Goal: Task Accomplishment & Management: Use online tool/utility

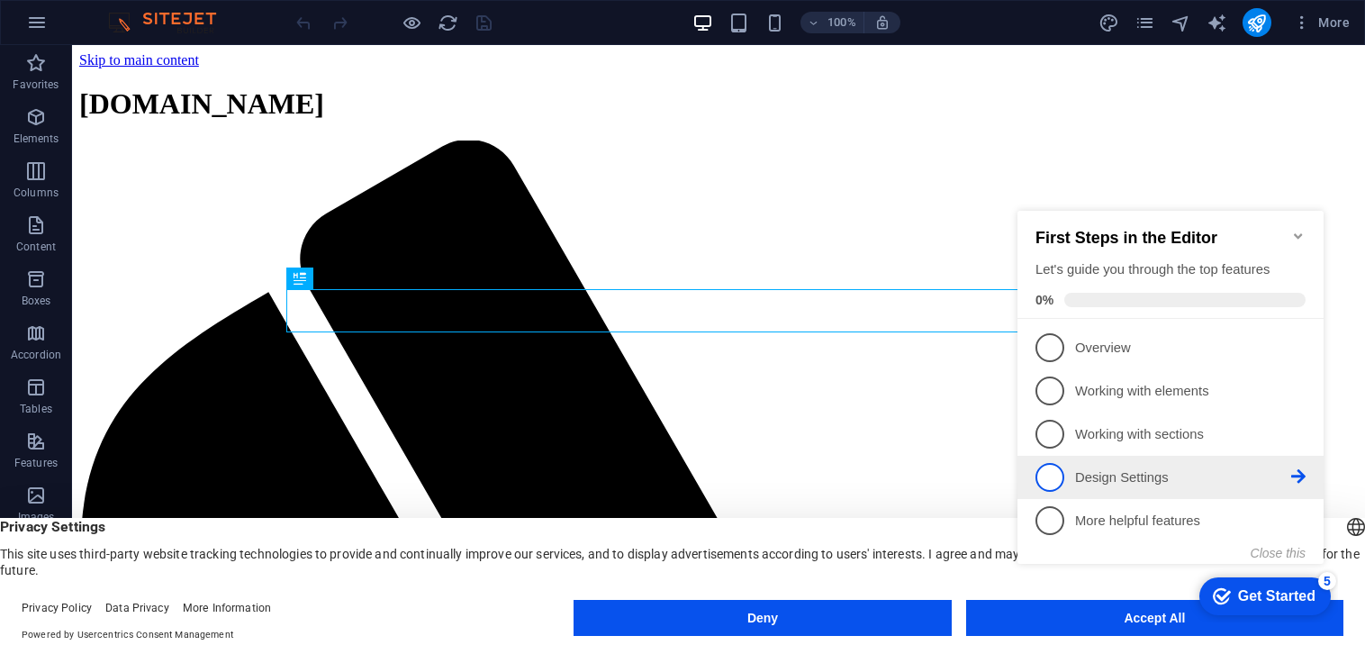
click at [1053, 479] on span "4" at bounding box center [1049, 477] width 29 height 29
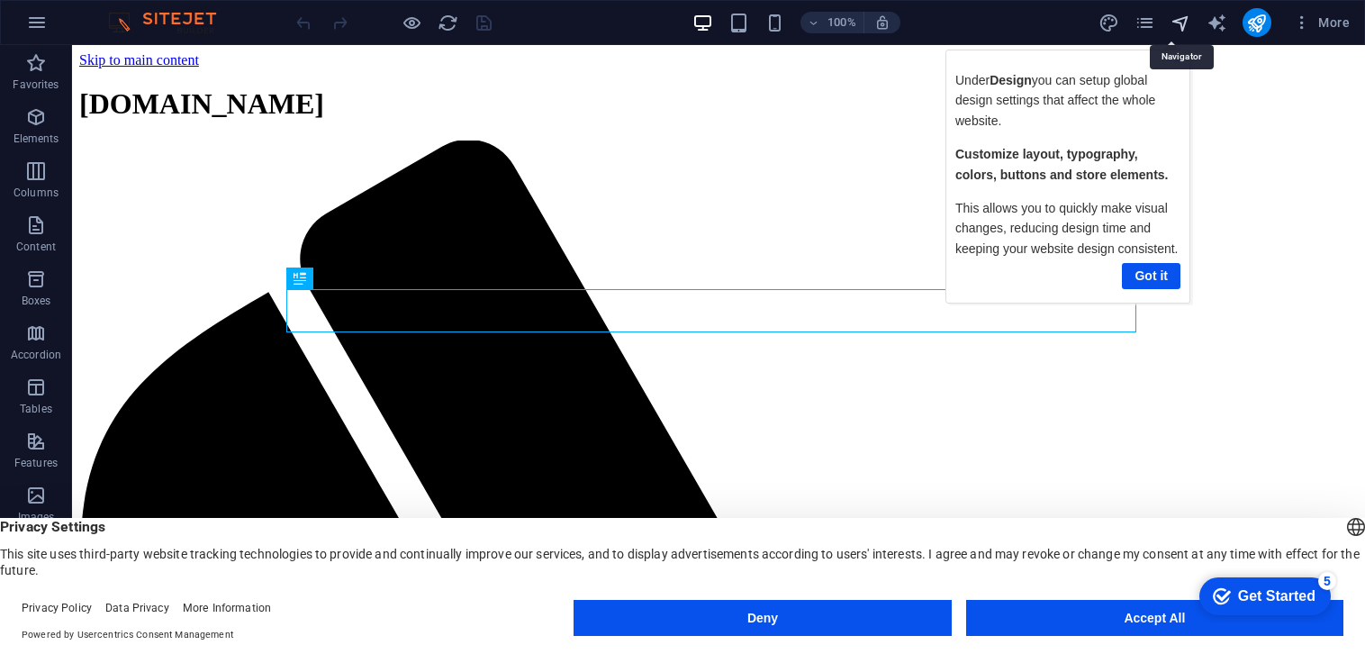
click at [1180, 24] on icon "navigator" at bounding box center [1180, 23] width 21 height 21
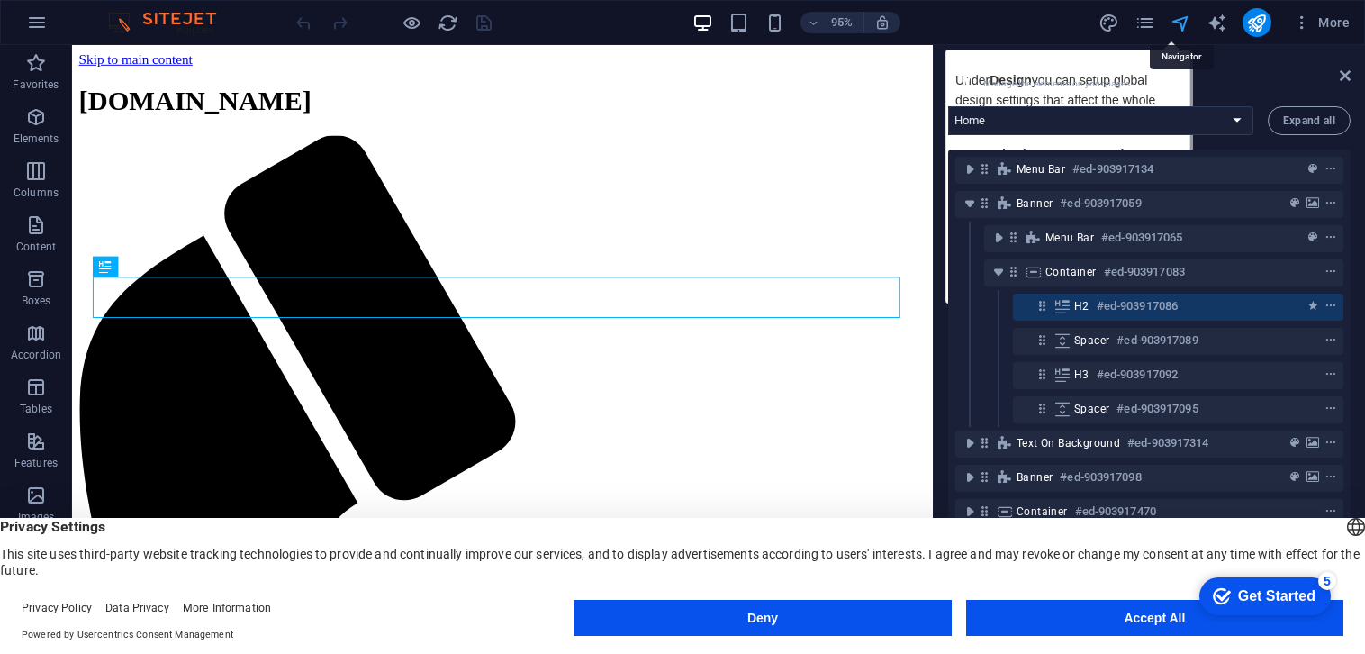
click at [1186, 16] on icon "navigator" at bounding box center [1180, 23] width 21 height 21
click at [1178, 20] on icon "navigator" at bounding box center [1180, 23] width 21 height 21
click at [1181, 23] on icon "navigator" at bounding box center [1180, 23] width 21 height 21
click at [1346, 75] on icon at bounding box center [1345, 75] width 11 height 14
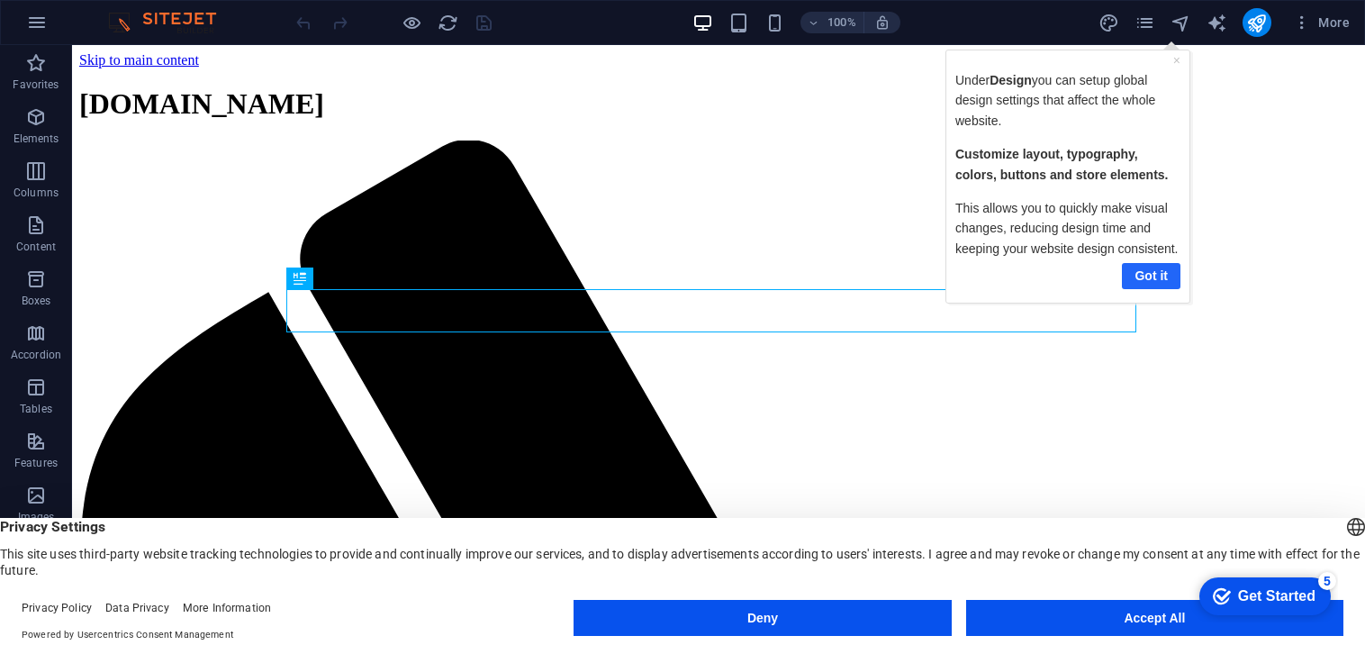
click at [1154, 272] on link "Got it" at bounding box center [1150, 275] width 59 height 26
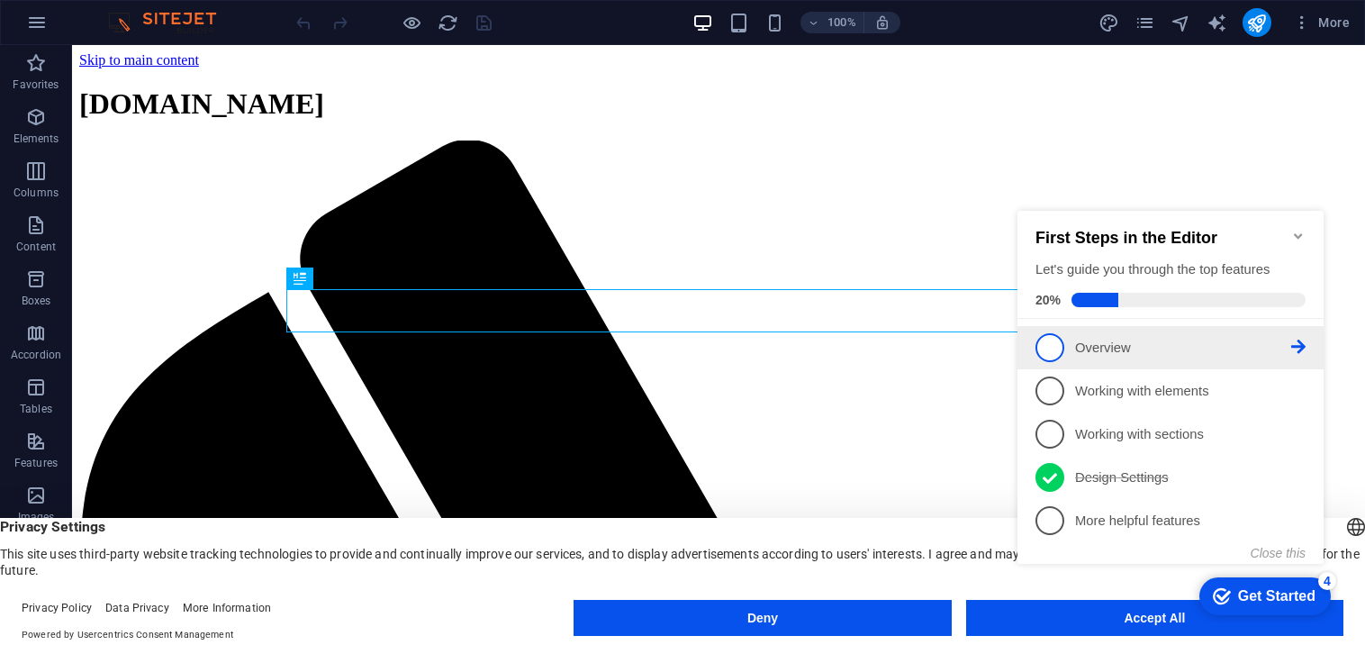
click at [1050, 346] on span "1" at bounding box center [1049, 347] width 29 height 29
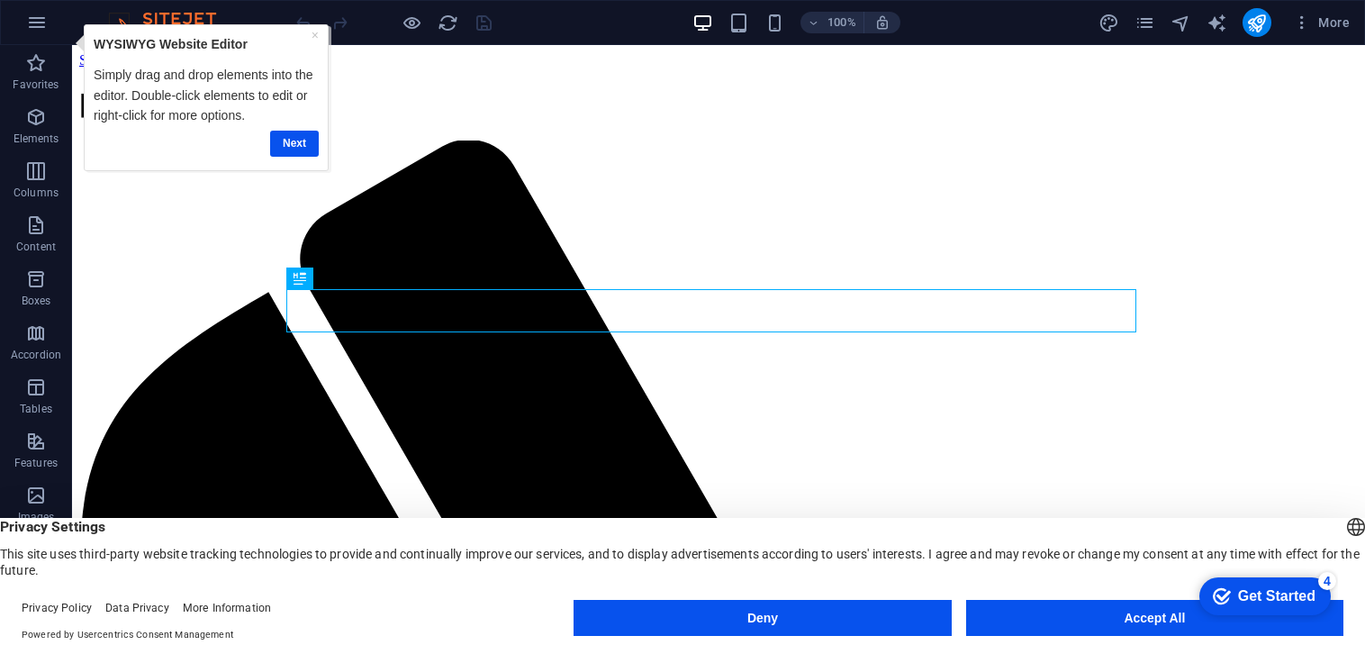
click at [302, 126] on div "Next" at bounding box center [205, 142] width 225 height 35
click at [295, 142] on link "Next" at bounding box center [293, 143] width 49 height 26
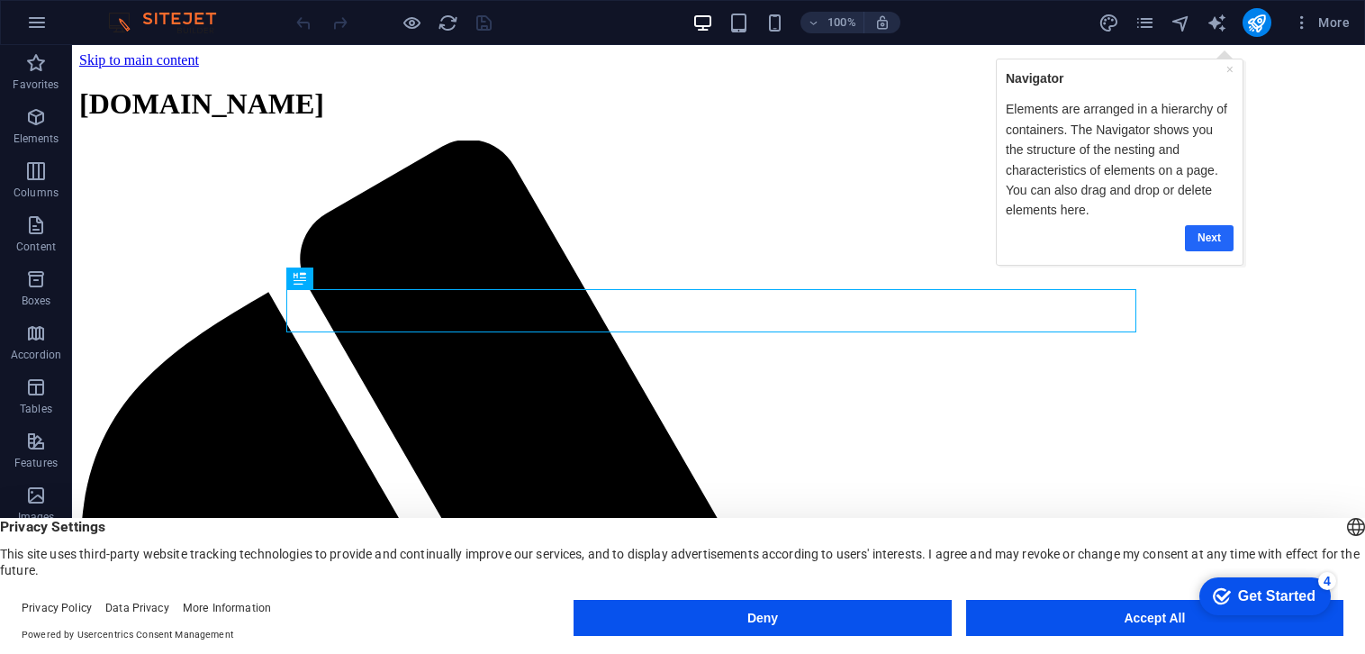
click at [1216, 237] on link "Next" at bounding box center [1208, 237] width 49 height 26
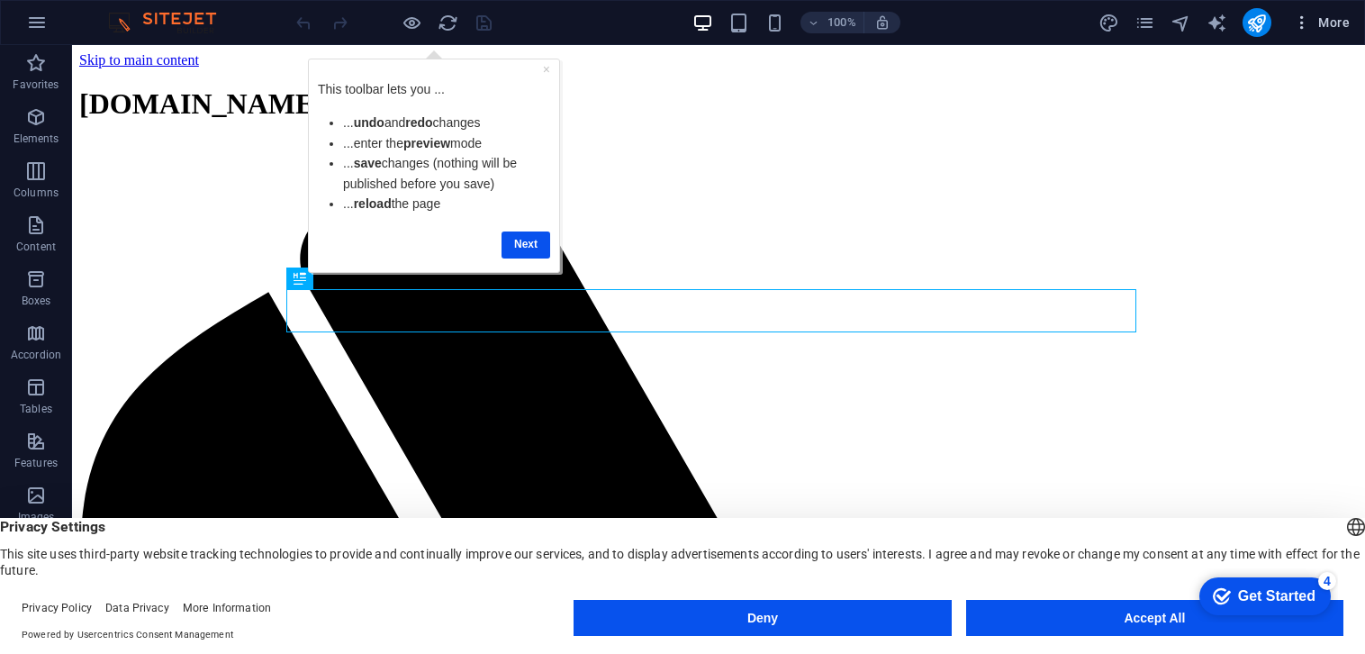
click at [1325, 18] on span "More" at bounding box center [1321, 23] width 57 height 18
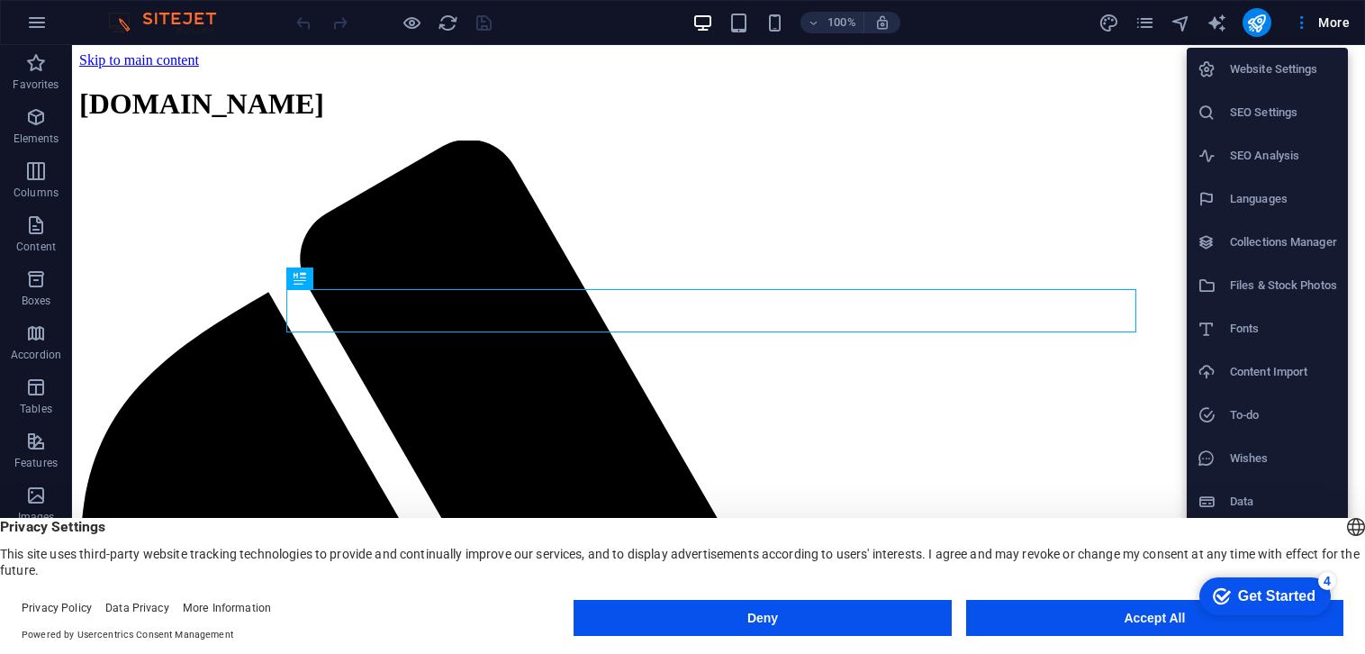
click at [1297, 67] on h6 "Website Settings" at bounding box center [1283, 70] width 107 height 22
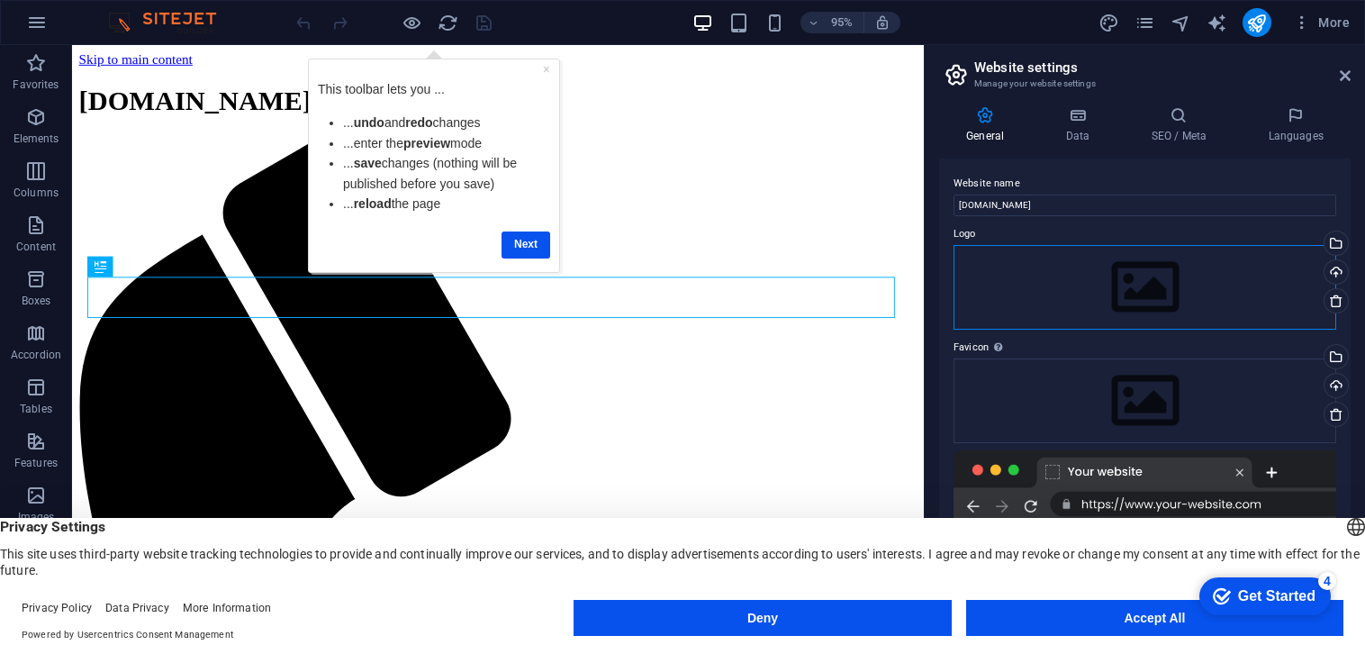
click at [1149, 295] on div "Drag files here, click to choose files or select files from Files or our free s…" at bounding box center [1144, 287] width 383 height 85
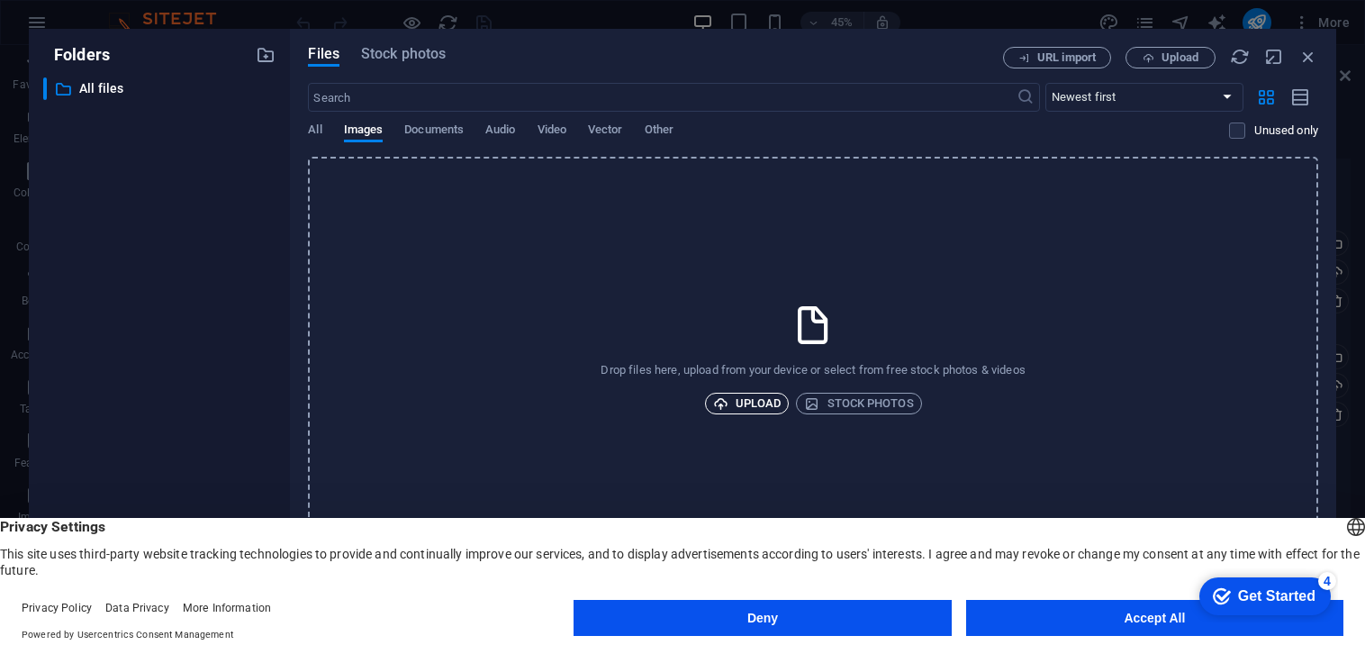
click at [740, 393] on span "Upload" at bounding box center [747, 404] width 68 height 22
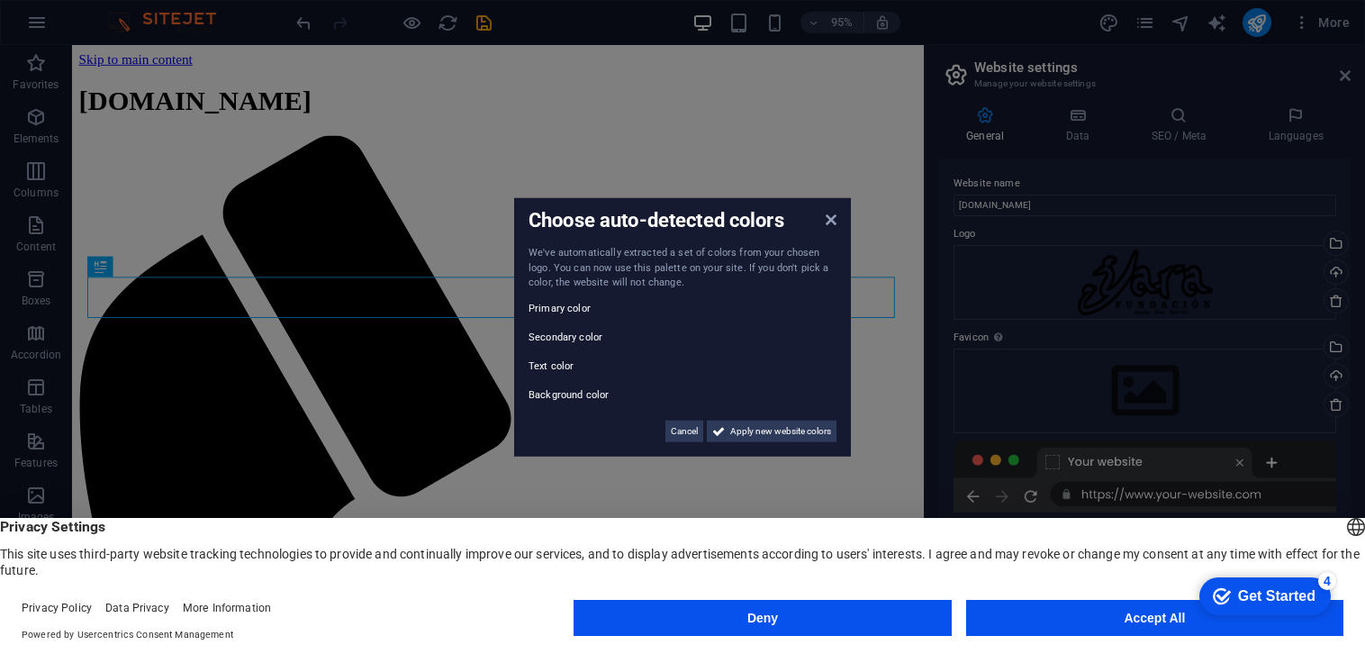
click at [560, 365] on label "Text color" at bounding box center [583, 366] width 108 height 22
click at [778, 434] on span "Apply new website colors" at bounding box center [780, 431] width 101 height 22
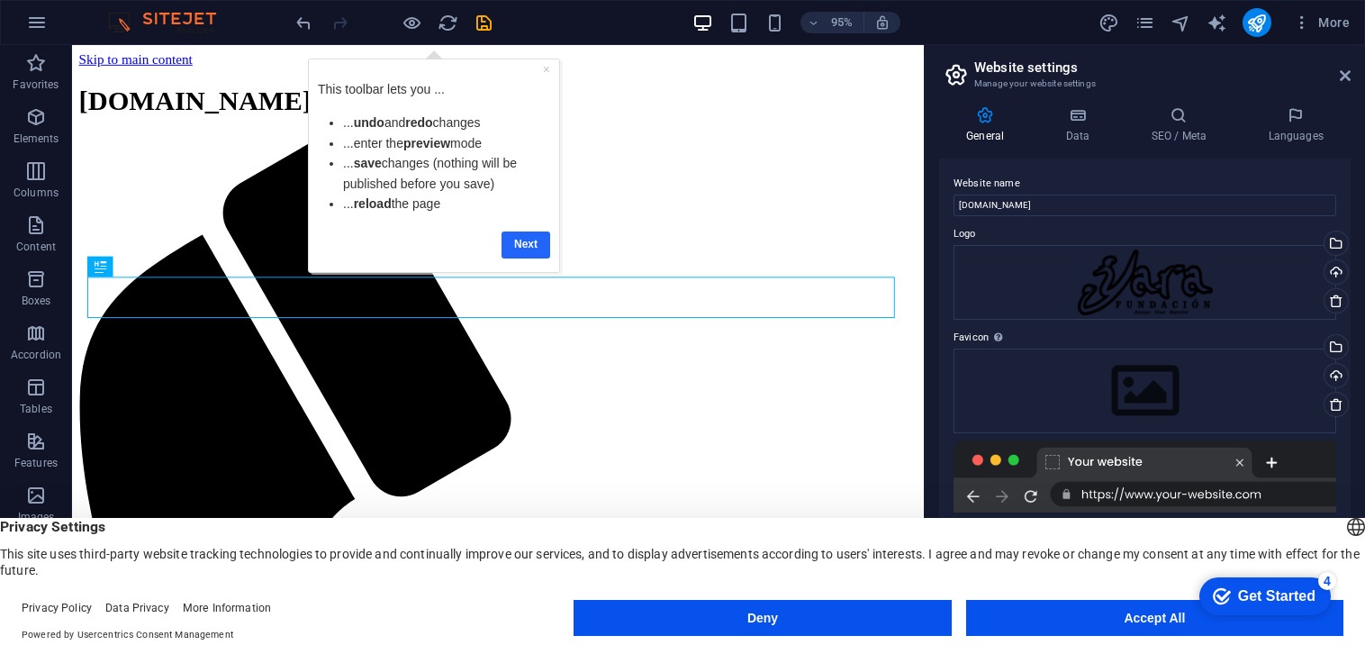
click at [530, 242] on link "Next" at bounding box center [525, 243] width 49 height 26
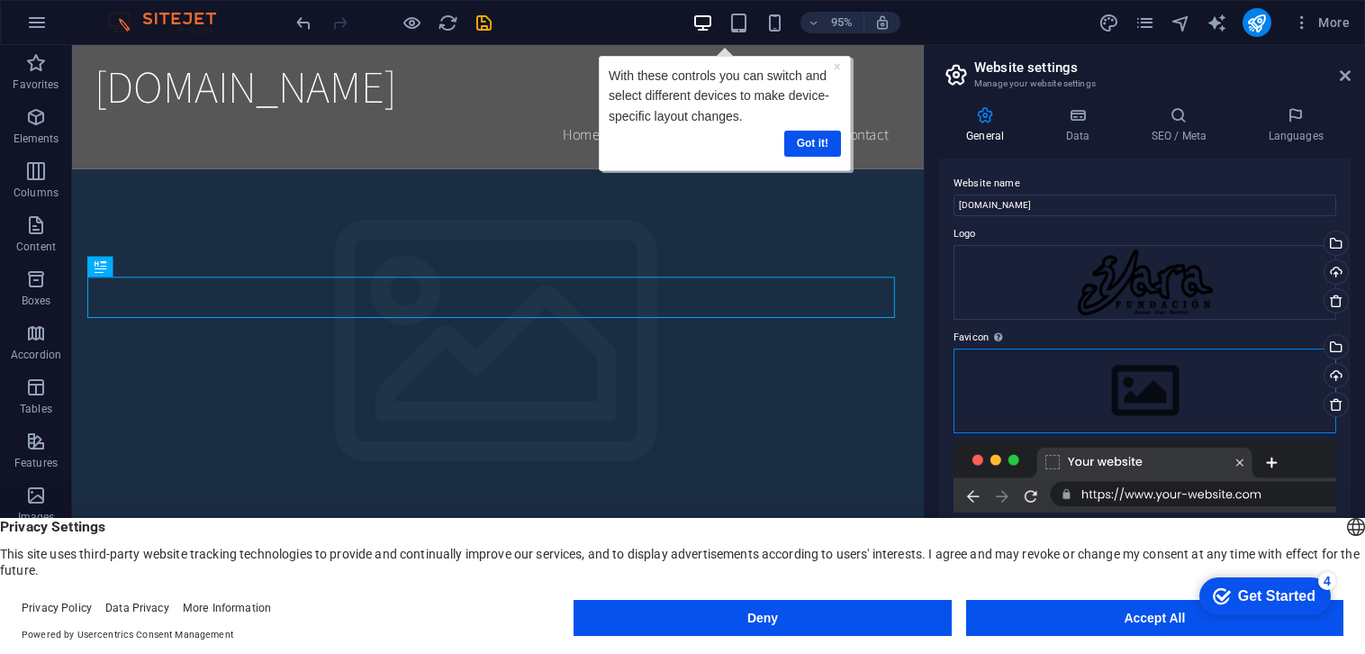
click at [1142, 392] on div "Drag files here, click to choose files or select files from Files or our free s…" at bounding box center [1144, 390] width 383 height 85
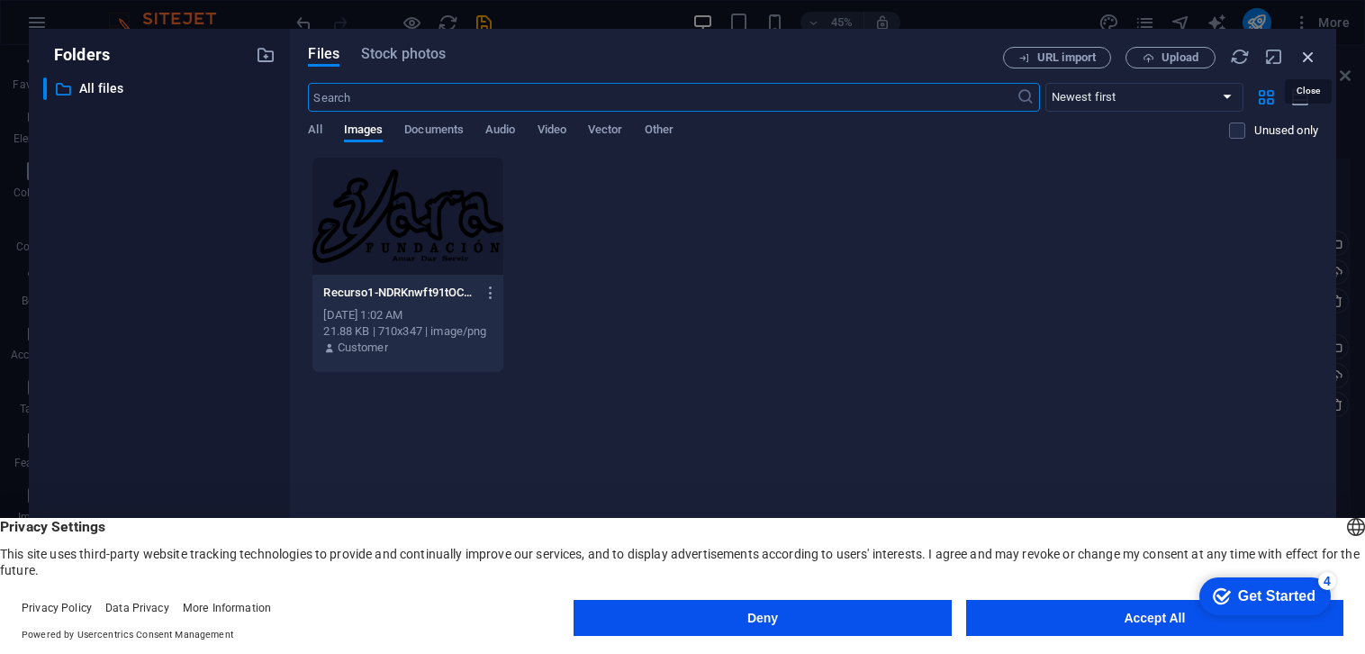
click at [1311, 56] on icon "button" at bounding box center [1308, 57] width 20 height 20
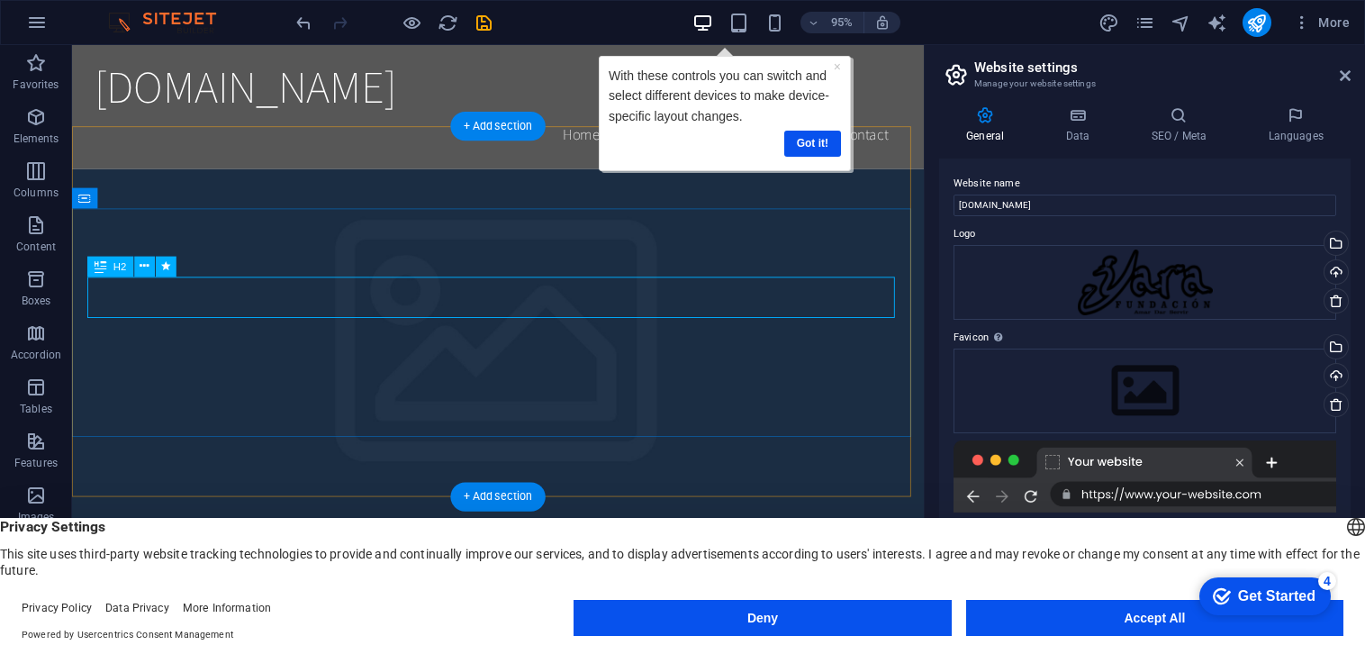
click at [97, 265] on icon at bounding box center [101, 266] width 12 height 21
click at [141, 271] on icon at bounding box center [144, 267] width 9 height 18
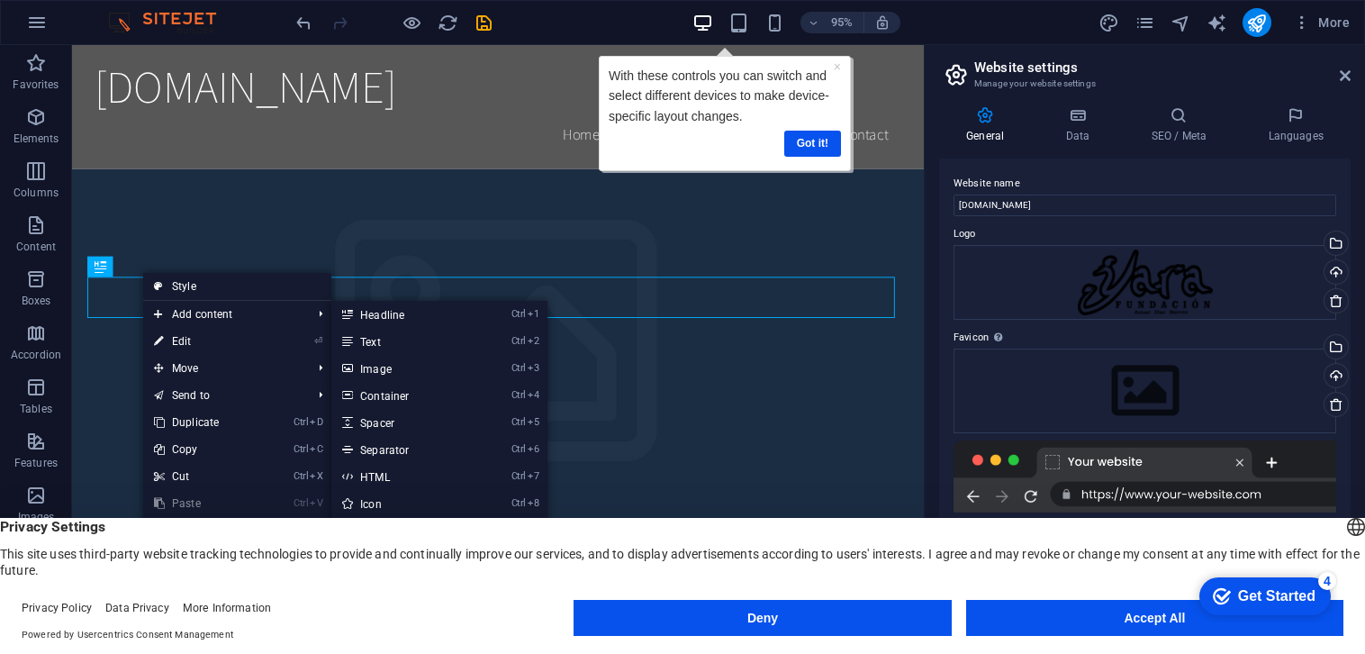
drag, startPoint x: 198, startPoint y: 340, endPoint x: 1364, endPoint y: 639, distance: 1203.7
click at [198, 340] on link "⏎ Edit" at bounding box center [203, 341] width 121 height 27
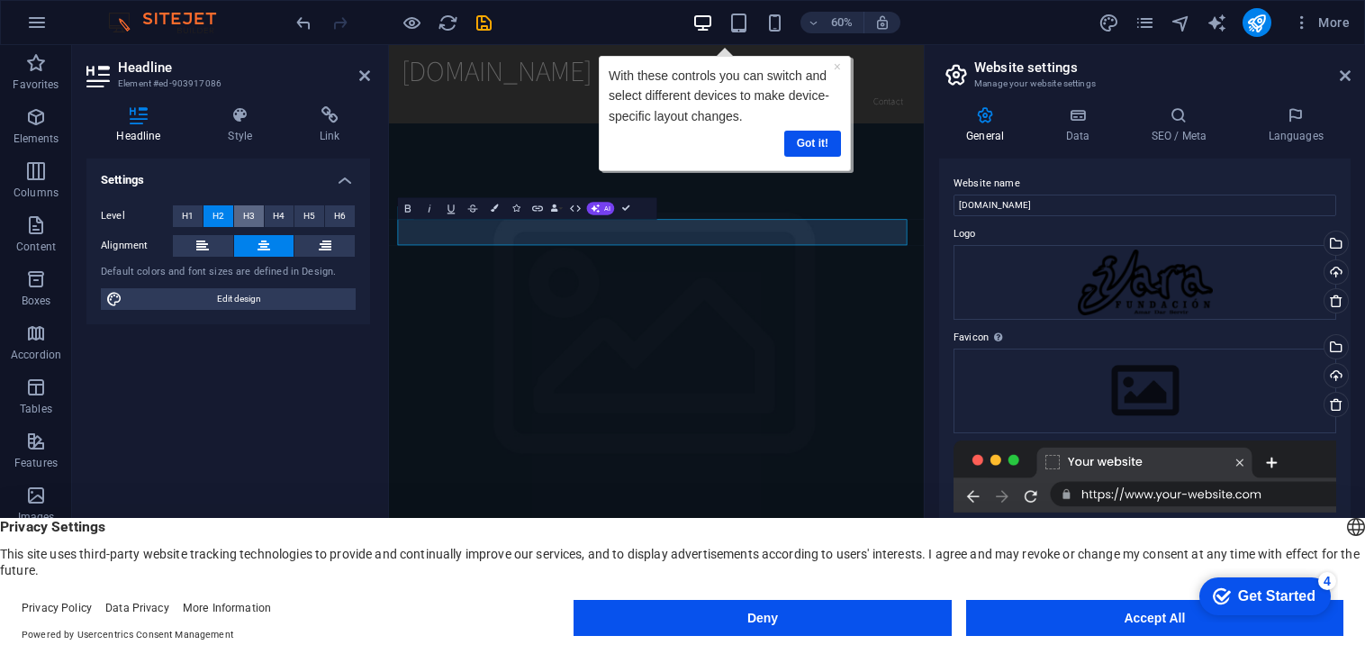
click at [241, 218] on button "H3" at bounding box center [249, 216] width 30 height 22
click at [182, 221] on span "H1" at bounding box center [188, 216] width 12 height 22
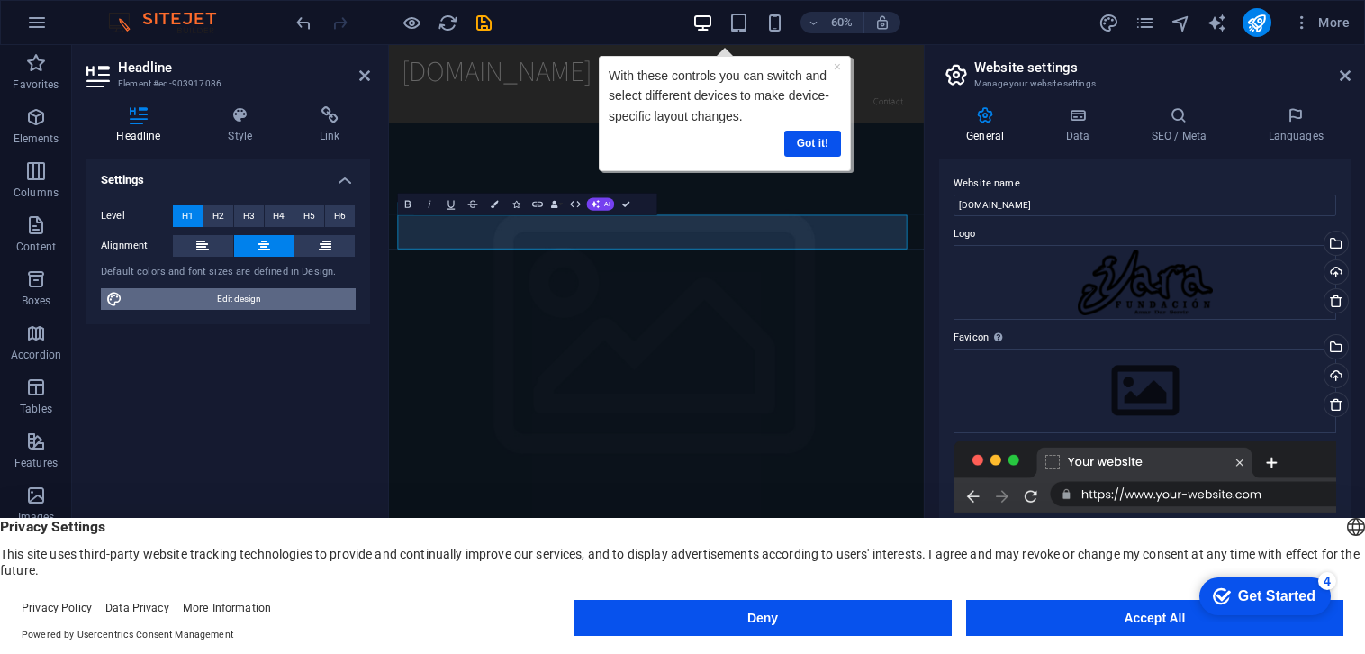
click at [244, 301] on span "Edit design" at bounding box center [239, 299] width 222 height 22
select select "rem"
select select "200"
select select "px"
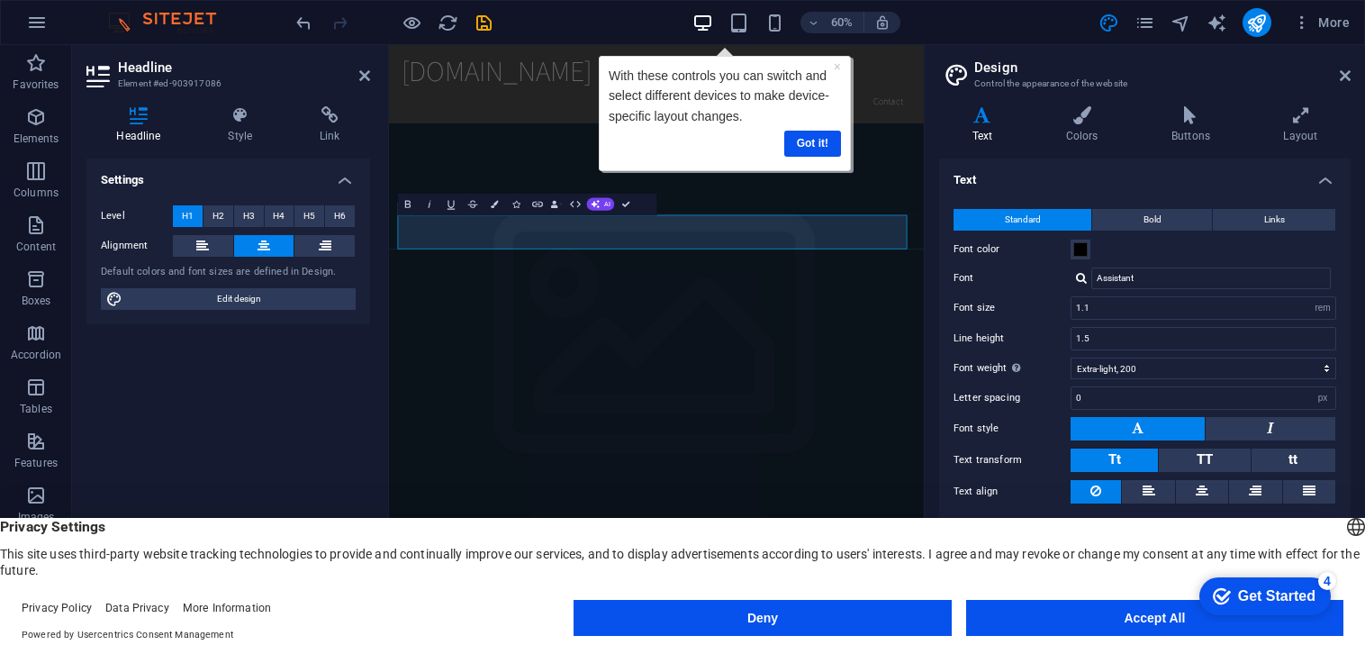
scroll to position [27, 0]
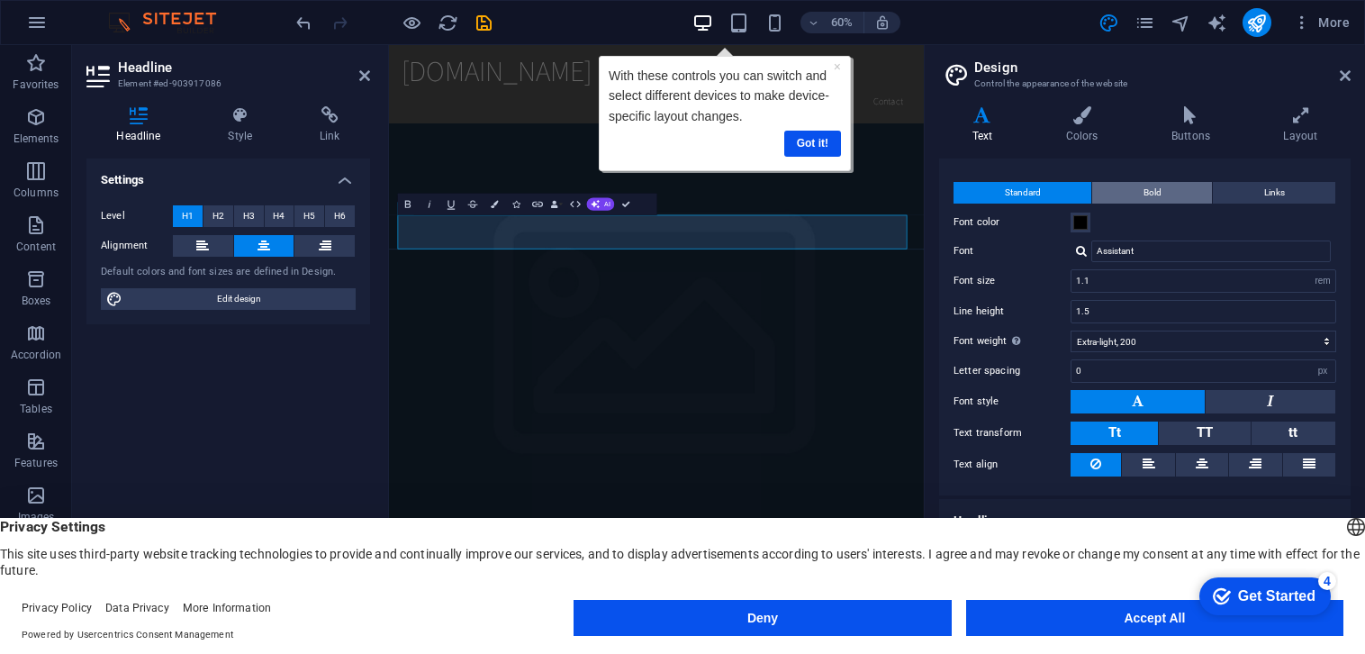
click at [1163, 189] on button "Bold" at bounding box center [1152, 193] width 120 height 22
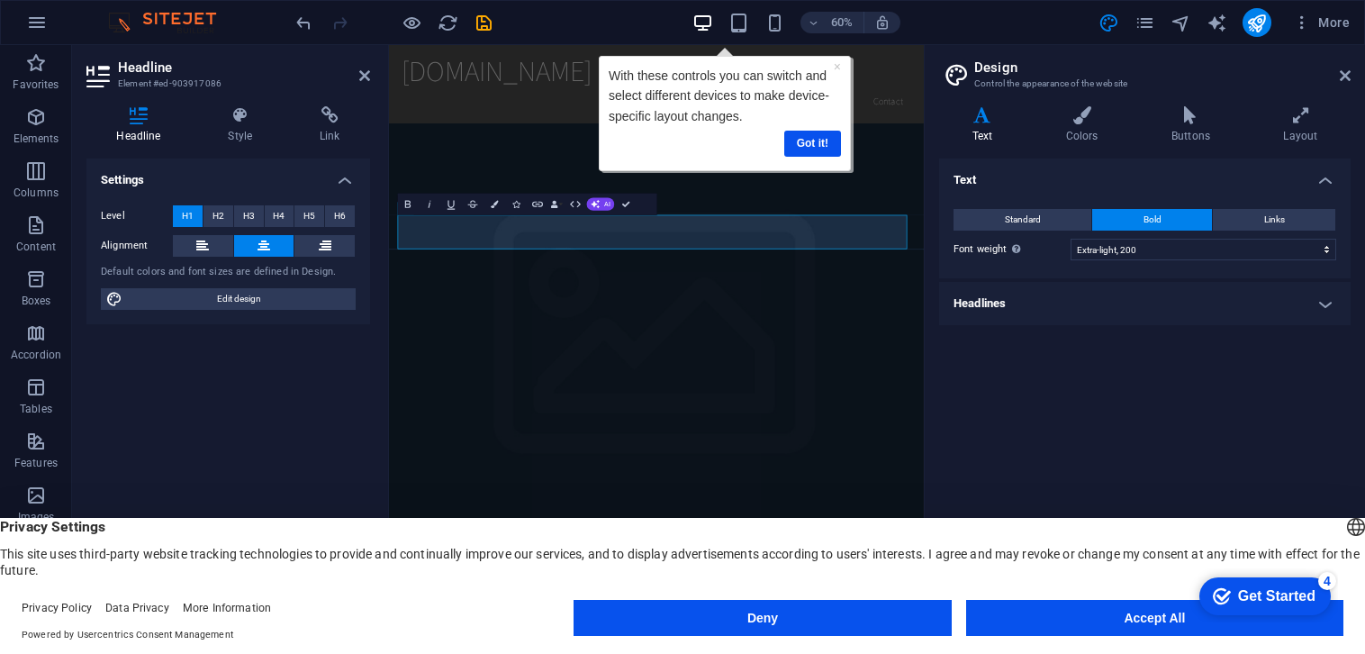
scroll to position [0, 0]
click at [1088, 119] on icon at bounding box center [1082, 115] width 98 height 18
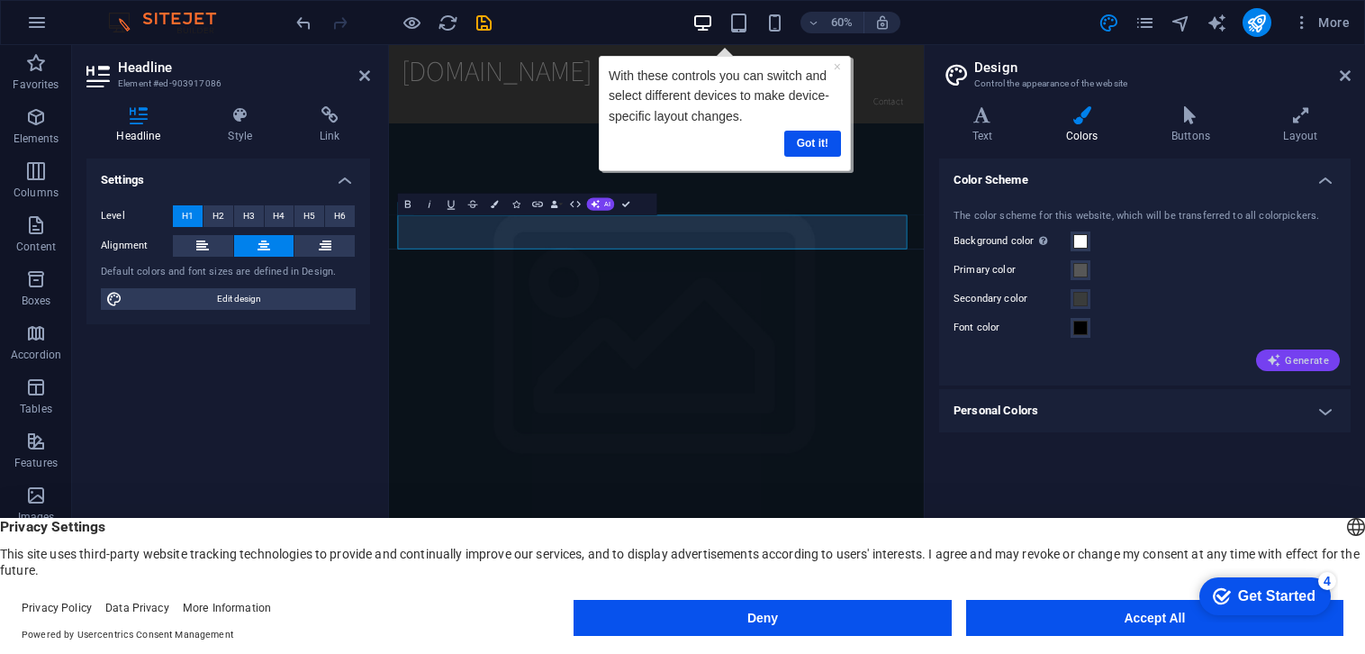
click at [1299, 361] on span "Generate" at bounding box center [1298, 360] width 62 height 14
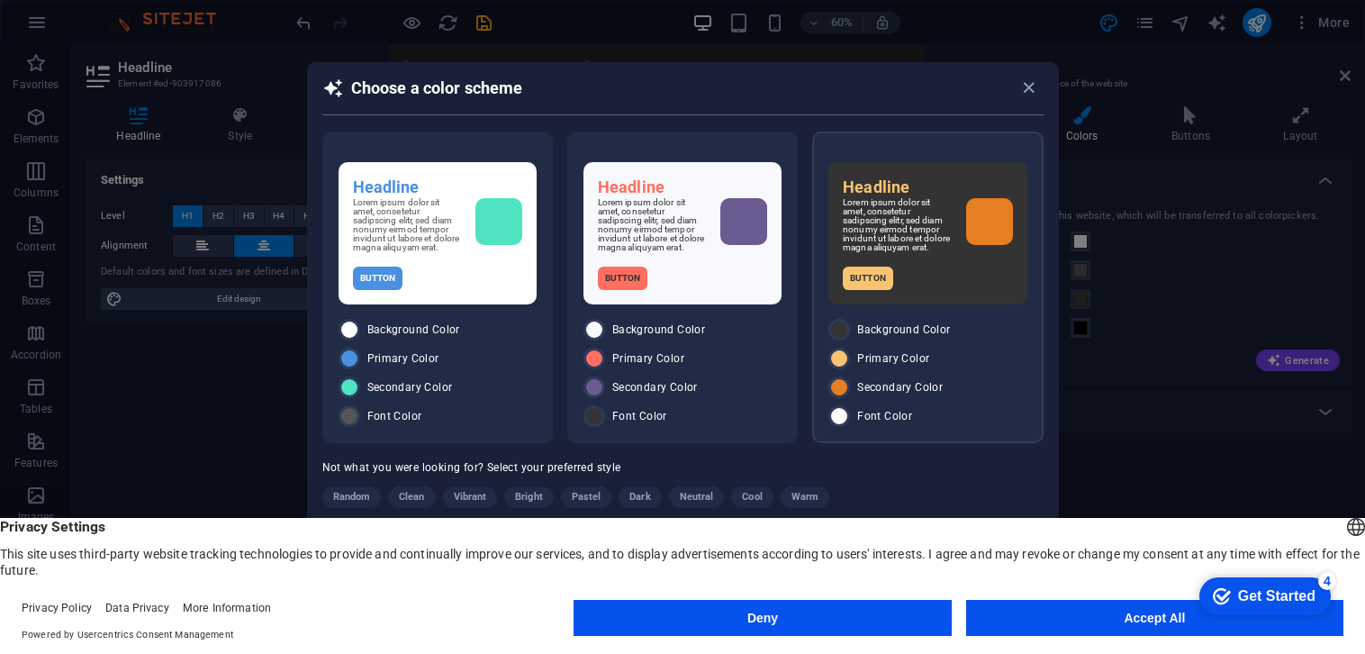
click at [870, 276] on p "Button" at bounding box center [868, 278] width 50 height 23
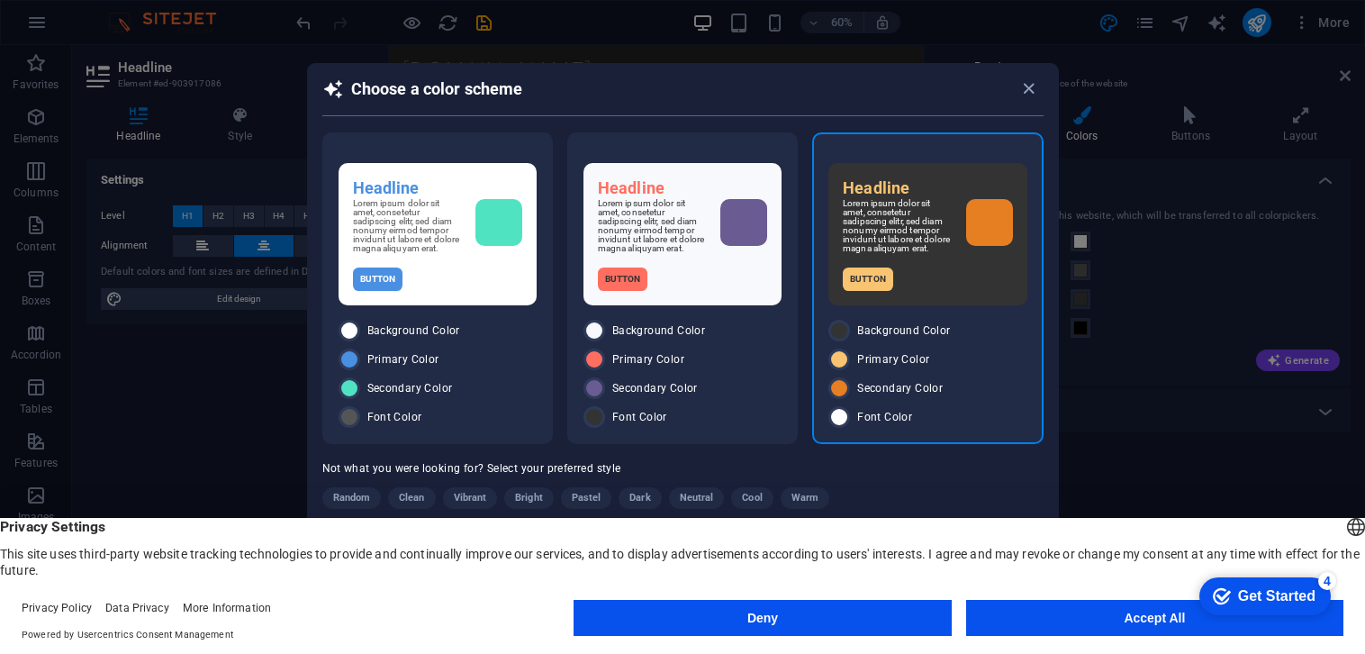
click at [863, 353] on span "Primary Color" at bounding box center [893, 359] width 72 height 14
click at [1087, 617] on button "Accept All" at bounding box center [1154, 618] width 377 height 36
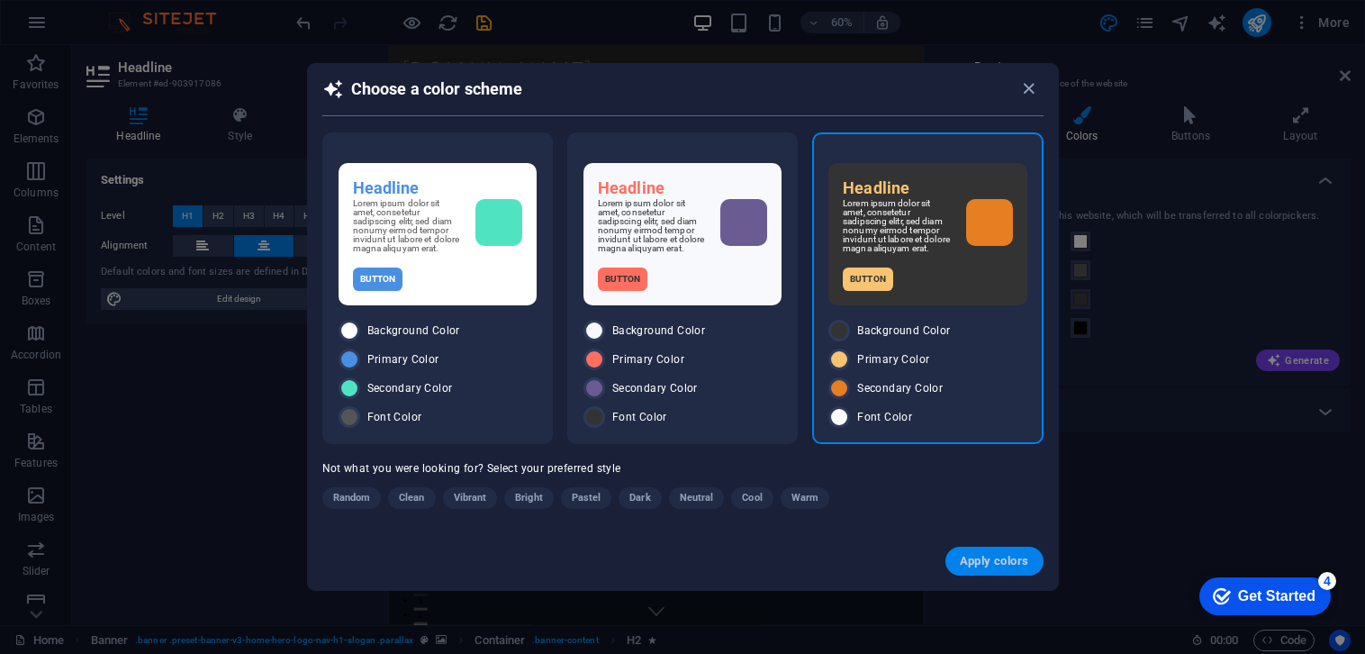
click at [1006, 561] on span "Apply colors" at bounding box center [994, 561] width 69 height 14
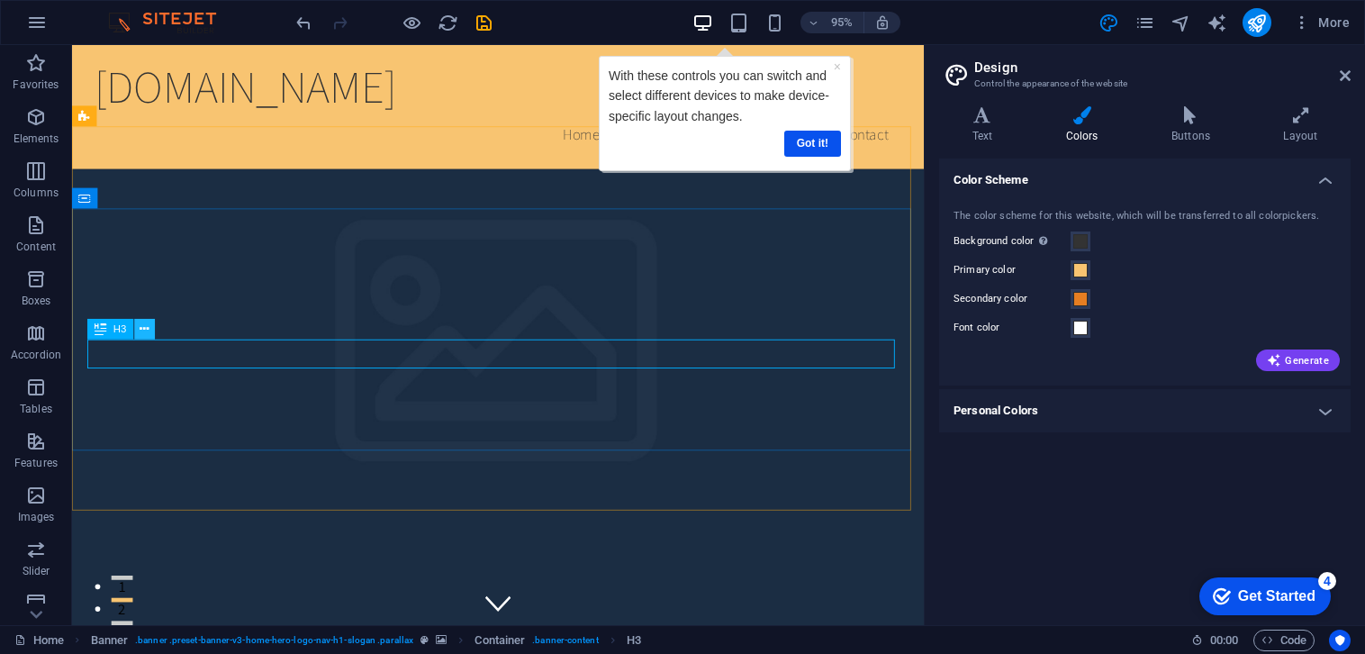
click at [142, 329] on icon at bounding box center [144, 329] width 9 height 18
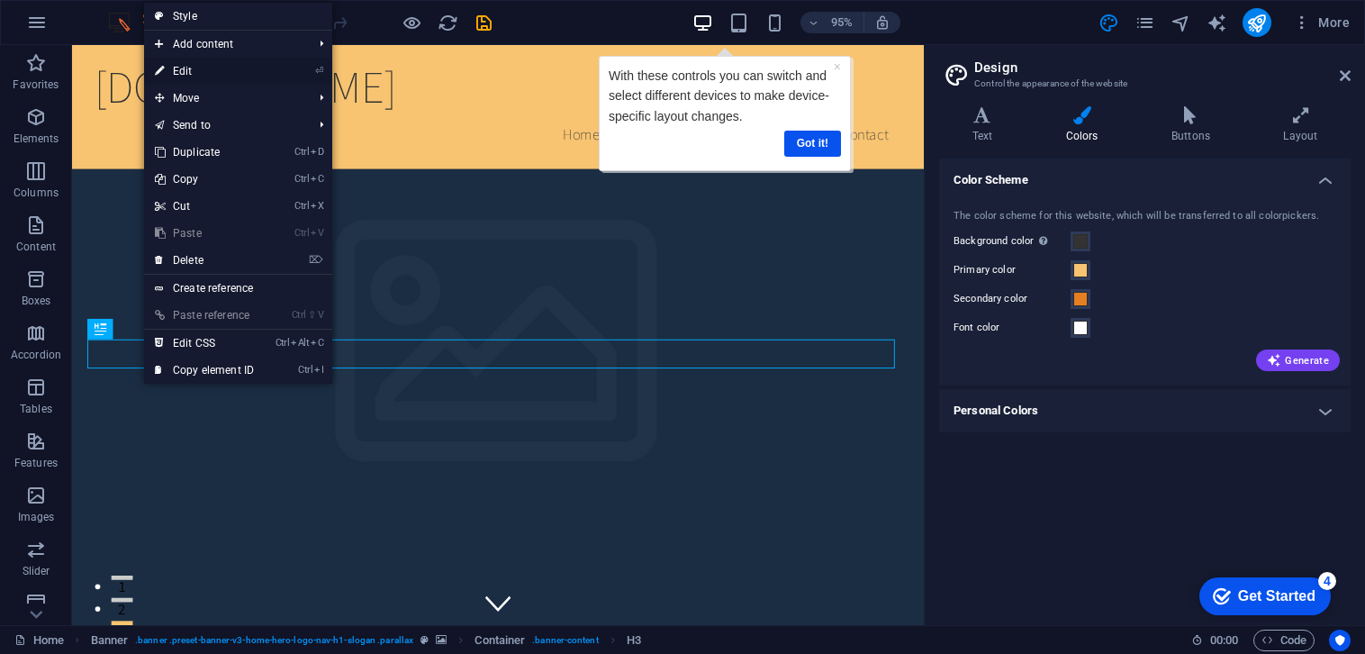
click at [194, 66] on link "⏎ Edit" at bounding box center [204, 71] width 121 height 27
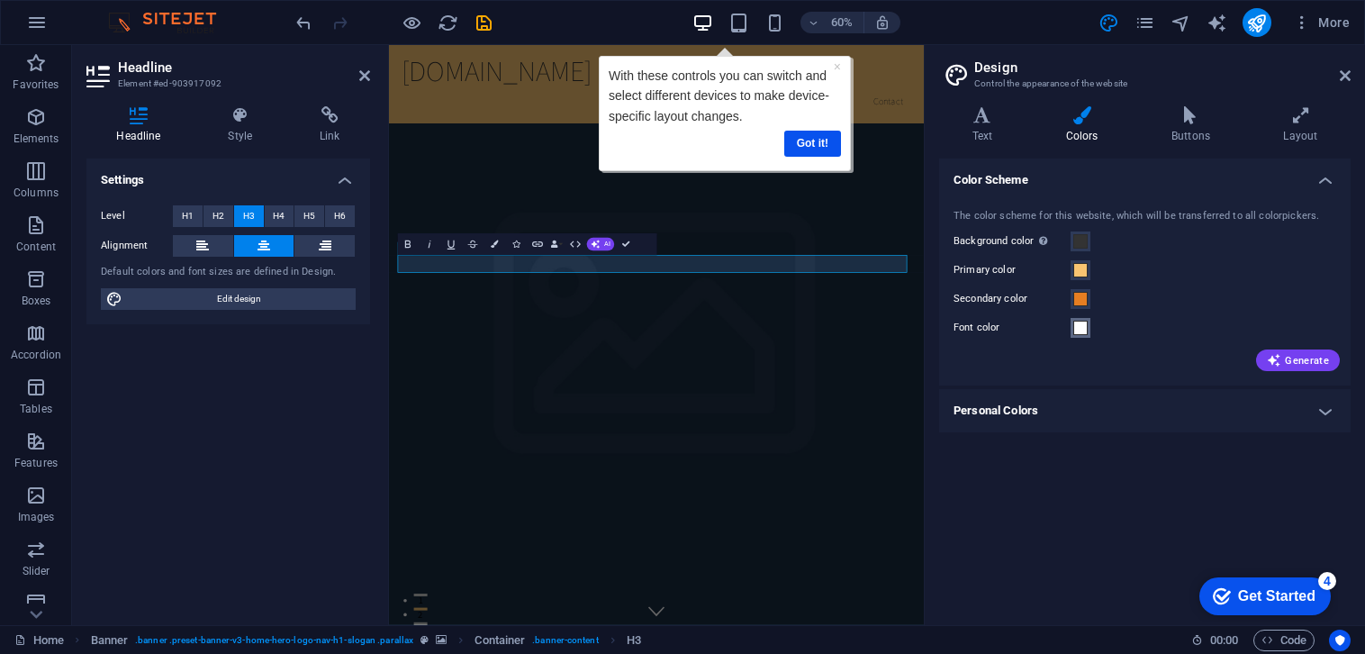
click at [1080, 327] on span at bounding box center [1080, 328] width 14 height 14
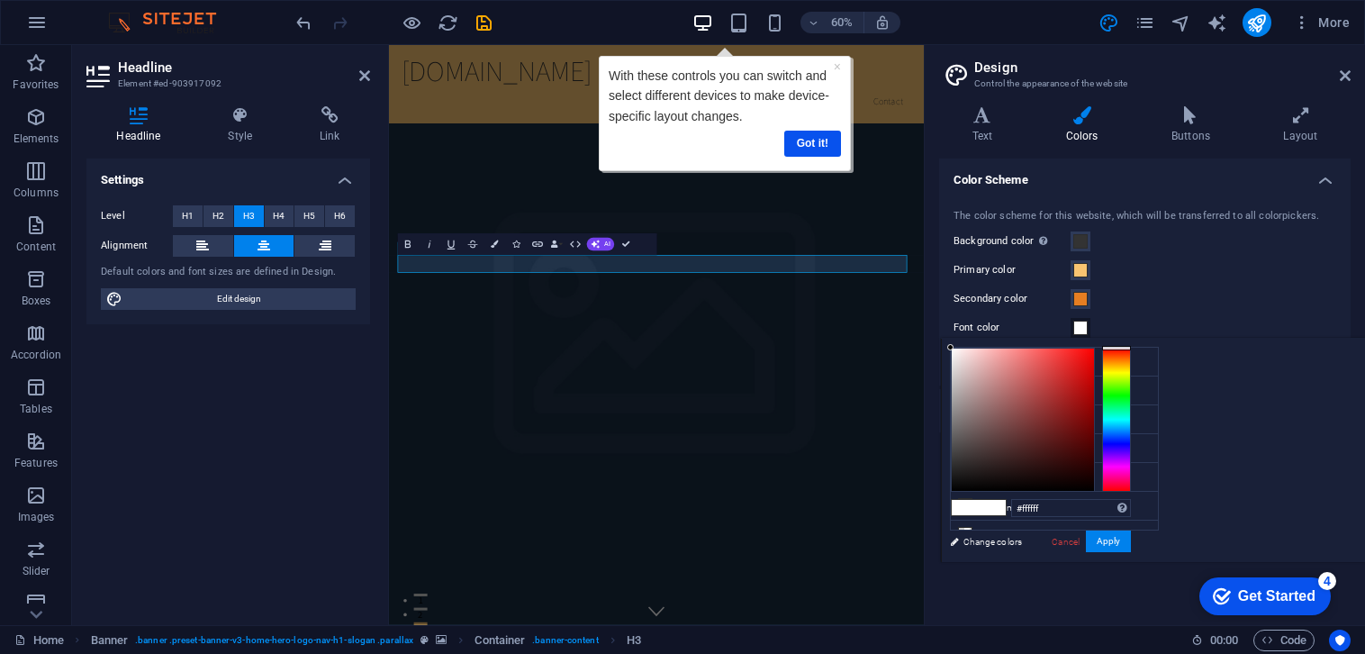
click at [1131, 483] on div at bounding box center [1116, 420] width 29 height 144
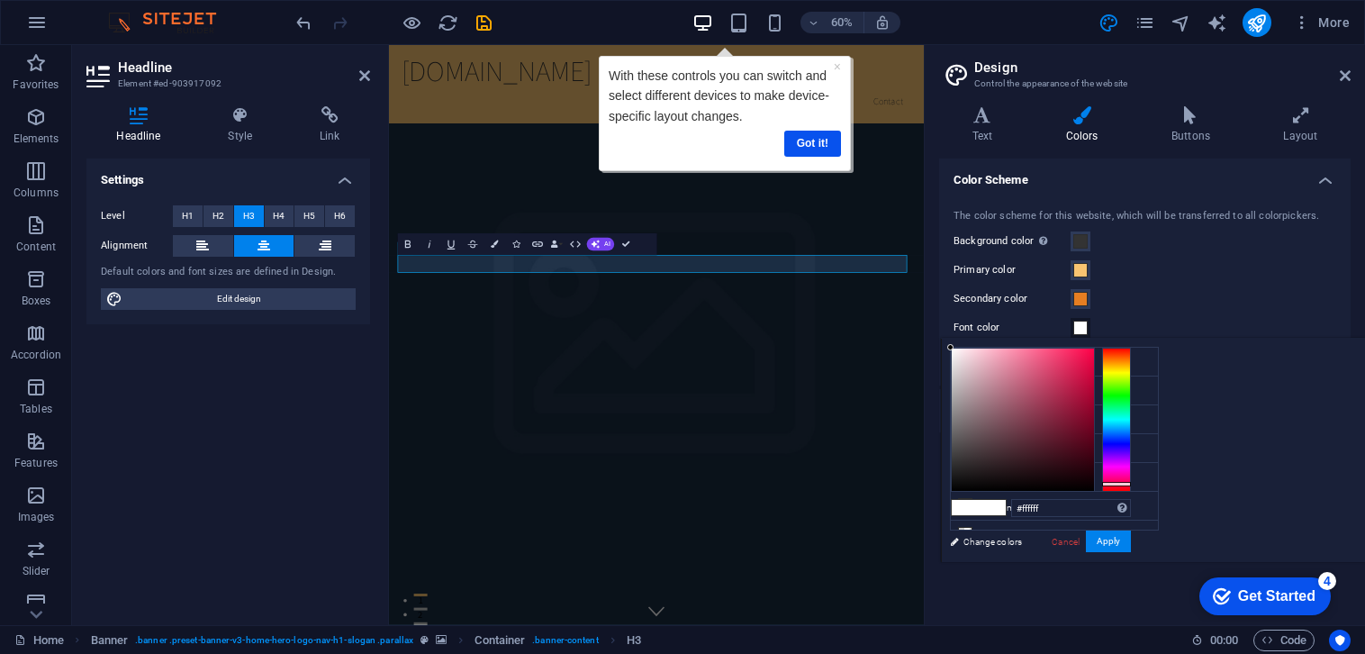
type input "#9b1a3f"
click at [1094, 402] on div at bounding box center [1023, 419] width 142 height 142
drag, startPoint x: 540, startPoint y: 545, endPoint x: 1347, endPoint y: 538, distance: 806.7
click at [1131, 538] on button "Apply" at bounding box center [1108, 541] width 45 height 22
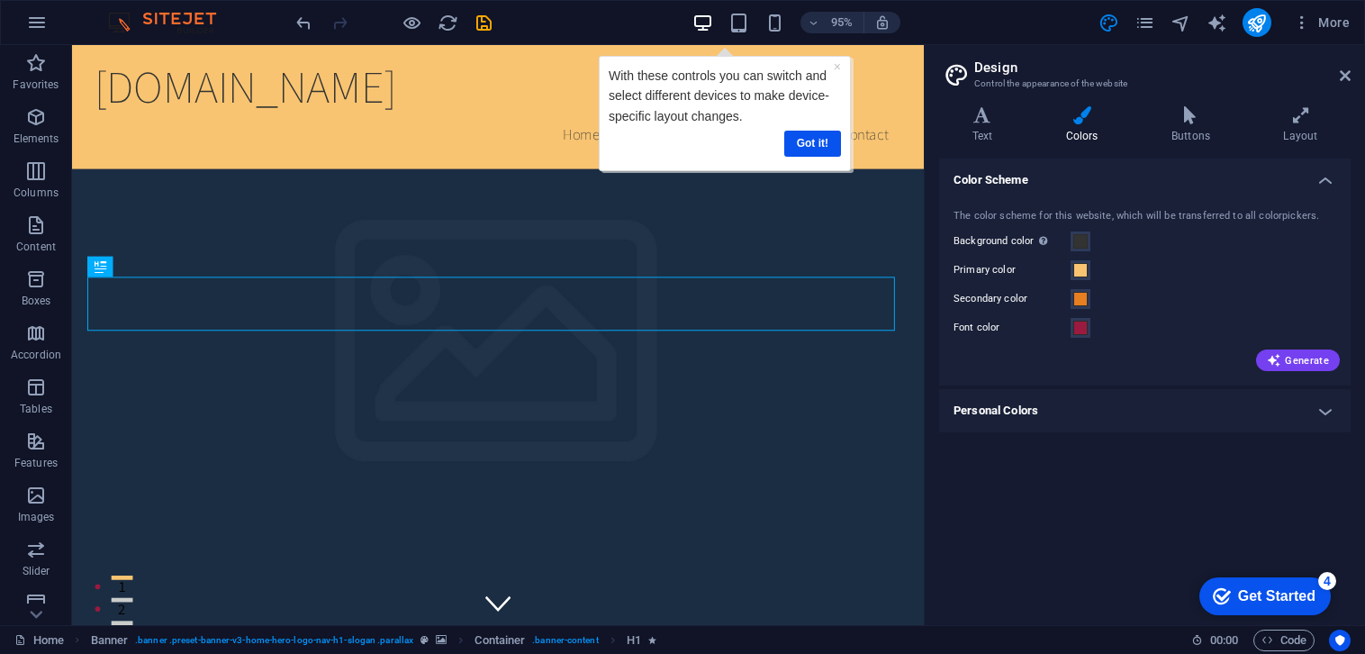
drag, startPoint x: 1258, startPoint y: 599, endPoint x: 1432, endPoint y: 965, distance: 405.6
click at [1258, 598] on div "Get Started" at bounding box center [1276, 596] width 77 height 16
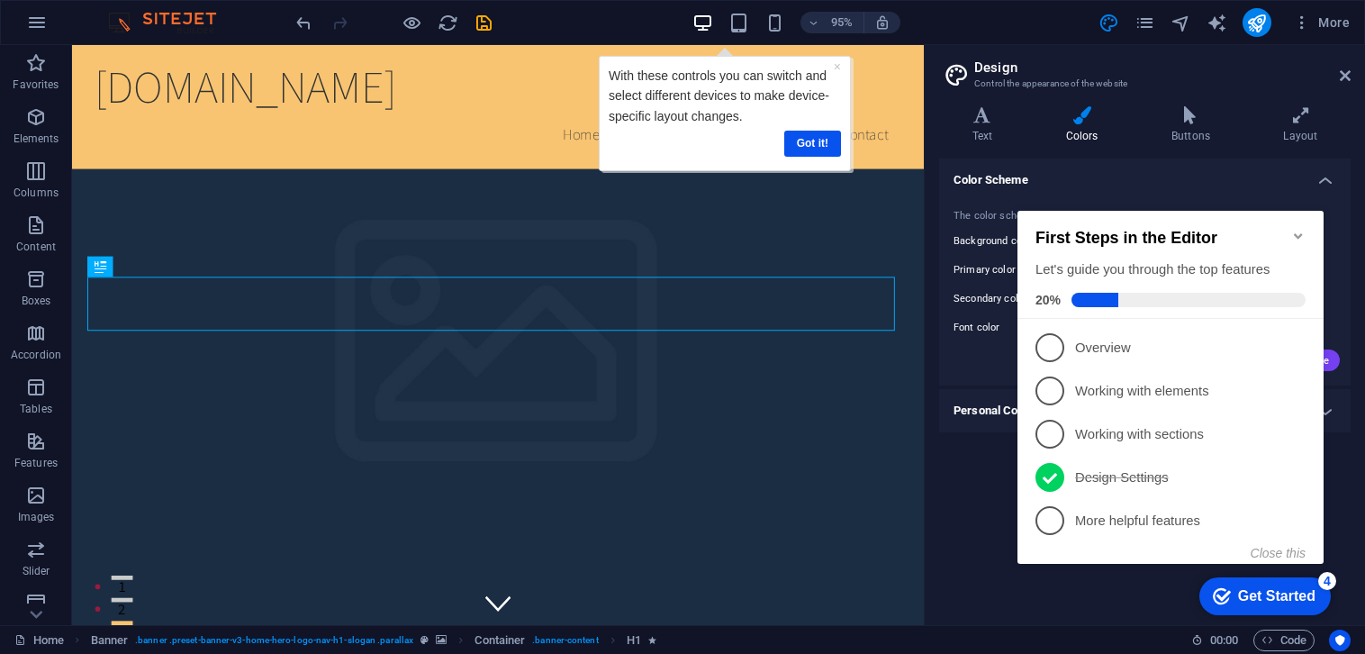
click at [1273, 602] on div "Get Started" at bounding box center [1276, 596] width 77 height 16
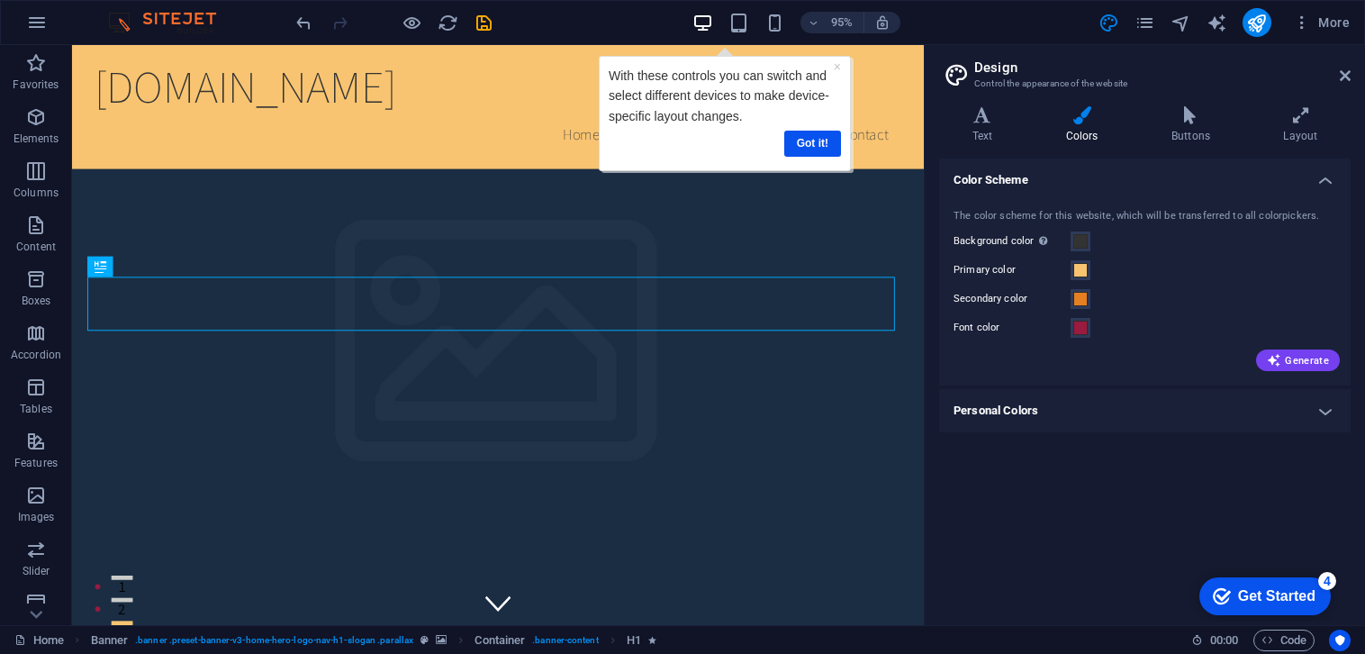
click at [1267, 594] on div "Get Started" at bounding box center [1276, 596] width 77 height 16
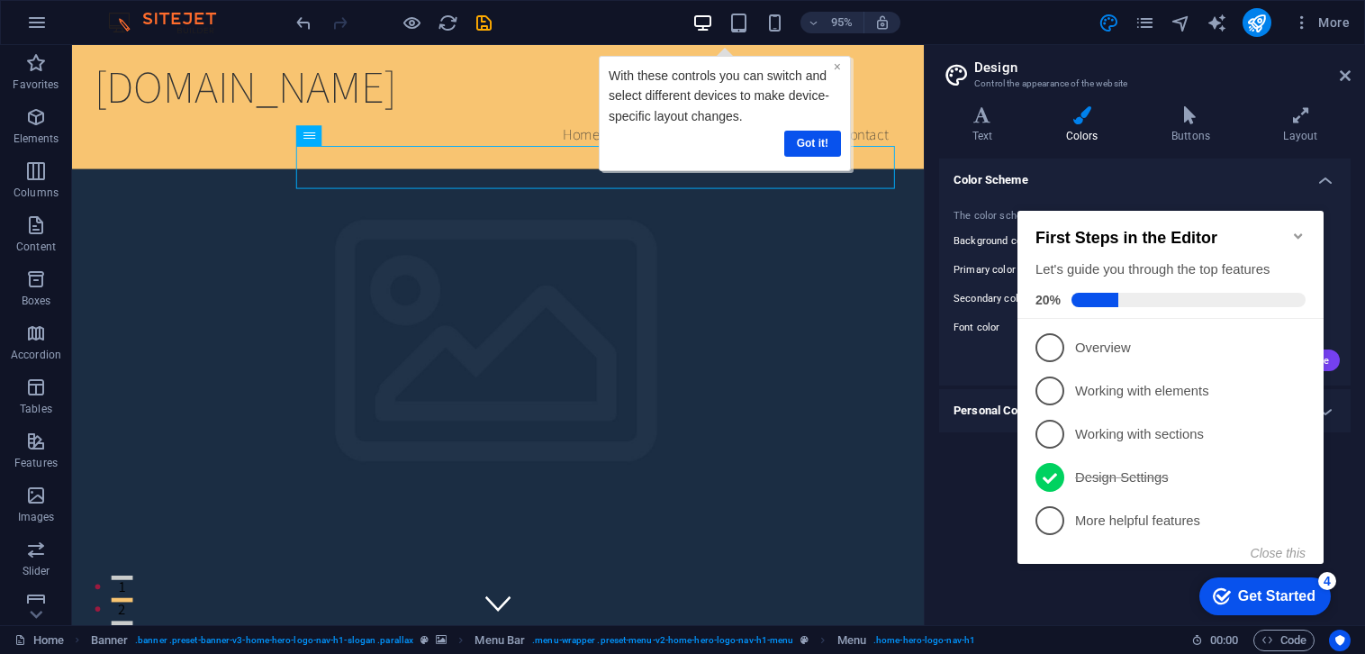
click at [838, 66] on link "×" at bounding box center [836, 66] width 7 height 14
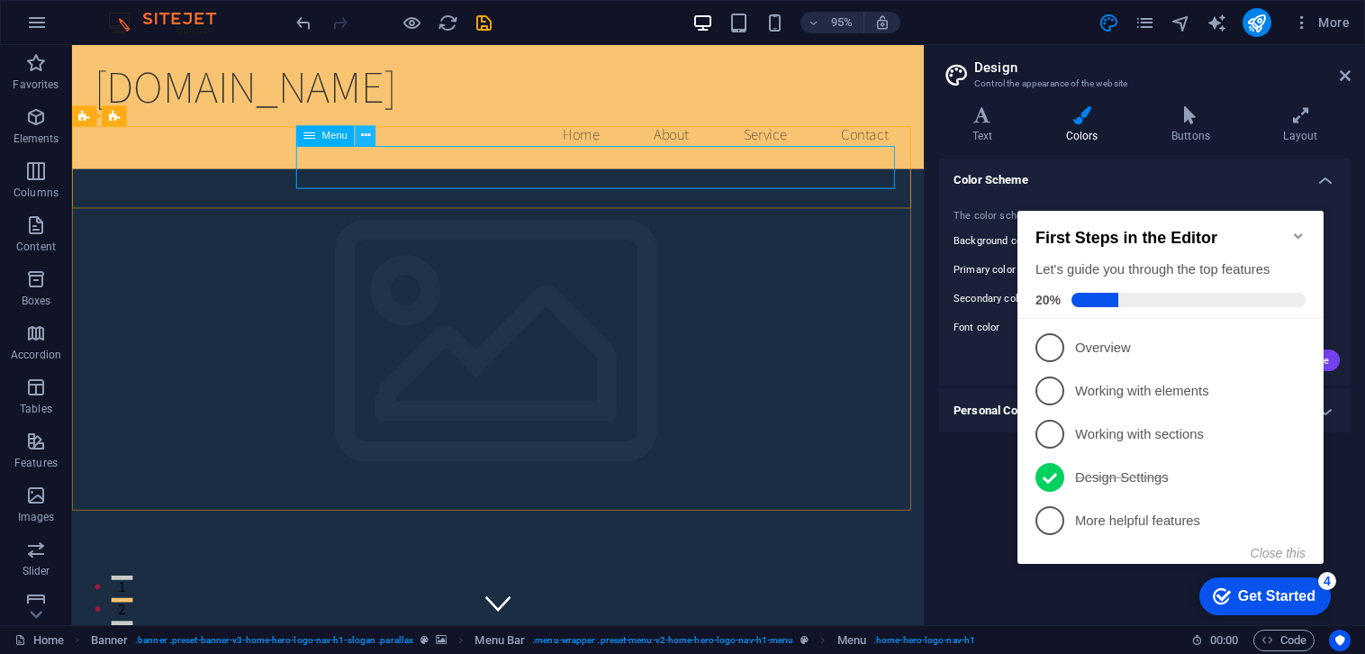
click at [368, 135] on icon at bounding box center [365, 136] width 9 height 18
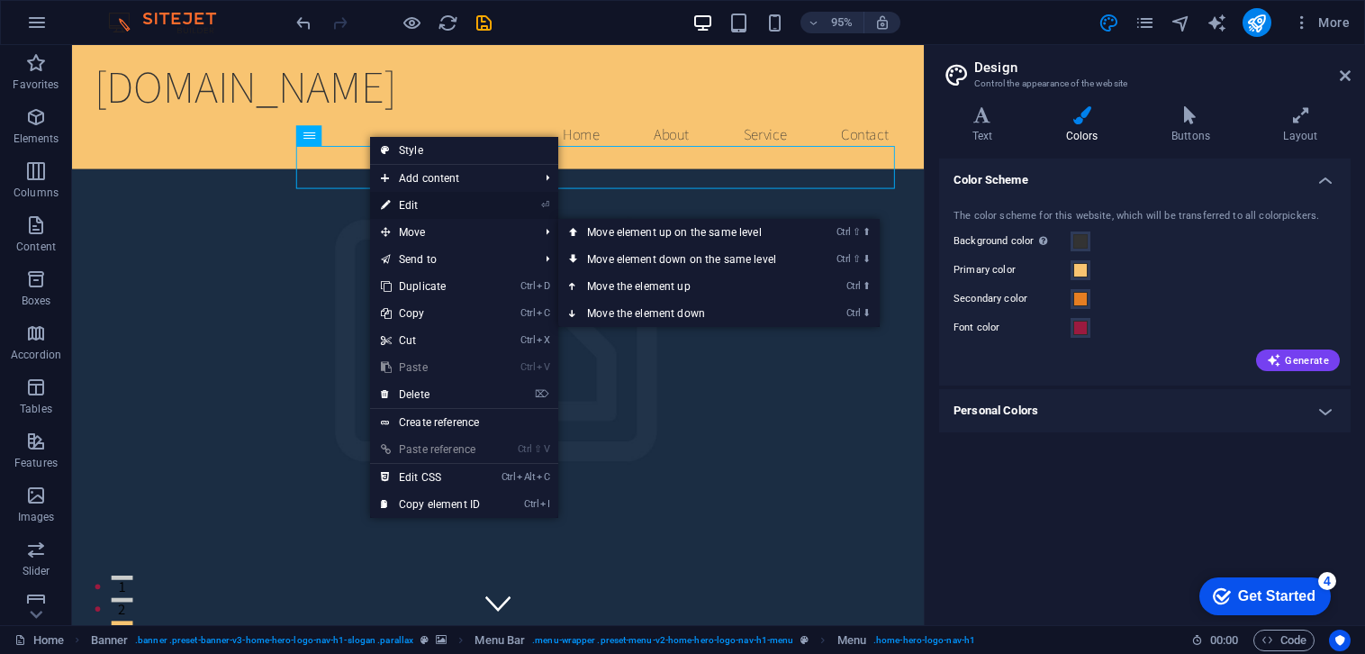
click at [415, 209] on link "⏎ Edit" at bounding box center [430, 205] width 121 height 27
select select
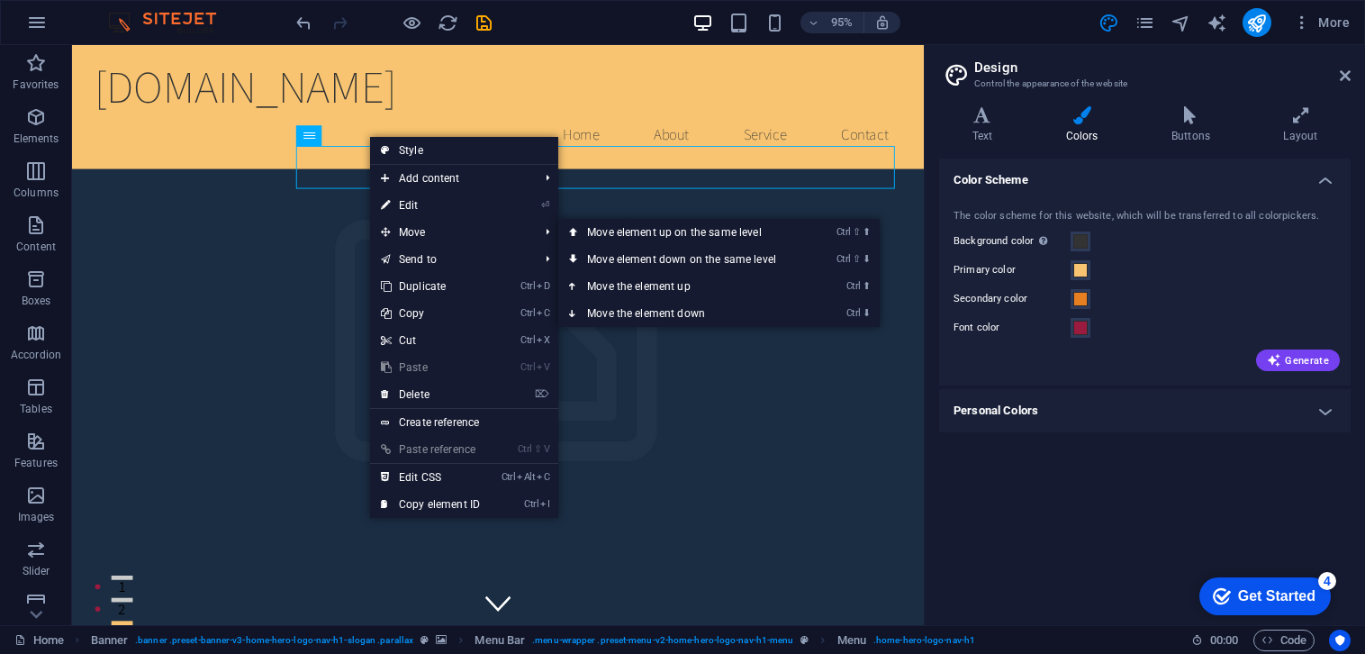
select select
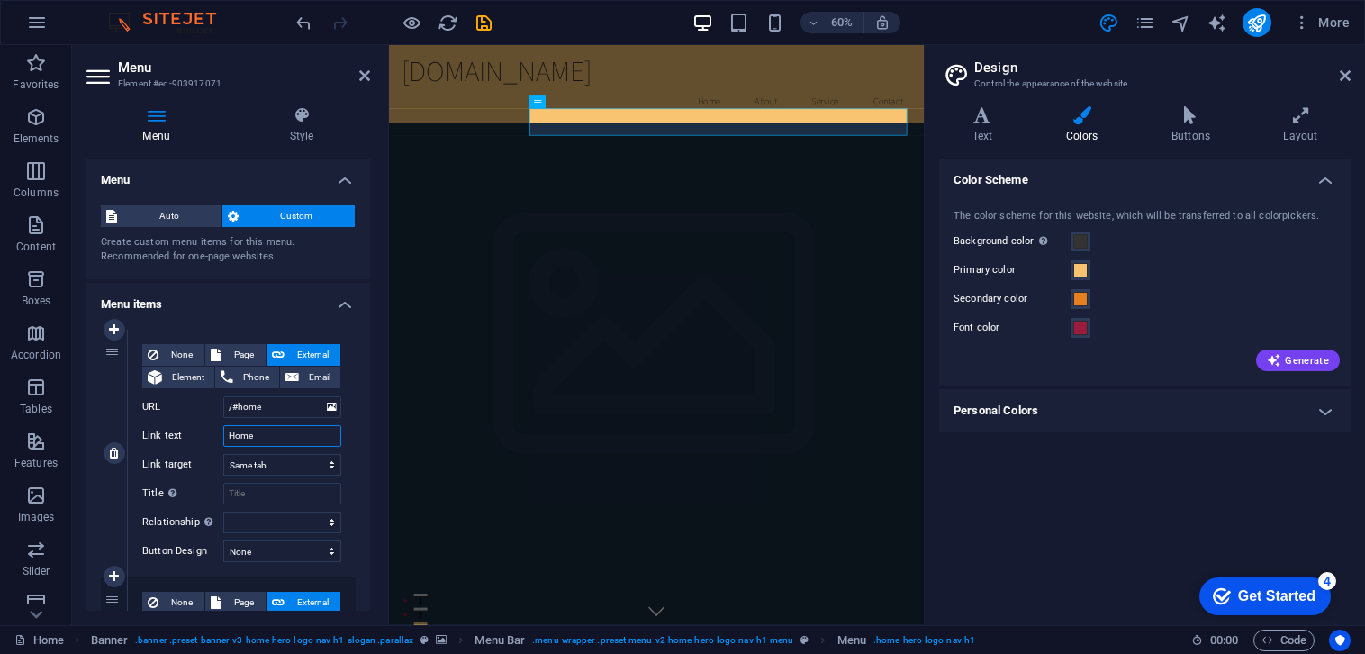
click at [267, 437] on input "Home" at bounding box center [282, 436] width 118 height 22
drag, startPoint x: 267, startPoint y: 437, endPoint x: 210, endPoint y: 435, distance: 57.7
click at [210, 435] on div "Link text Home" at bounding box center [241, 436] width 199 height 22
type input "Inic"
select select
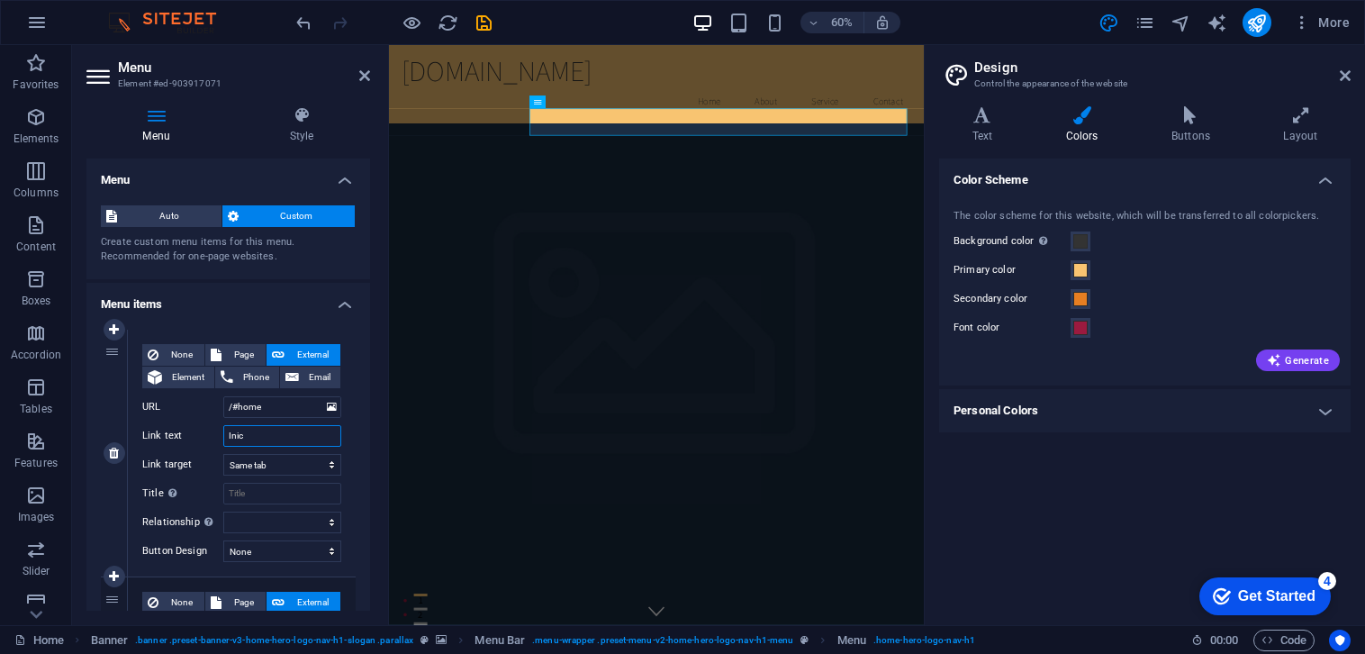
select select
type input "Inicio"
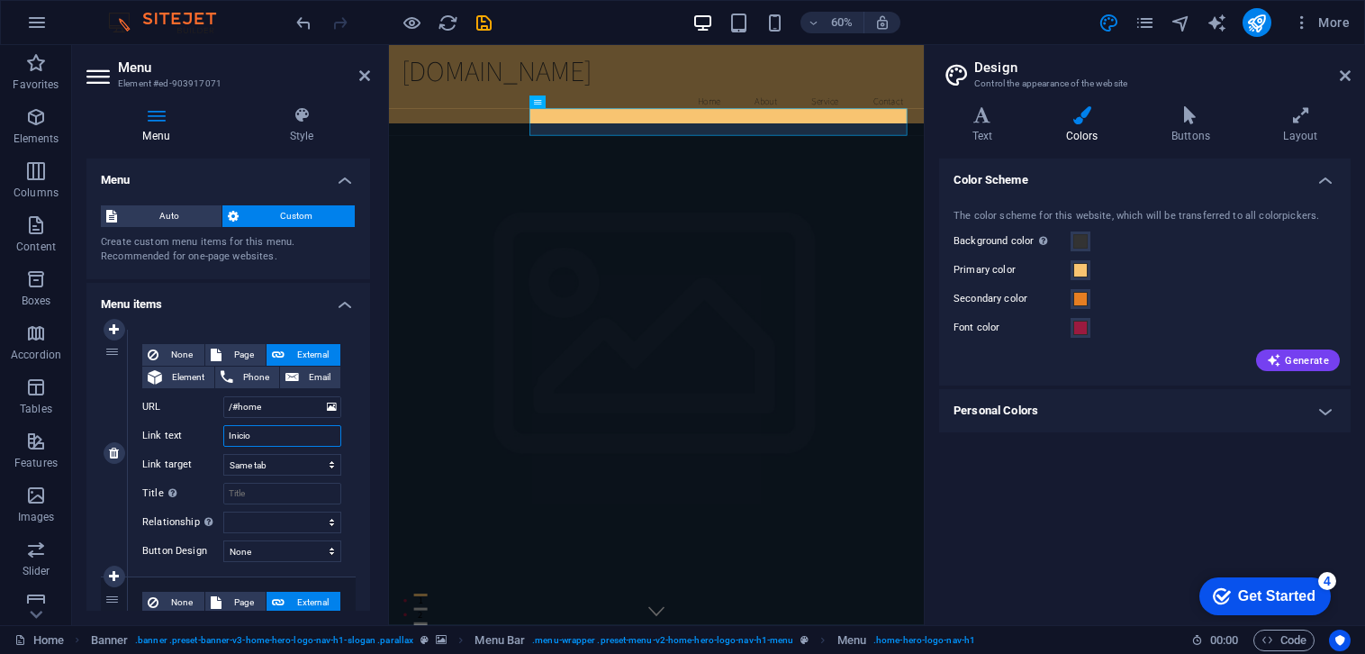
select select
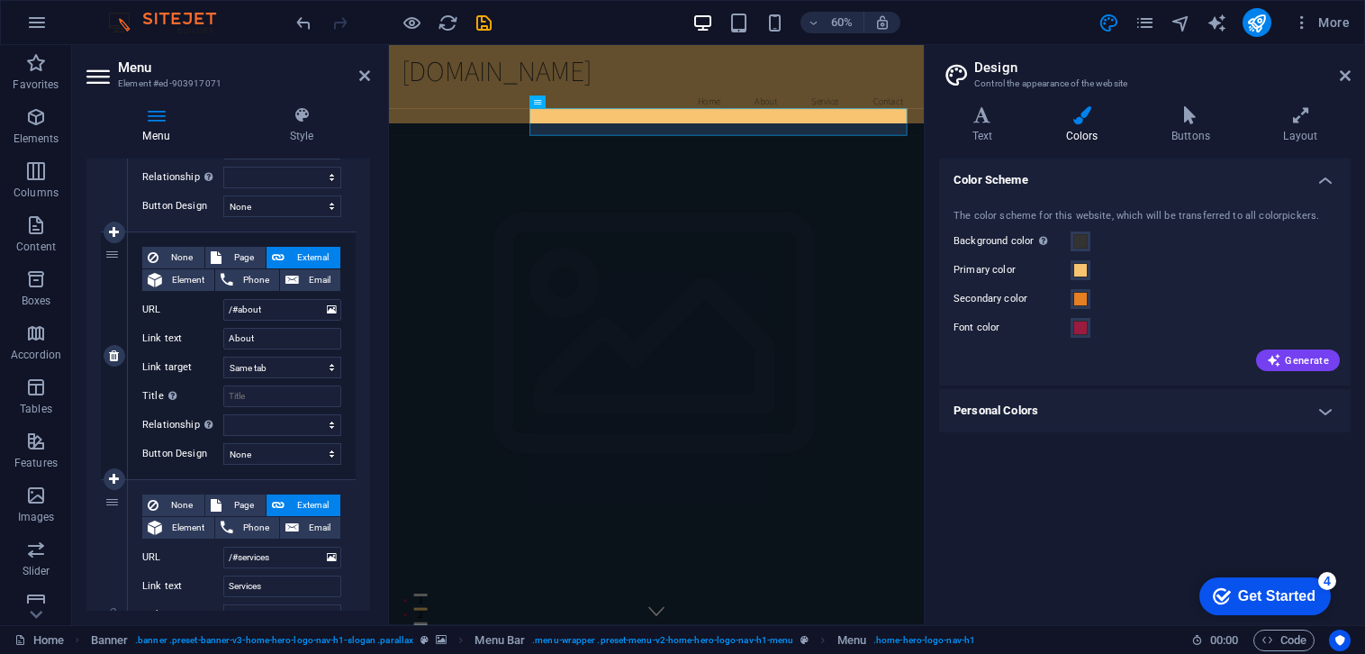
scroll to position [360, 0]
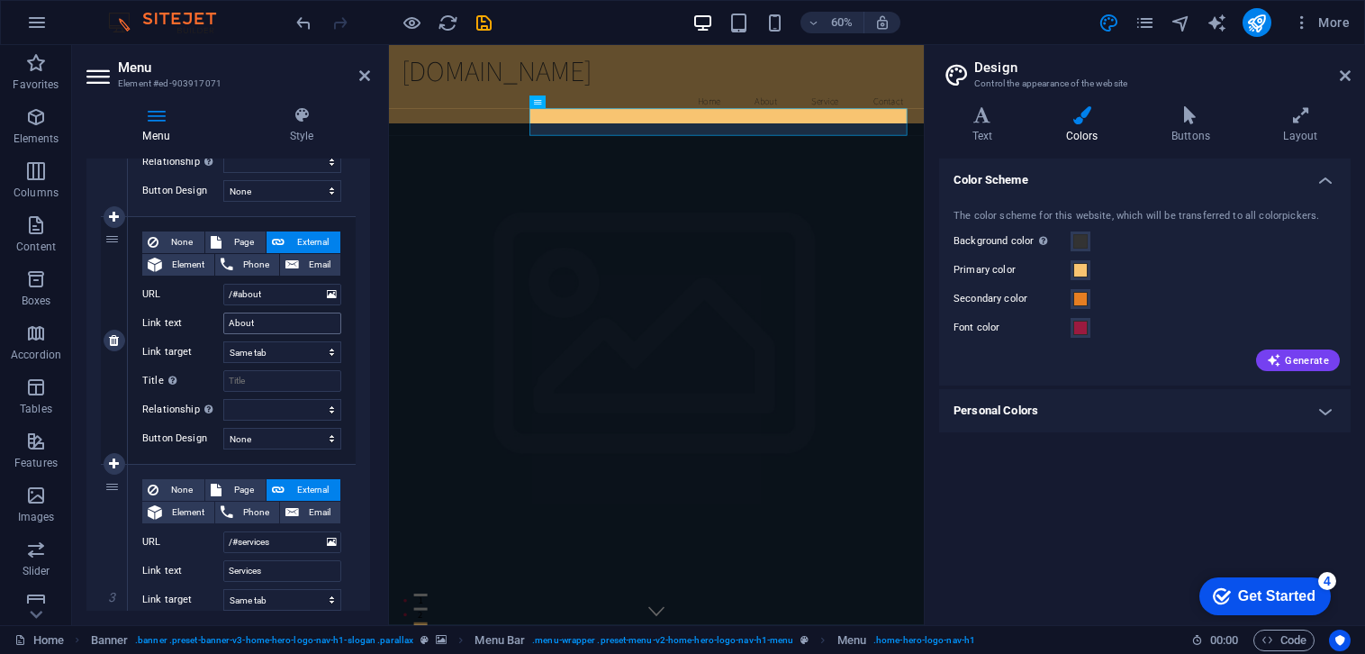
type input "Inicio"
drag, startPoint x: 277, startPoint y: 323, endPoint x: 196, endPoint y: 315, distance: 81.4
click at [196, 315] on div "Link text About" at bounding box center [241, 323] width 199 height 22
type input "Qu"
select select
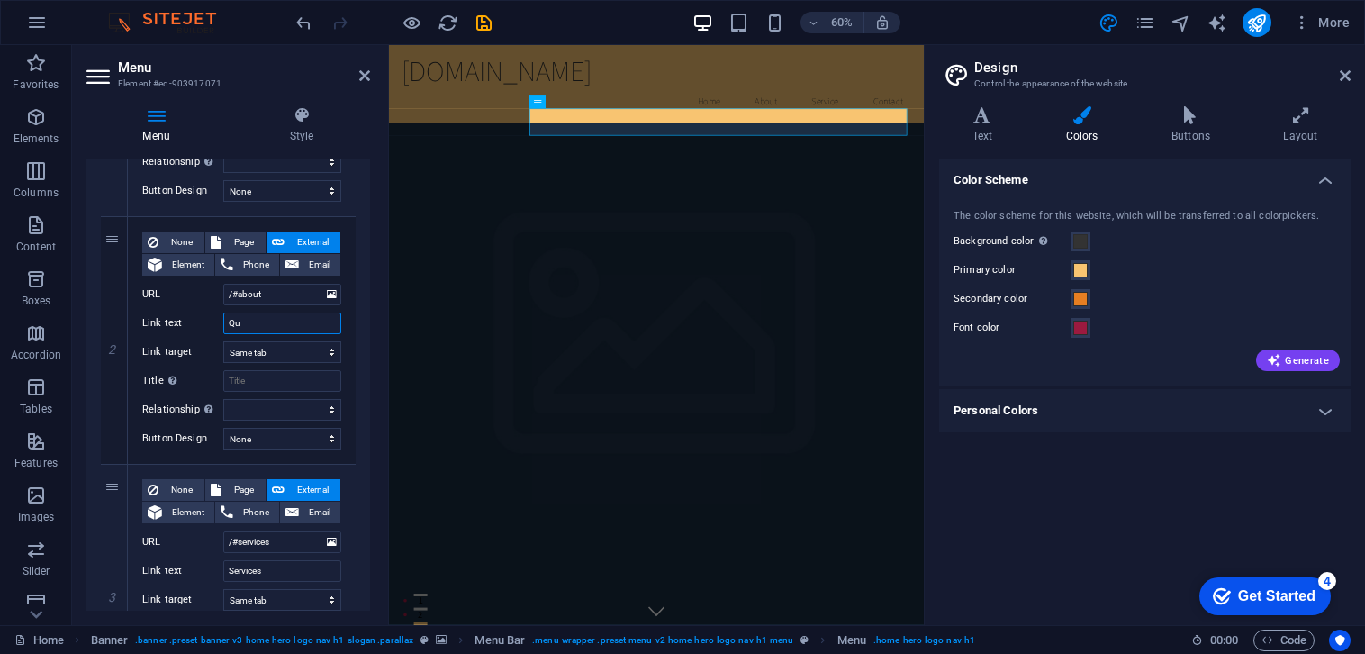
select select
type input "Qui"
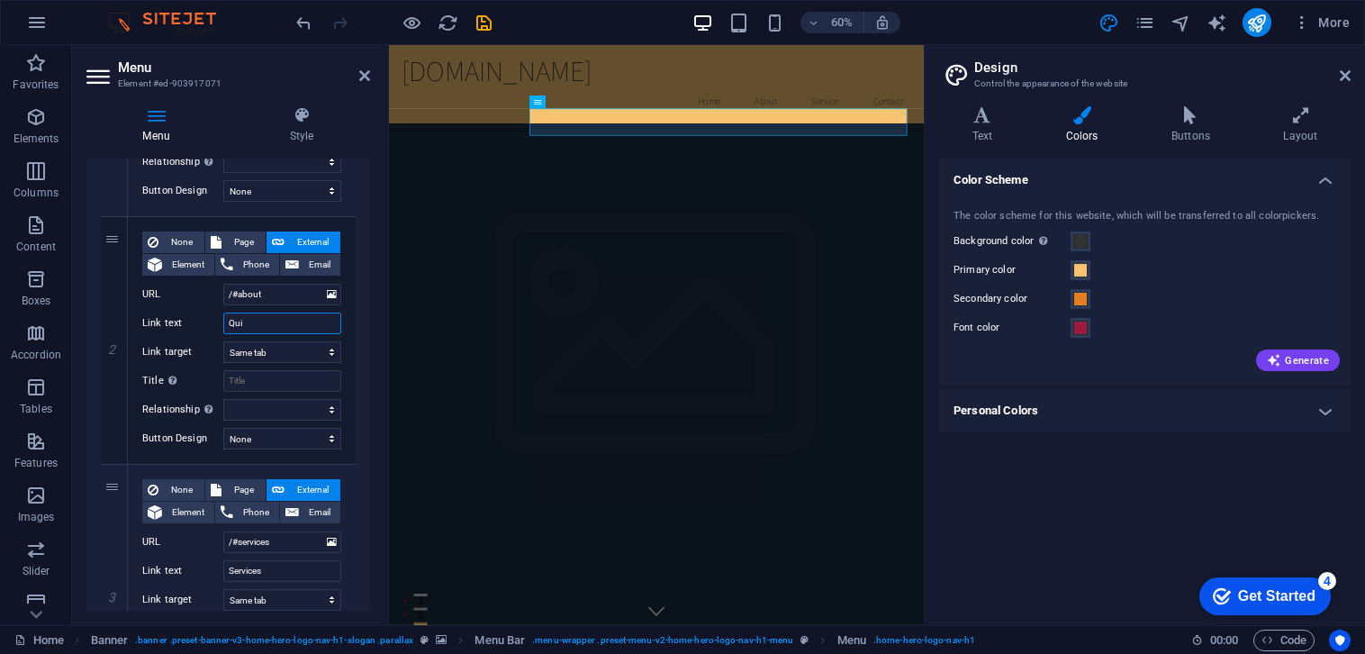
select select
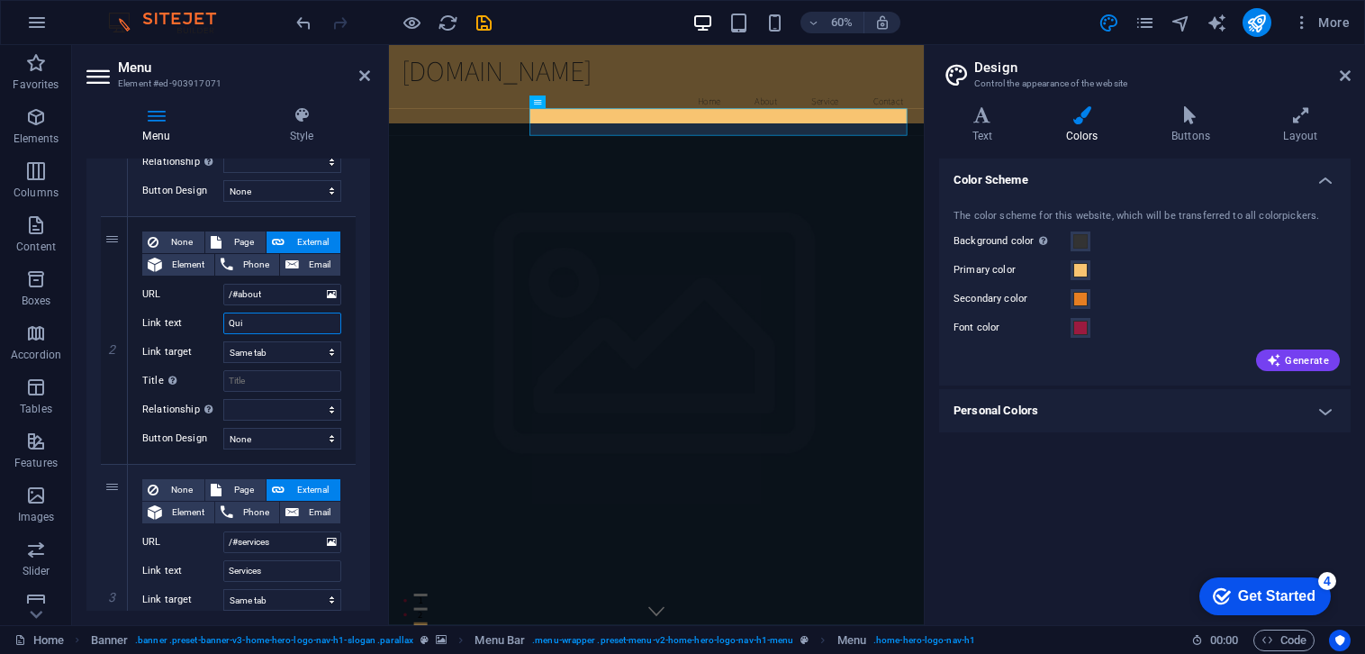
type input "Qu"
select select
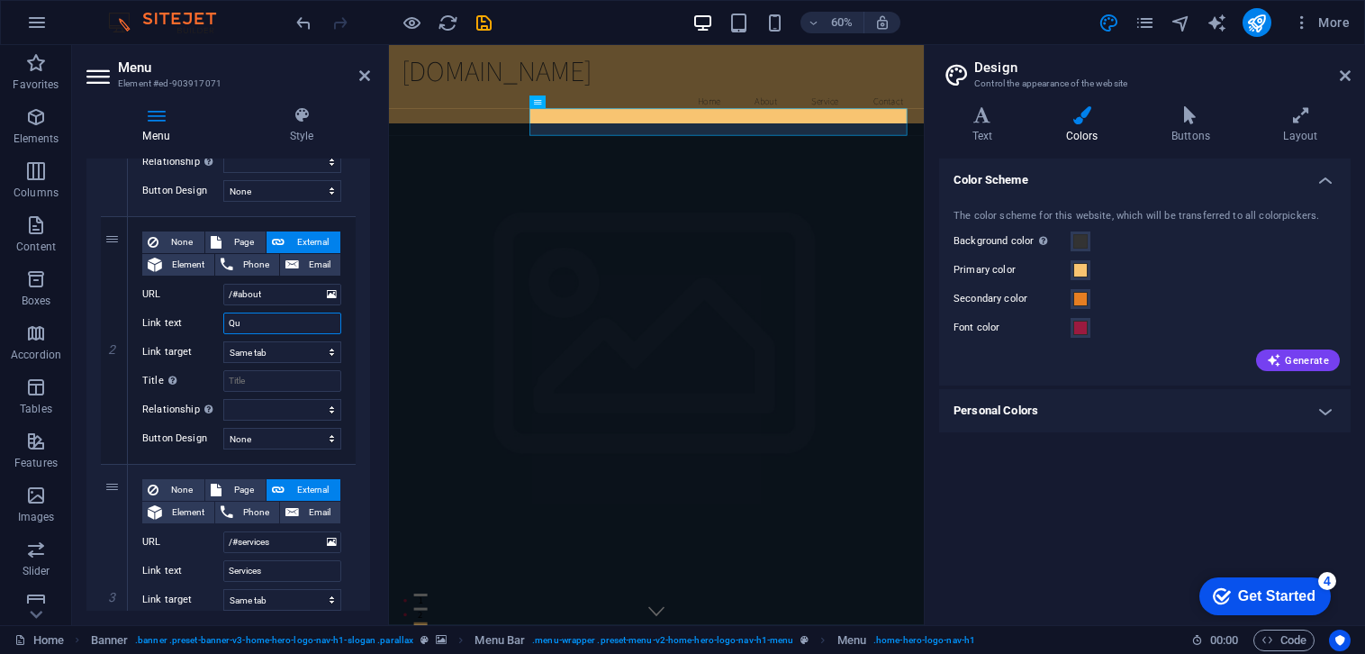
select select
type input "Qui"
select select
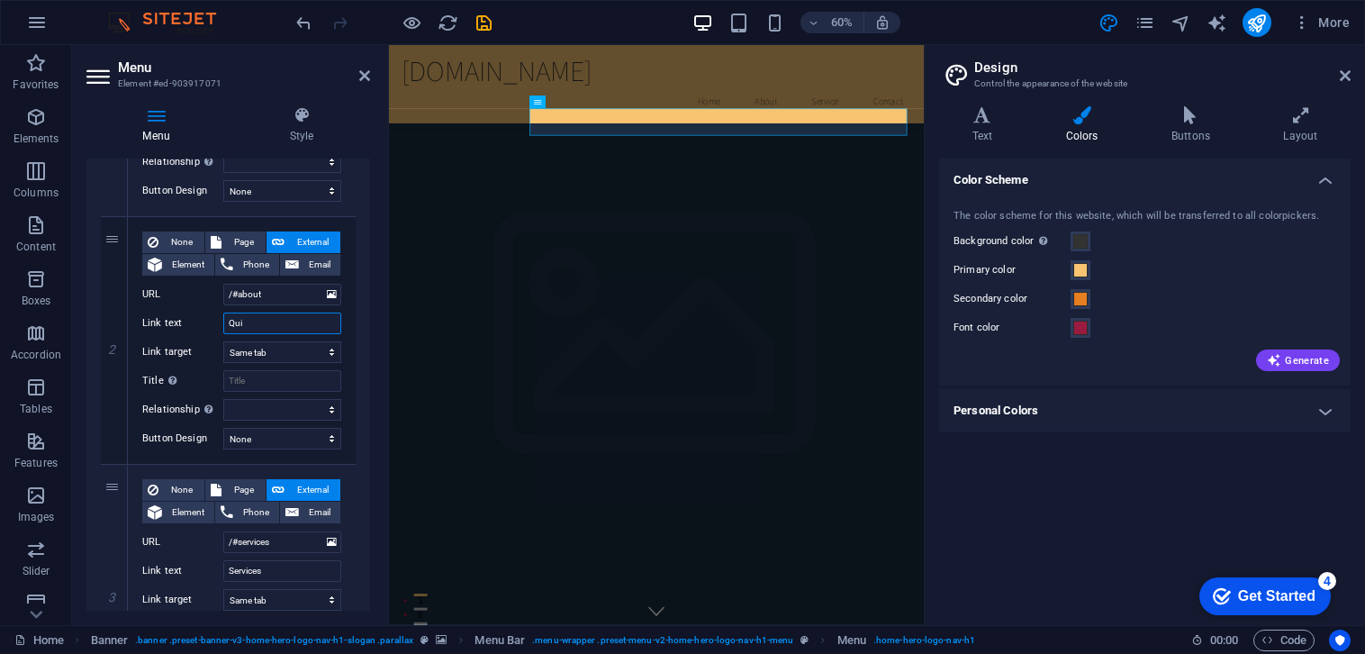
select select
type input "Quiénes somos"
select select
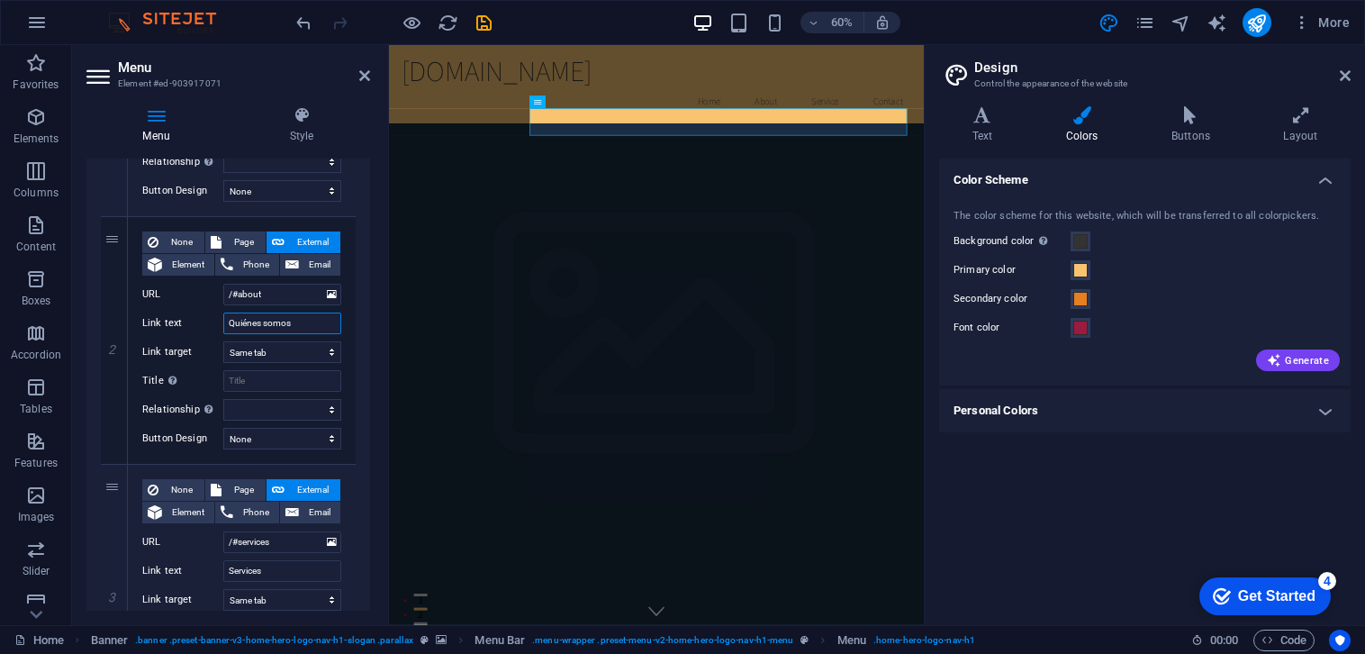
select select
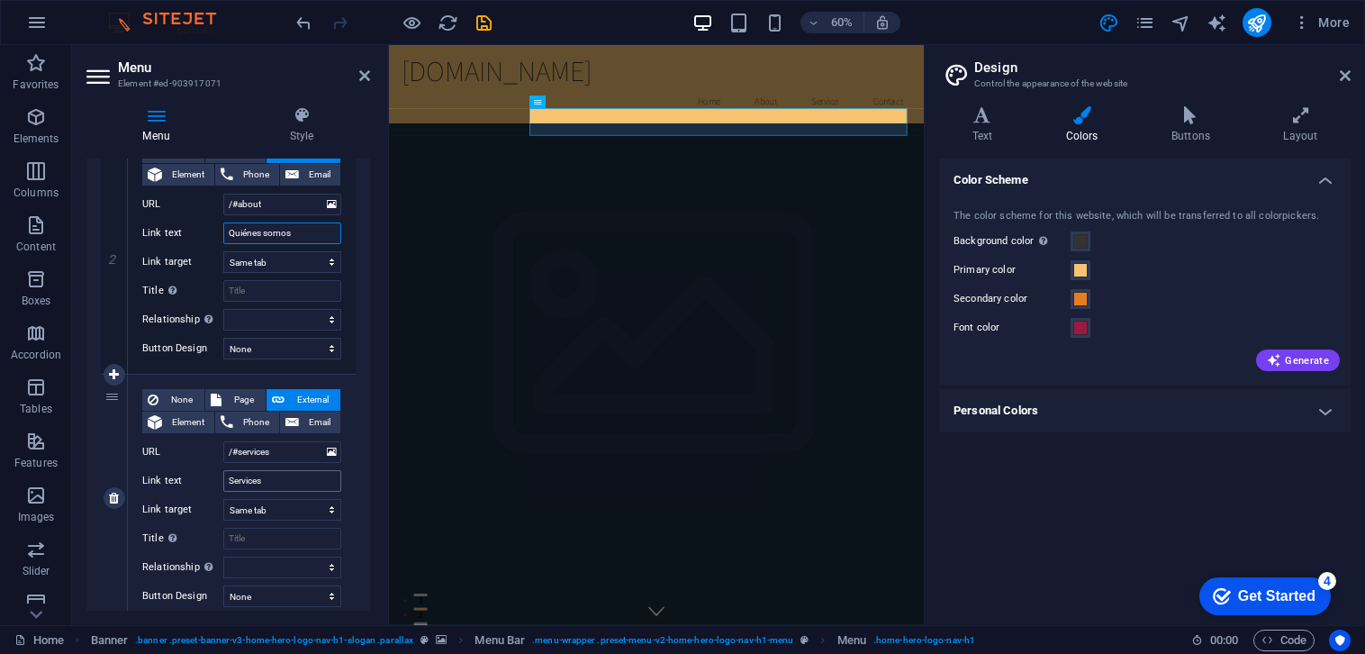
type input "Quiénes somos"
click at [272, 486] on input "Services" at bounding box center [282, 481] width 118 height 22
type input "S"
select select
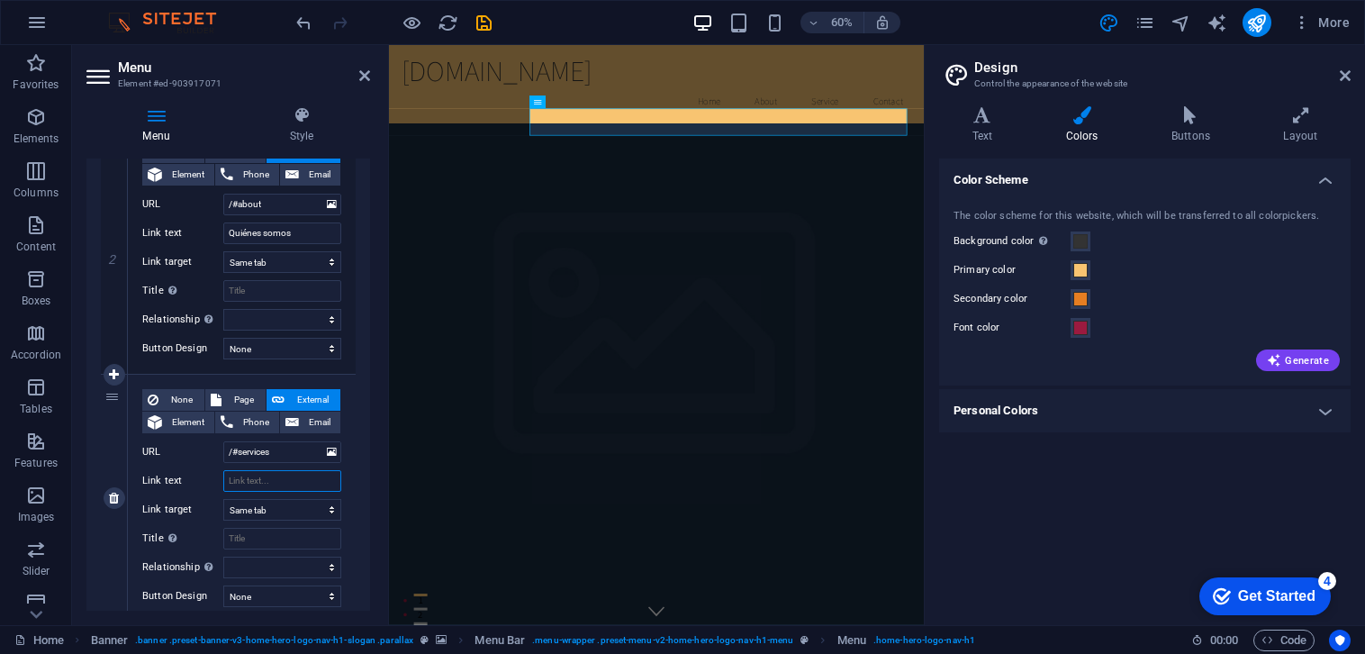
select select
type input "Q"
select select
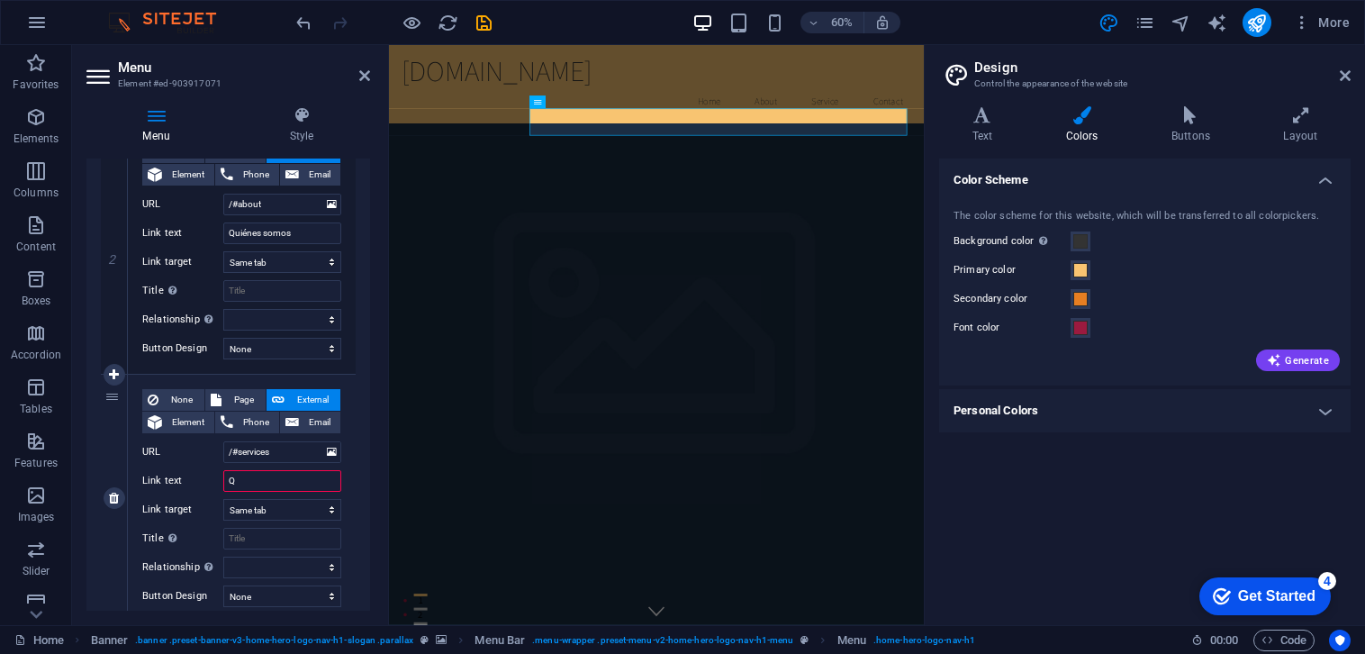
select select
type input "Qu"
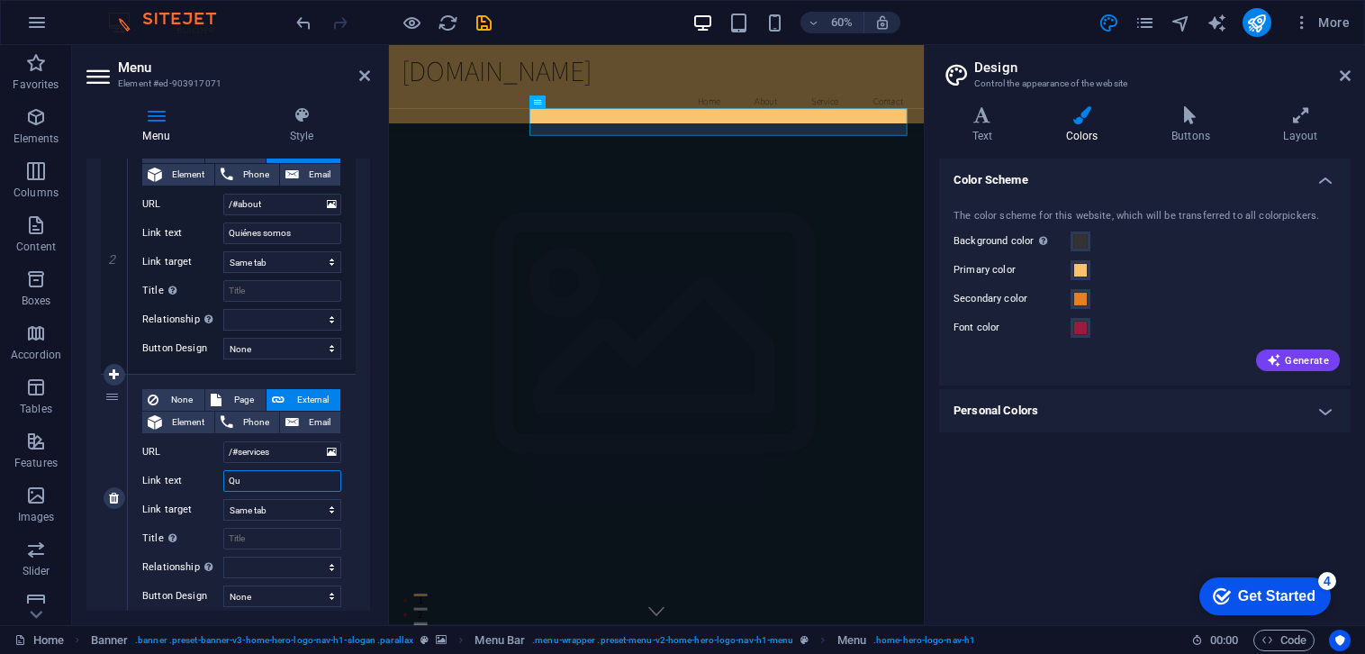
select select
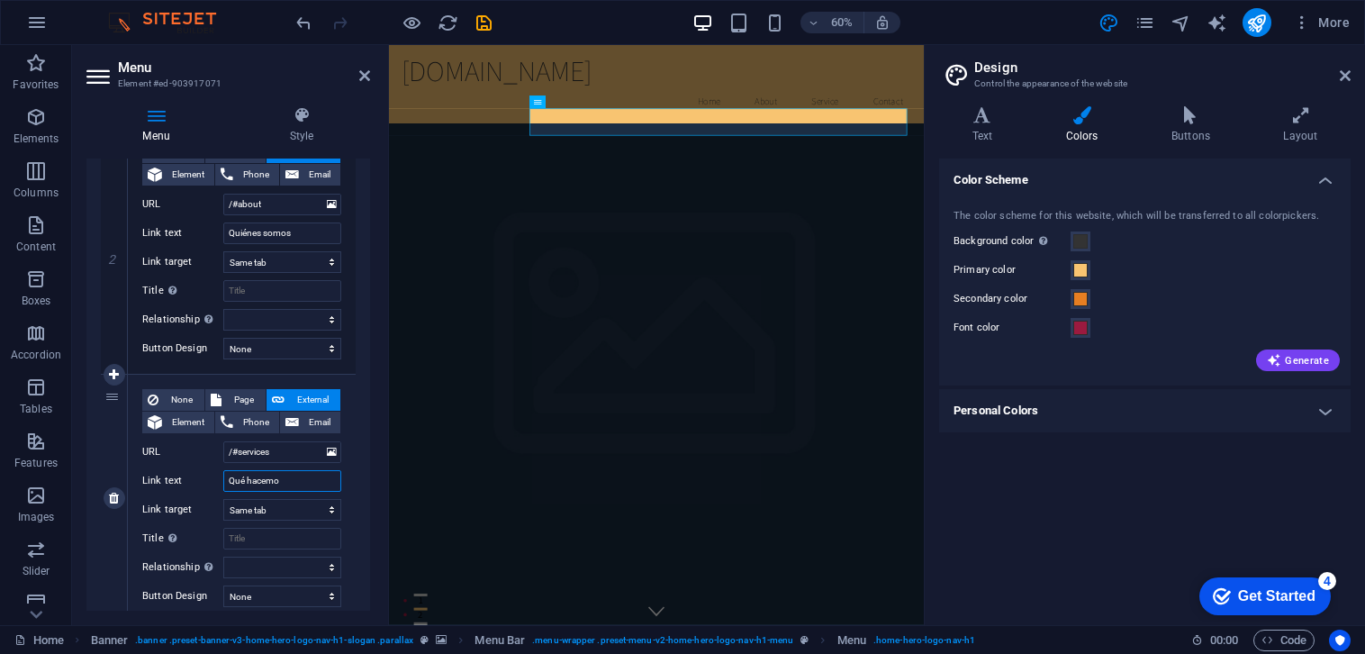
type input "Qué hacemos"
select select
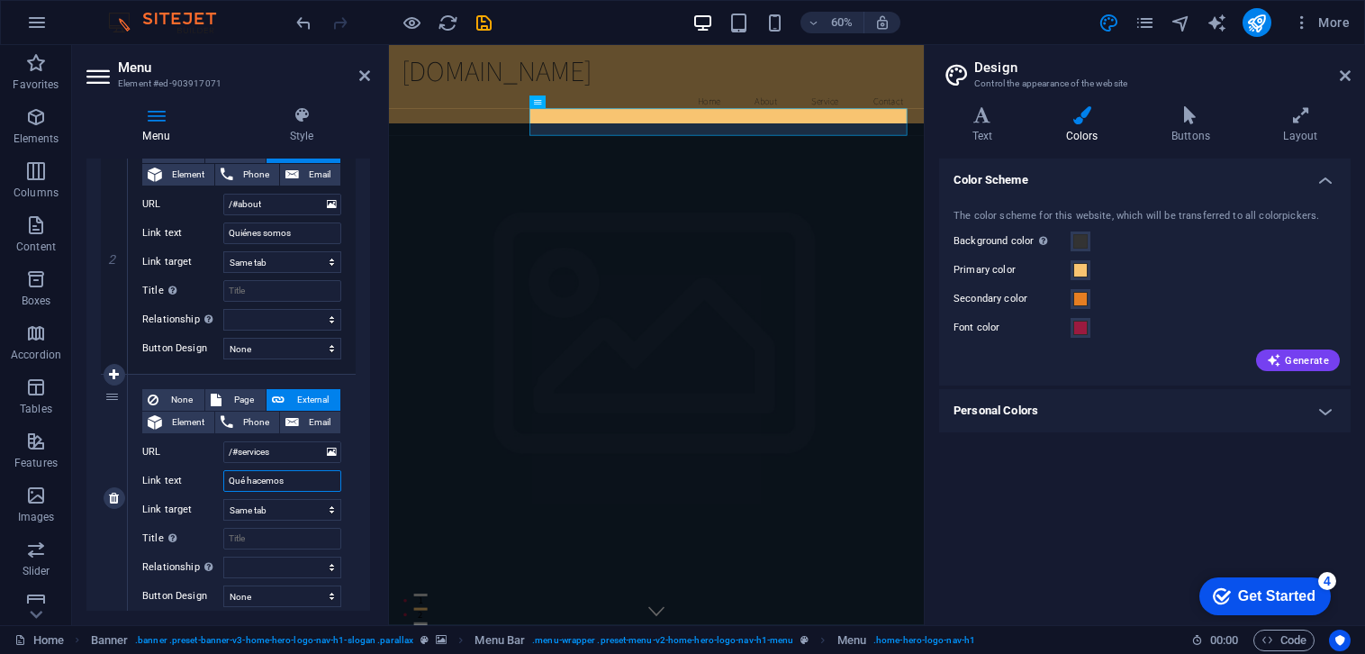
select select
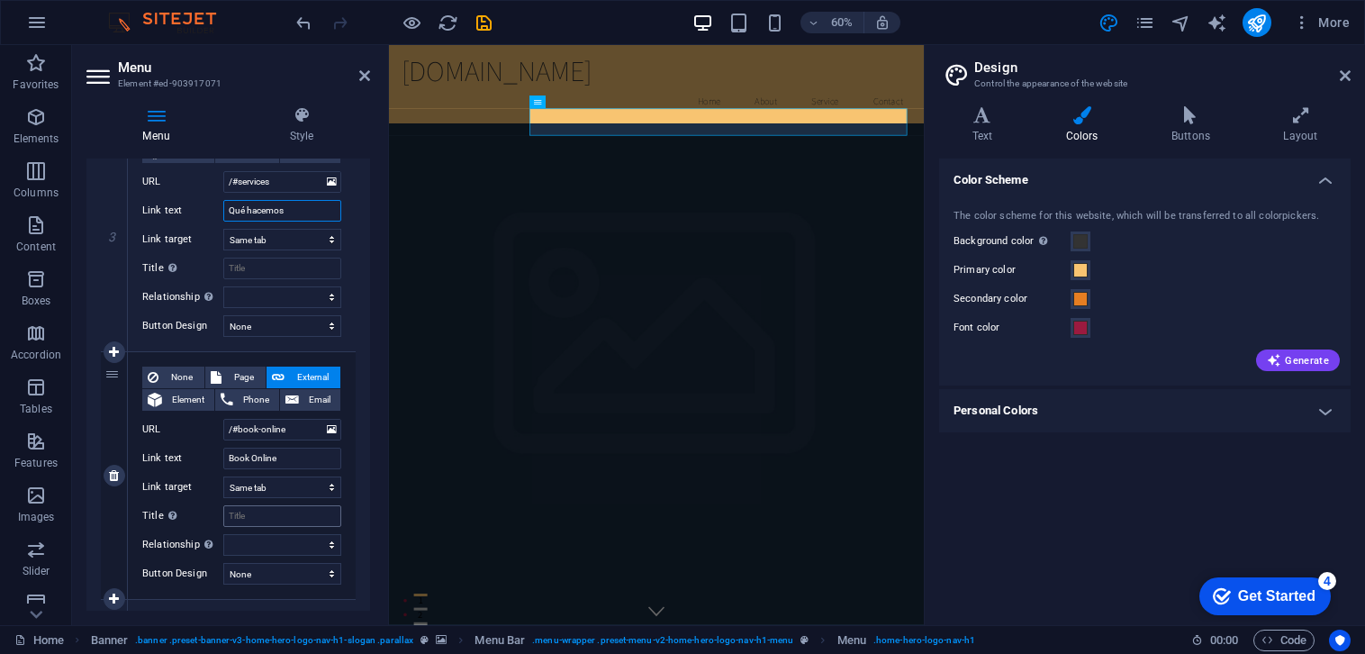
type input "Qué hacemos"
click at [271, 516] on input "Title Additional link description, should not be the same as the link text. The…" at bounding box center [282, 516] width 118 height 22
click at [279, 459] on input "Book Online" at bounding box center [282, 458] width 118 height 22
drag, startPoint x: 279, startPoint y: 459, endPoint x: 208, endPoint y: 455, distance: 71.3
click at [208, 455] on div "Link text Book Online" at bounding box center [241, 458] width 199 height 22
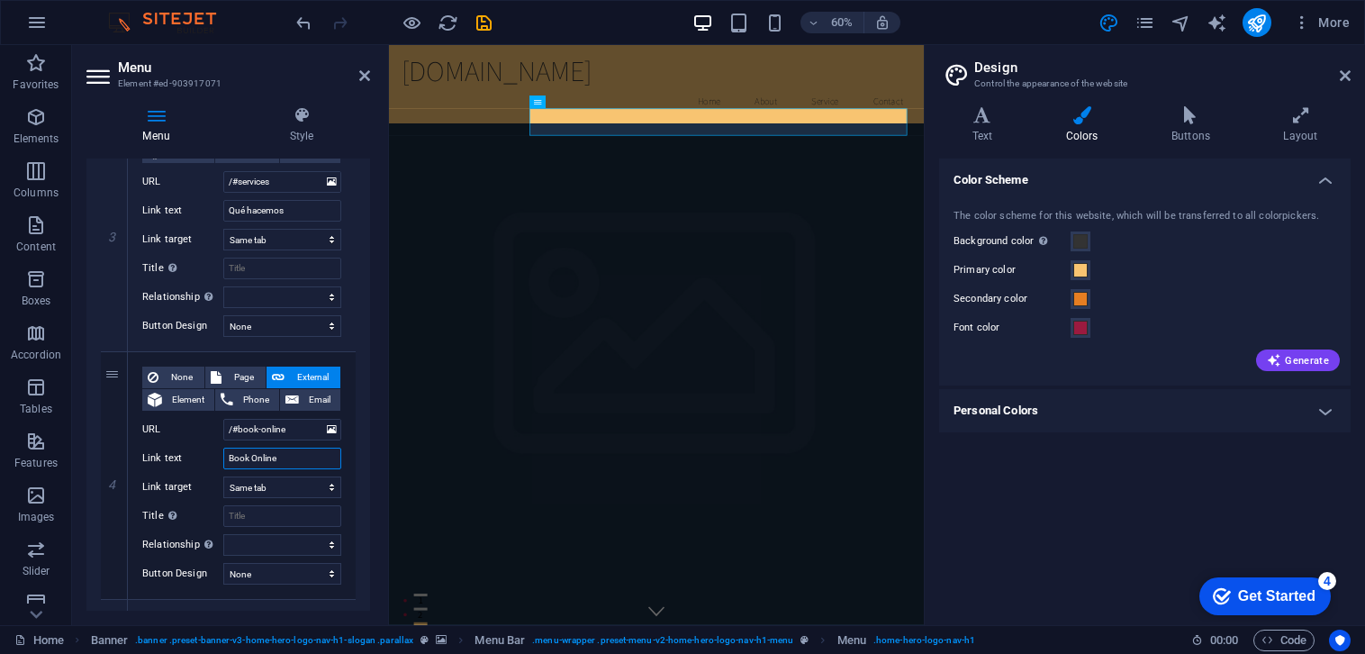
type input "C"
select select
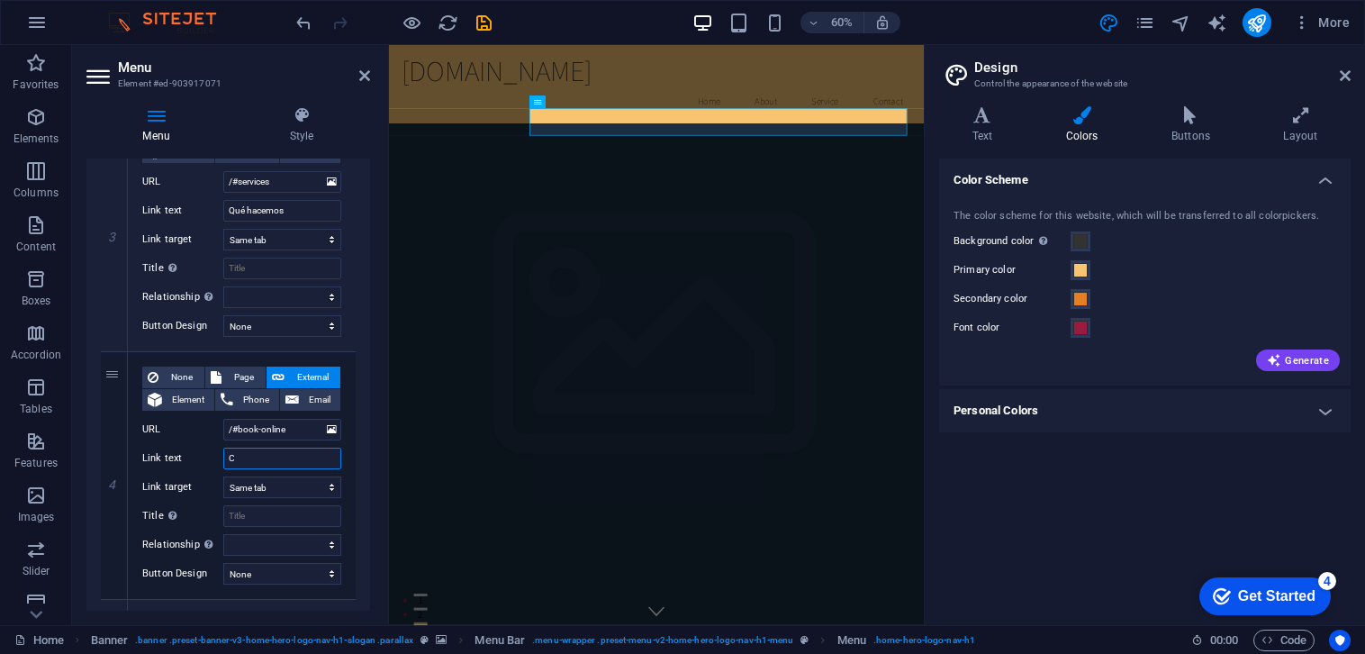
select select
type input "Cómo contactar"
select select
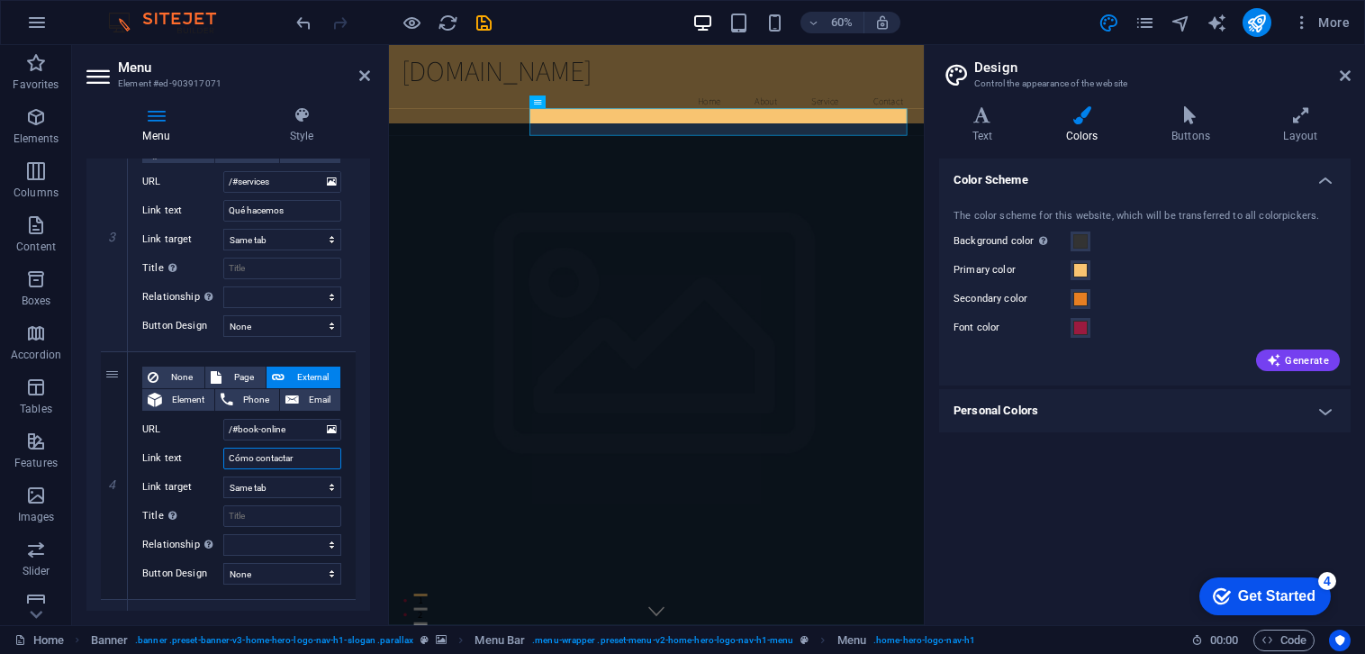
select select
type input "Cómo contactarnos"
select select
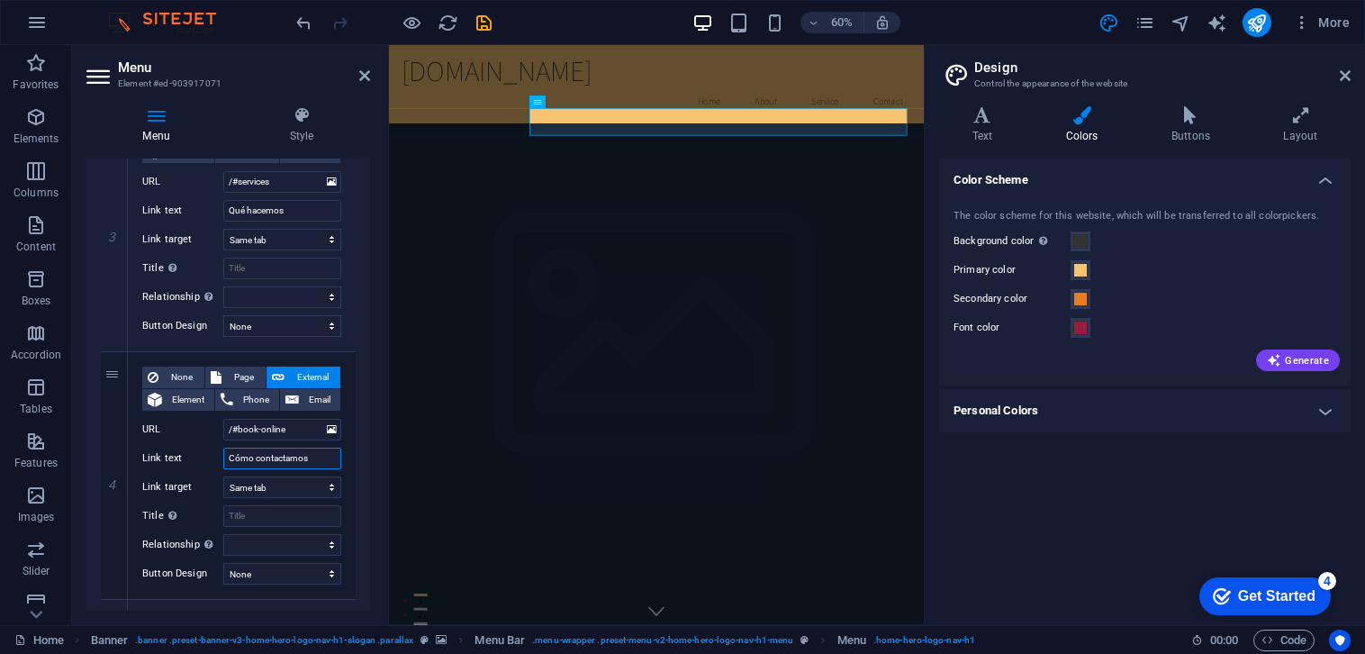
select select
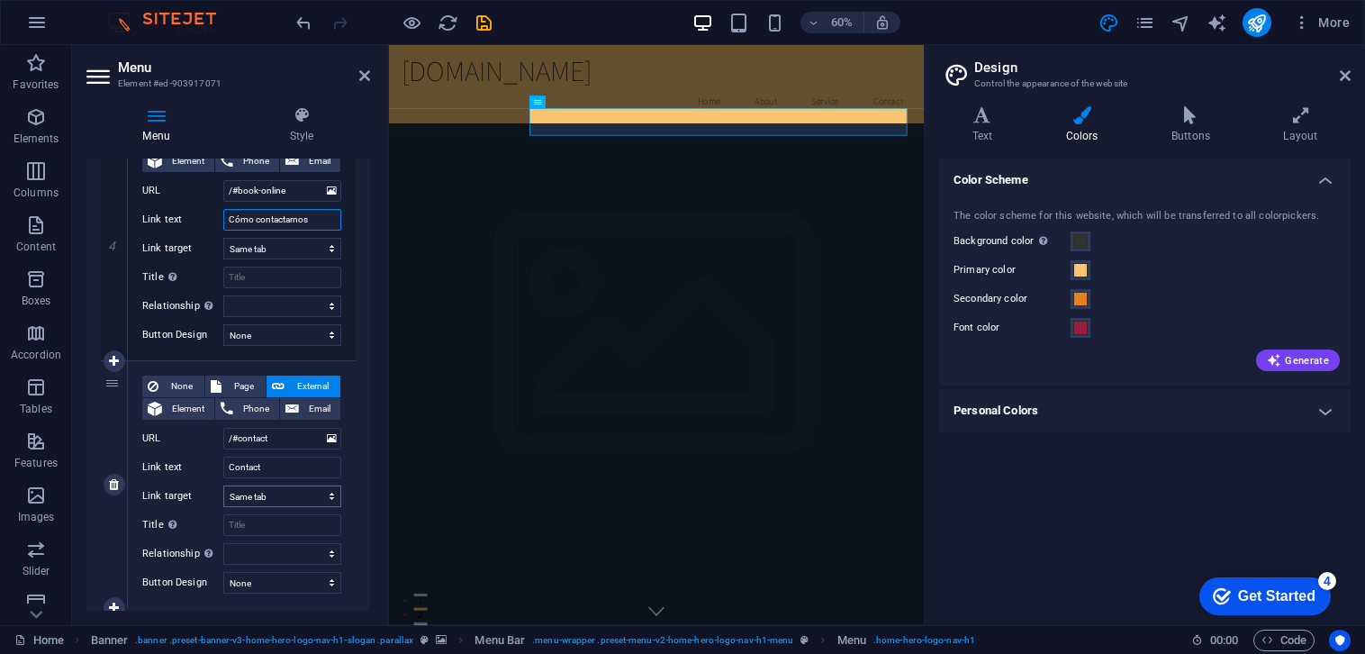
scroll to position [1005, 0]
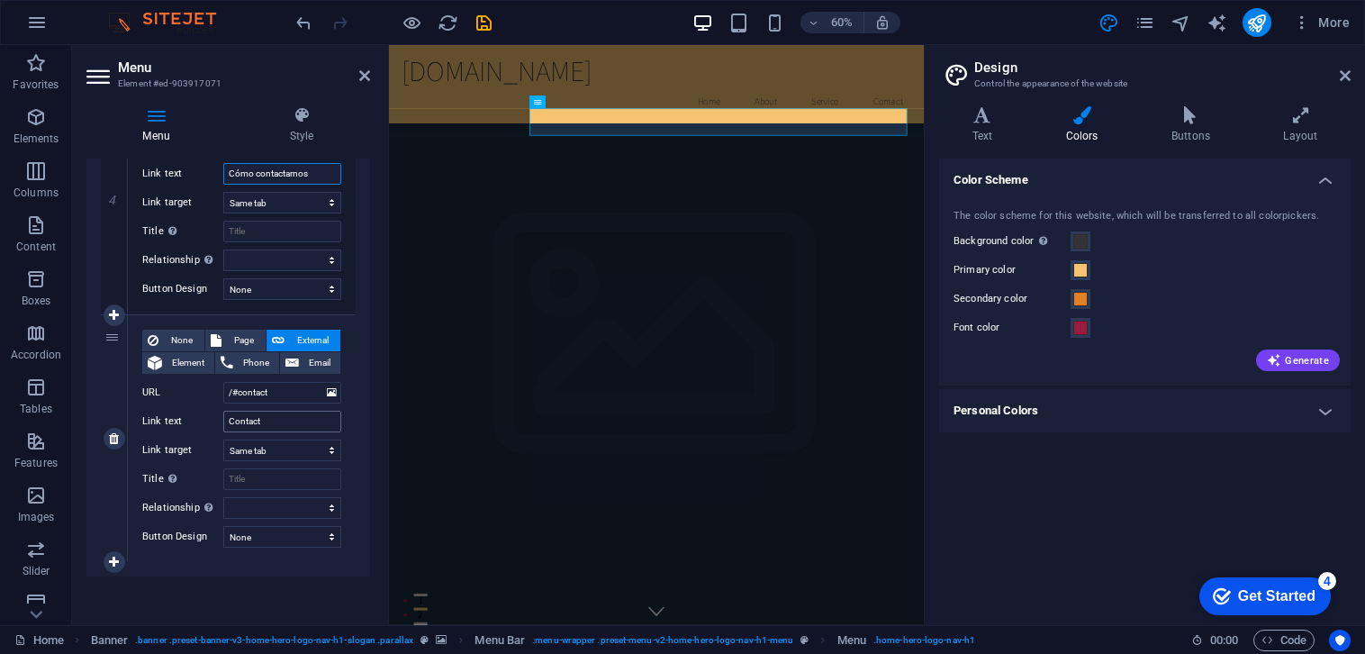
type input "Cómo contactarnos"
drag, startPoint x: 285, startPoint y: 422, endPoint x: 218, endPoint y: 422, distance: 66.6
click at [220, 421] on div "Link text Contact" at bounding box center [241, 422] width 199 height 22
type input "Ga"
select select
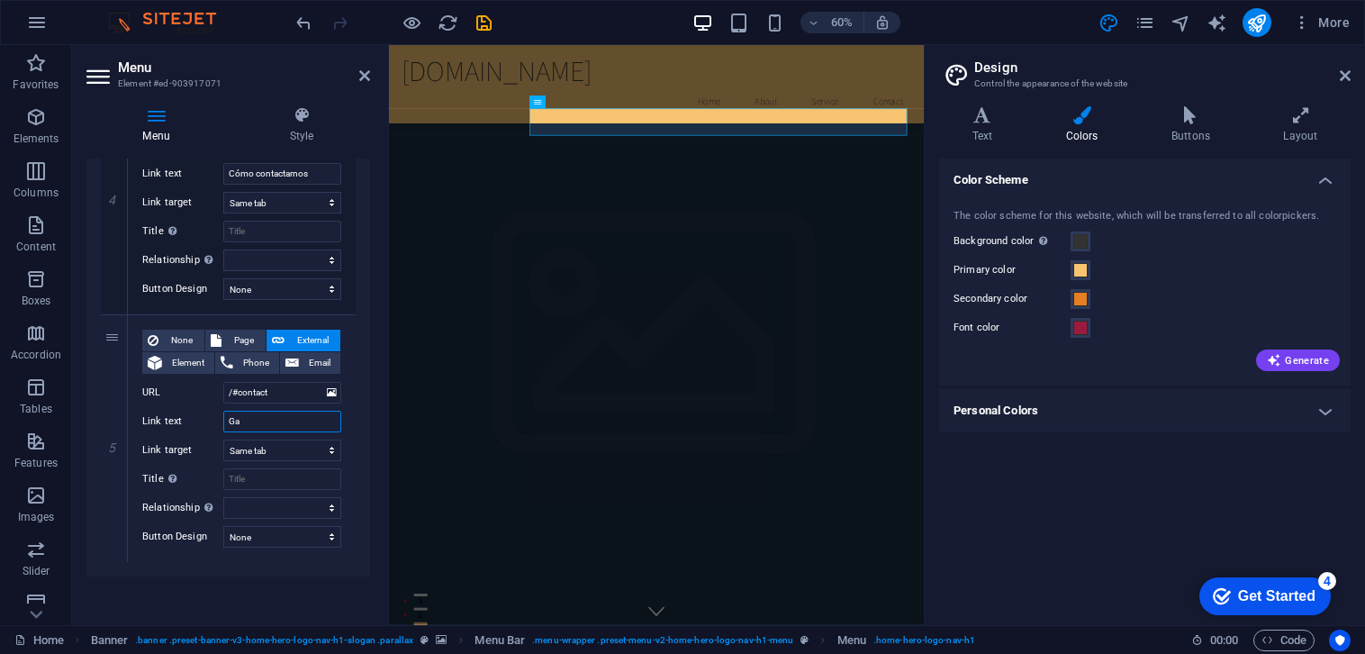
select select
type input "Galer"
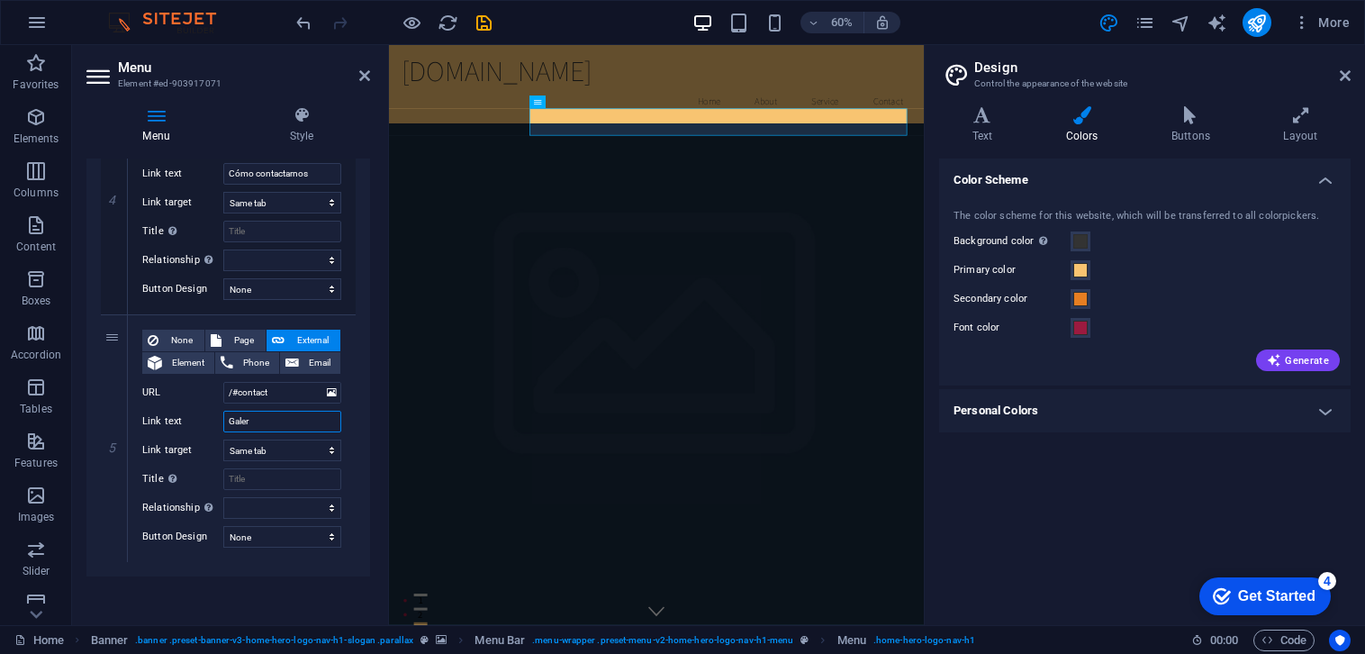
select select
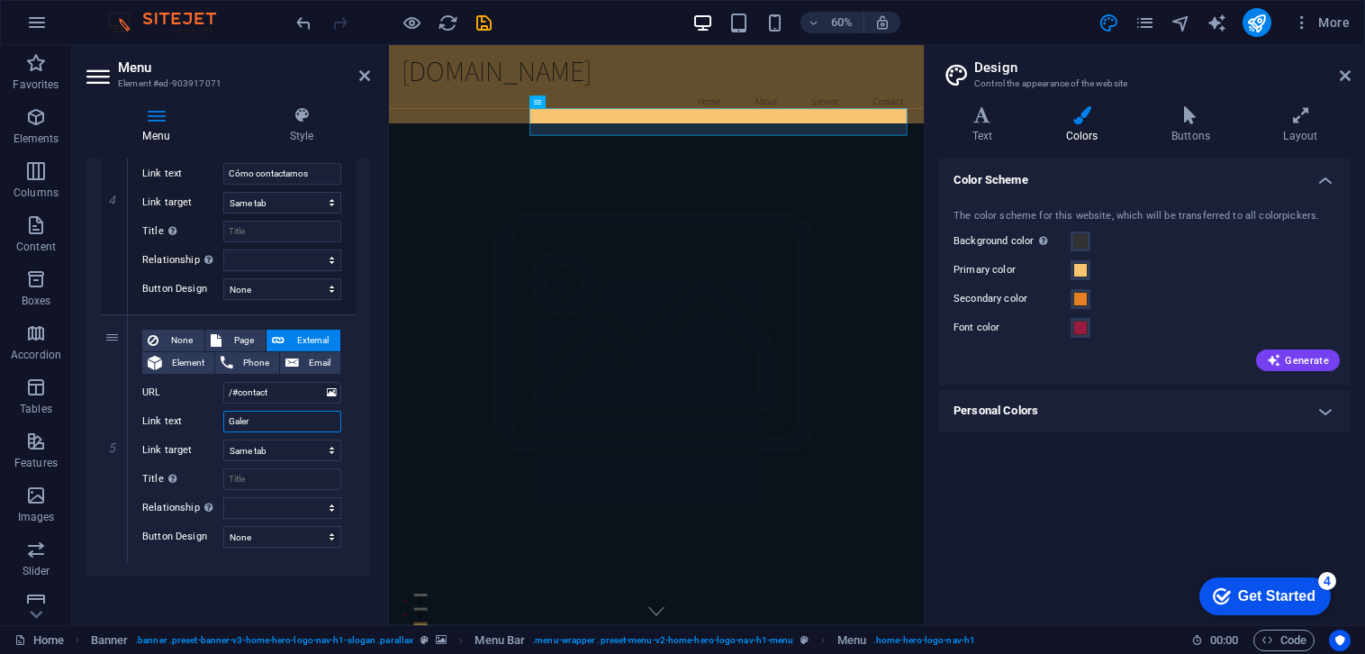
type input "Galerí"
select select
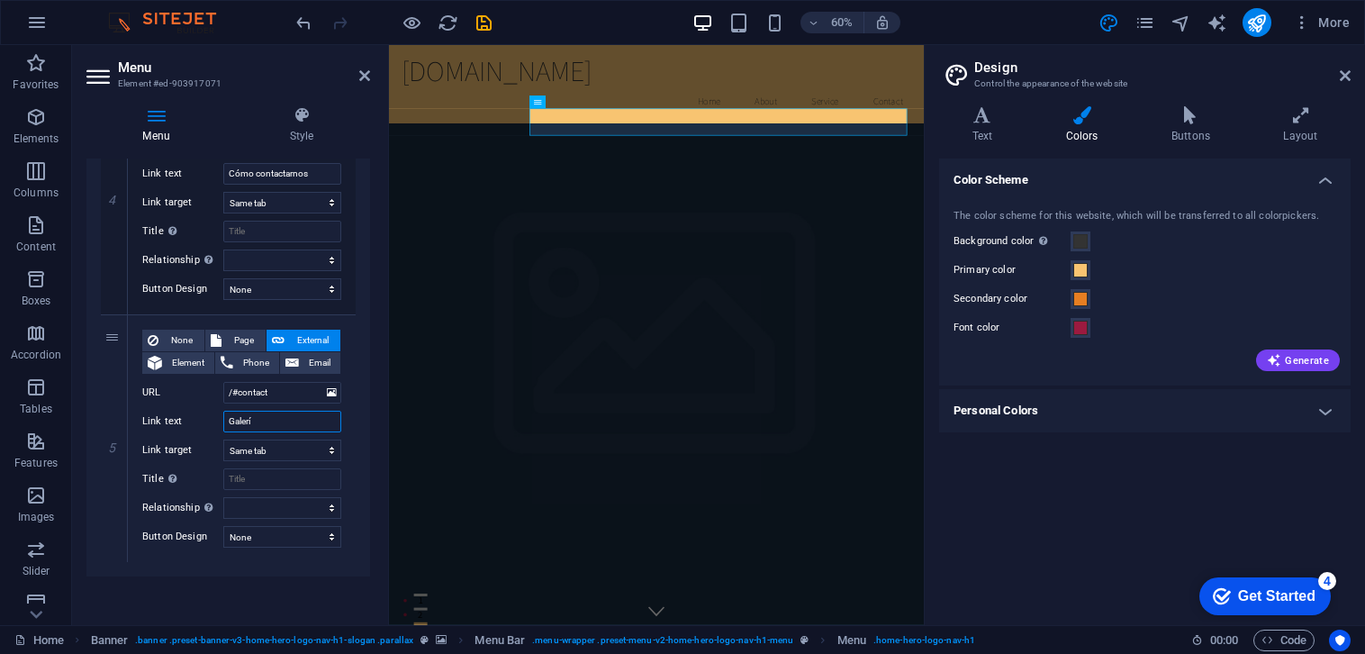
select select
type input "Galería"
select select
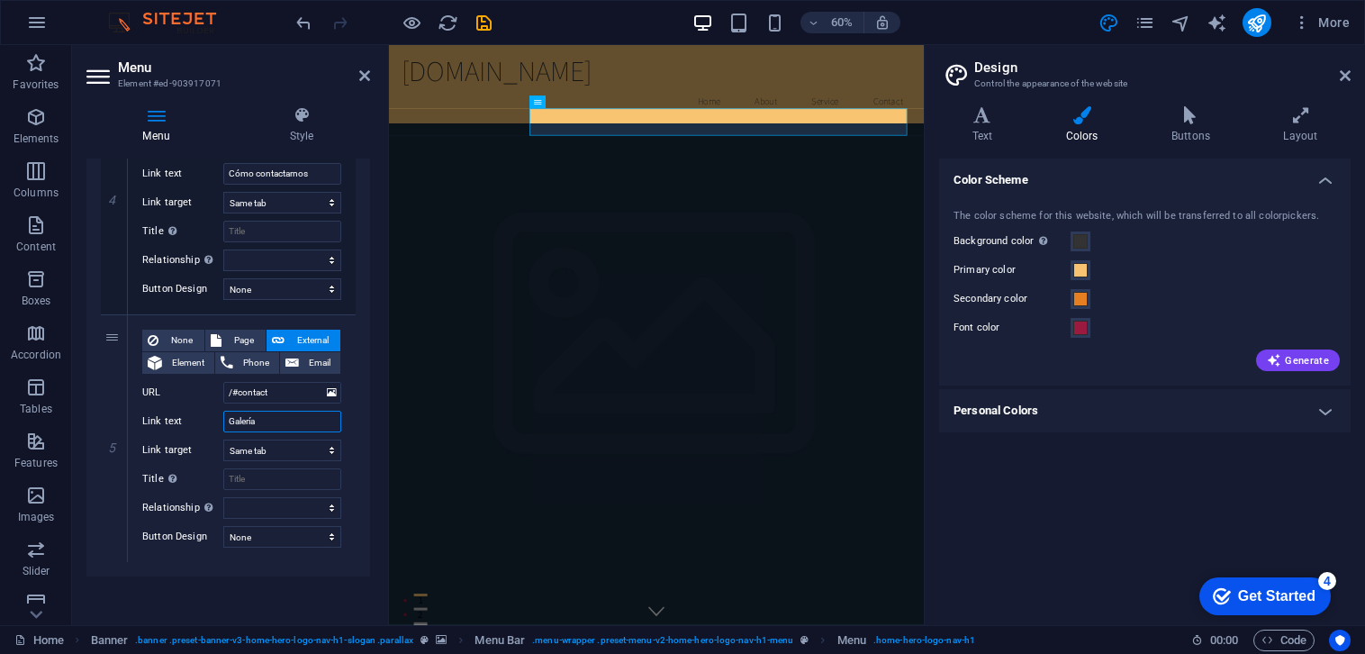
select select
type input "Galería"
click at [324, 539] on select "None Default Primary Secondary" at bounding box center [282, 537] width 118 height 22
select select "secondary"
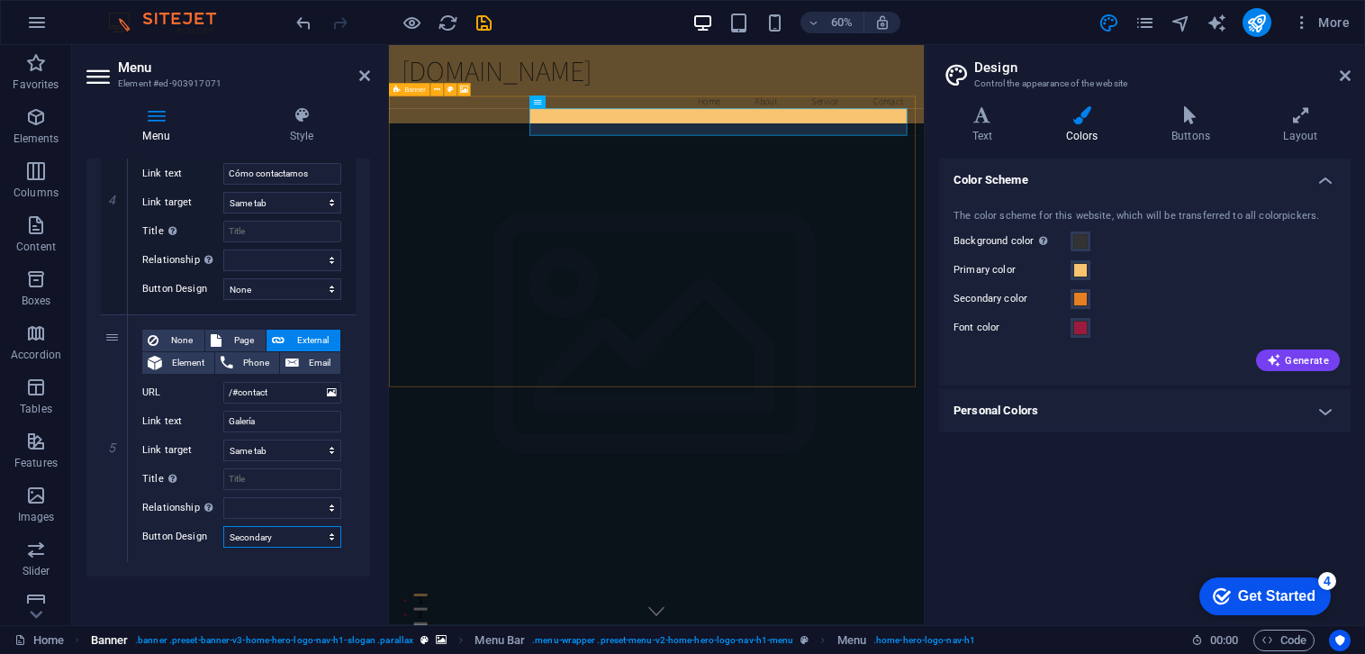
click at [223, 526] on select "None Default Primary Secondary" at bounding box center [282, 537] width 118 height 22
select select
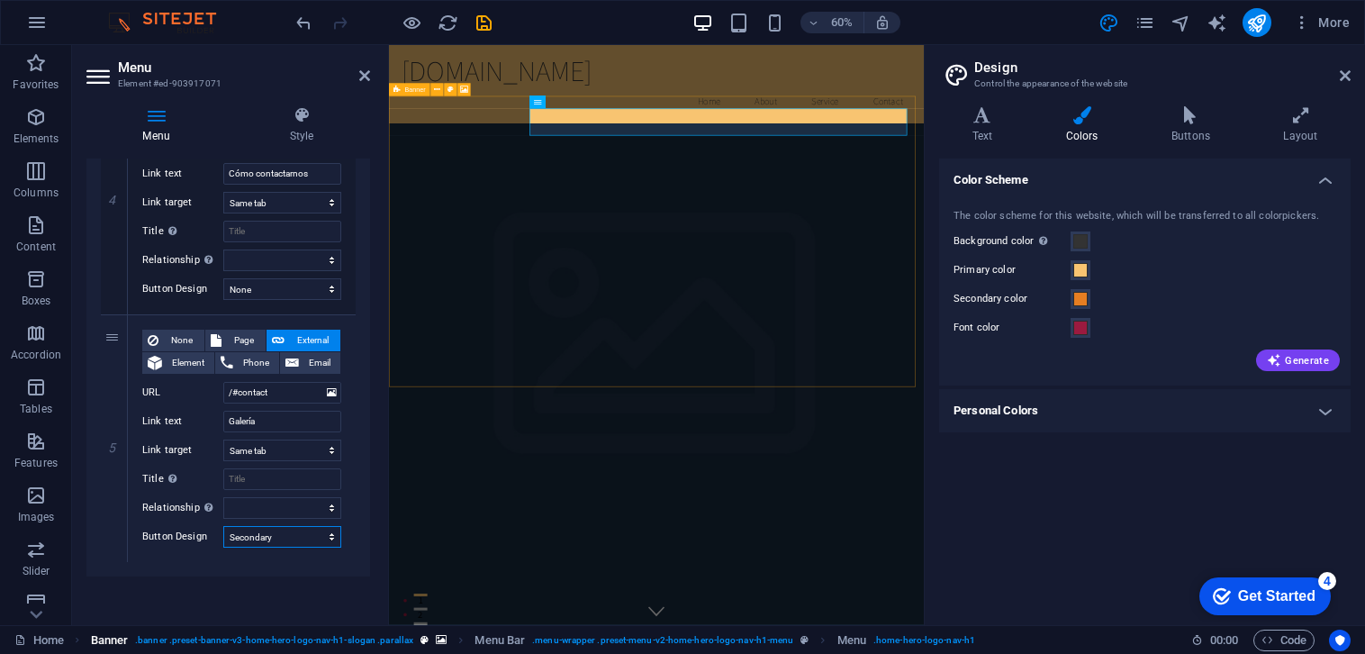
select select
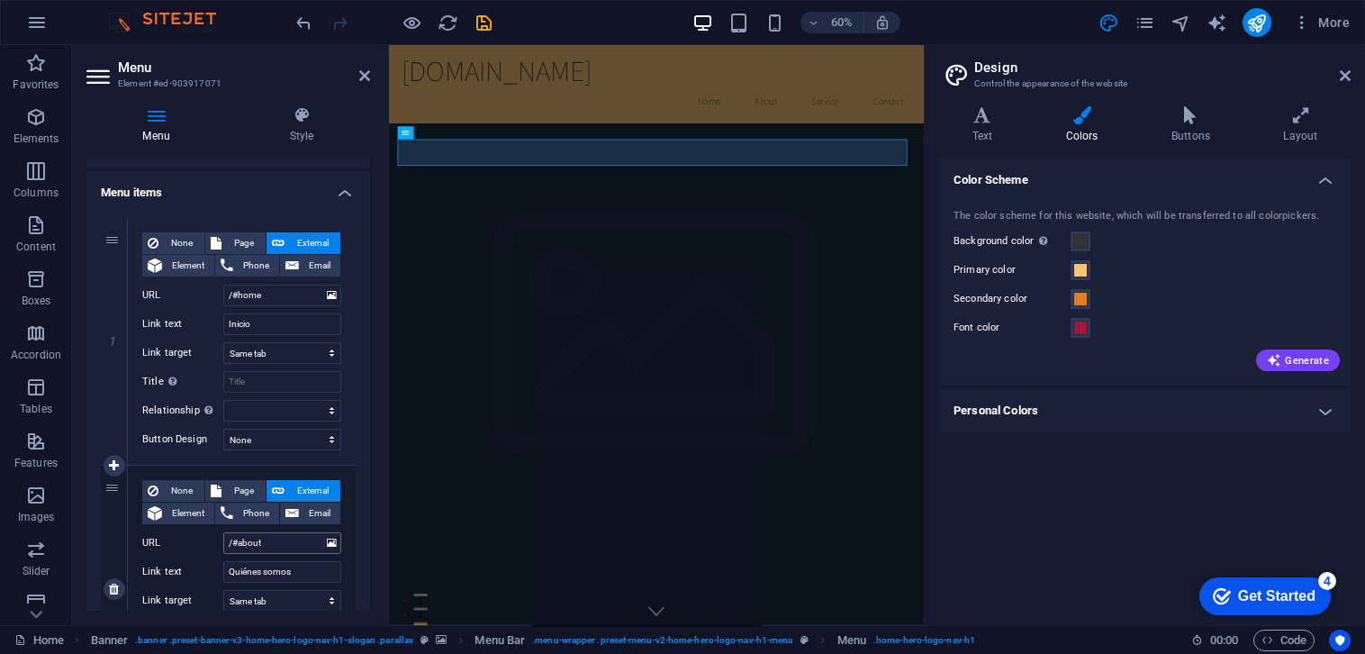
scroll to position [0, 0]
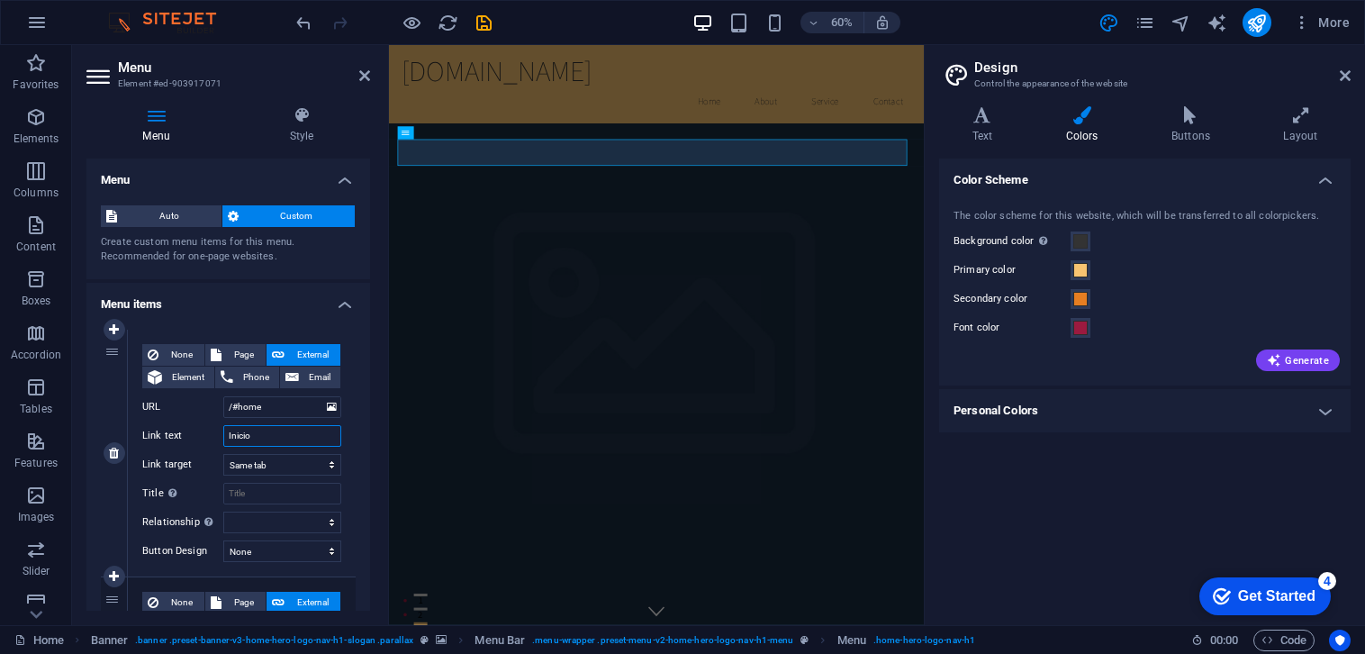
click at [248, 440] on input "Inicio" at bounding box center [282, 436] width 118 height 22
click at [331, 550] on select "None Default Primary Secondary" at bounding box center [282, 551] width 118 height 22
select select "primary"
click at [223, 540] on select "None Default Primary Secondary" at bounding box center [282, 551] width 118 height 22
select select
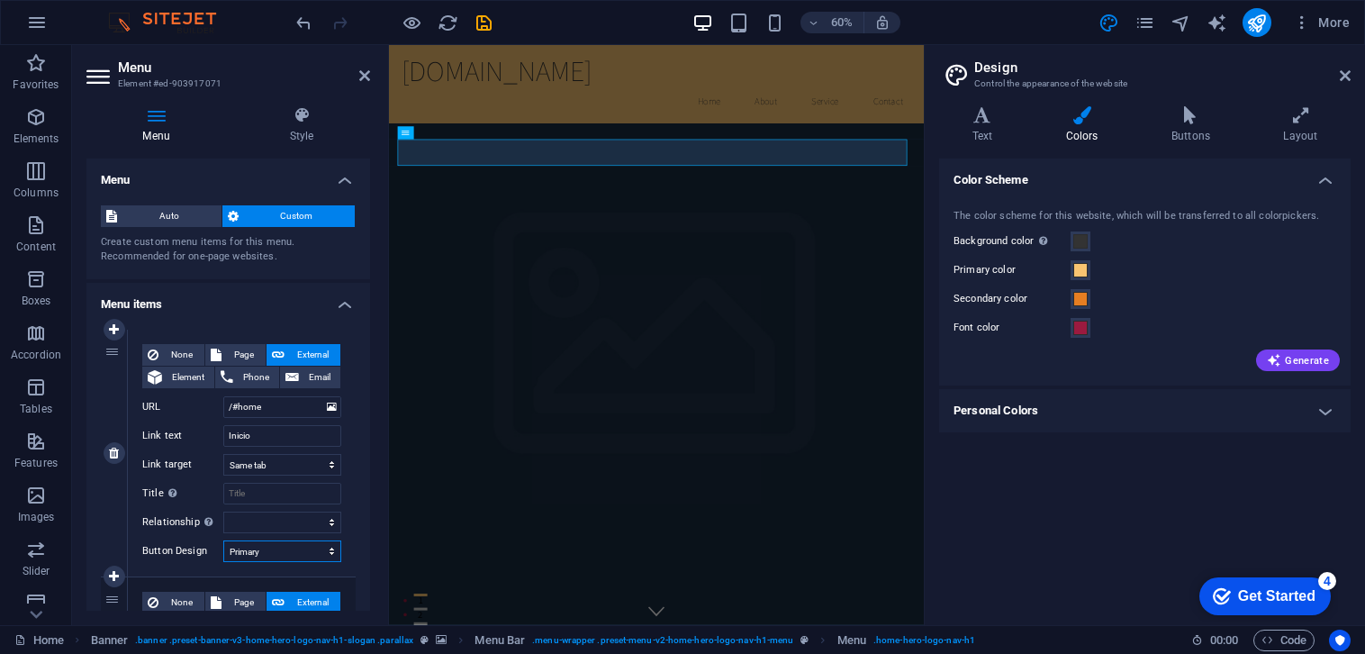
select select
click at [303, 109] on icon at bounding box center [301, 115] width 137 height 18
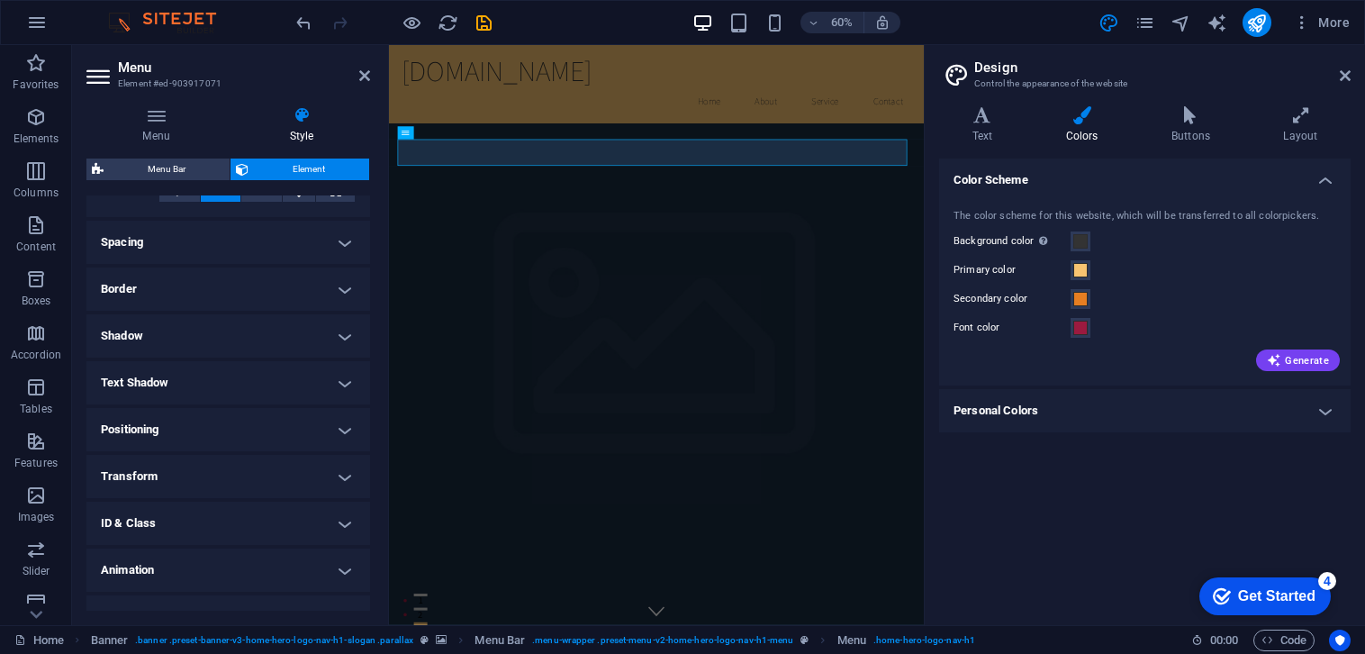
scroll to position [345, 0]
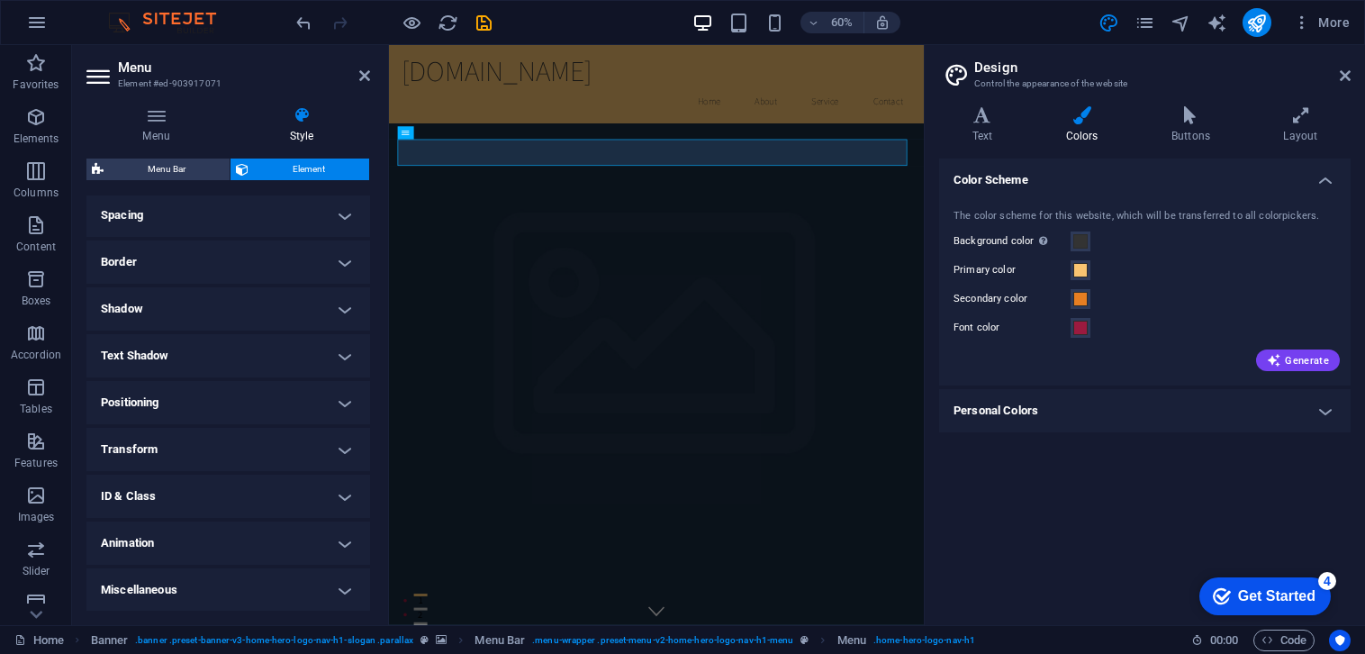
click at [342, 544] on h4 "Animation" at bounding box center [228, 542] width 284 height 43
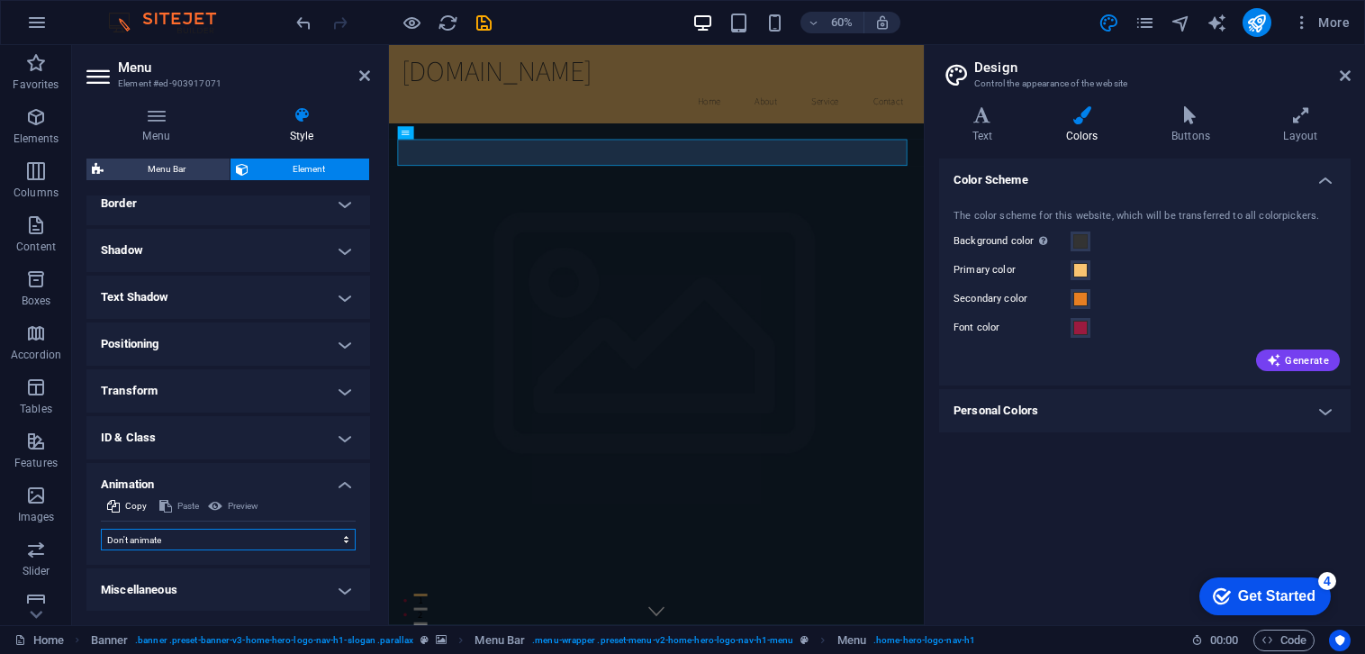
click at [345, 541] on select "Don't animate Show / Hide Slide up/down Zoom in/out Slide left to right Slide r…" at bounding box center [228, 540] width 255 height 22
select select "shrink"
click at [101, 529] on select "Don't animate Show / Hide Slide up/down Zoom in/out Slide left to right Slide r…" at bounding box center [228, 540] width 255 height 22
select select "scroll"
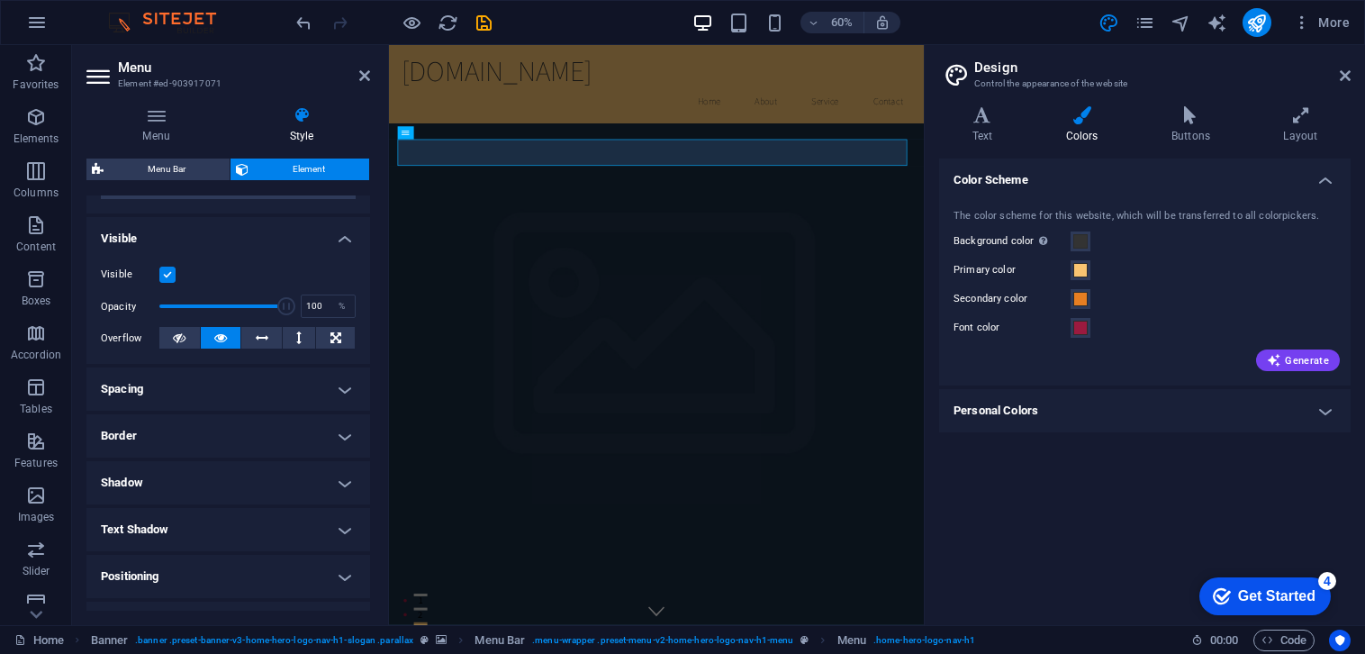
scroll to position [0, 0]
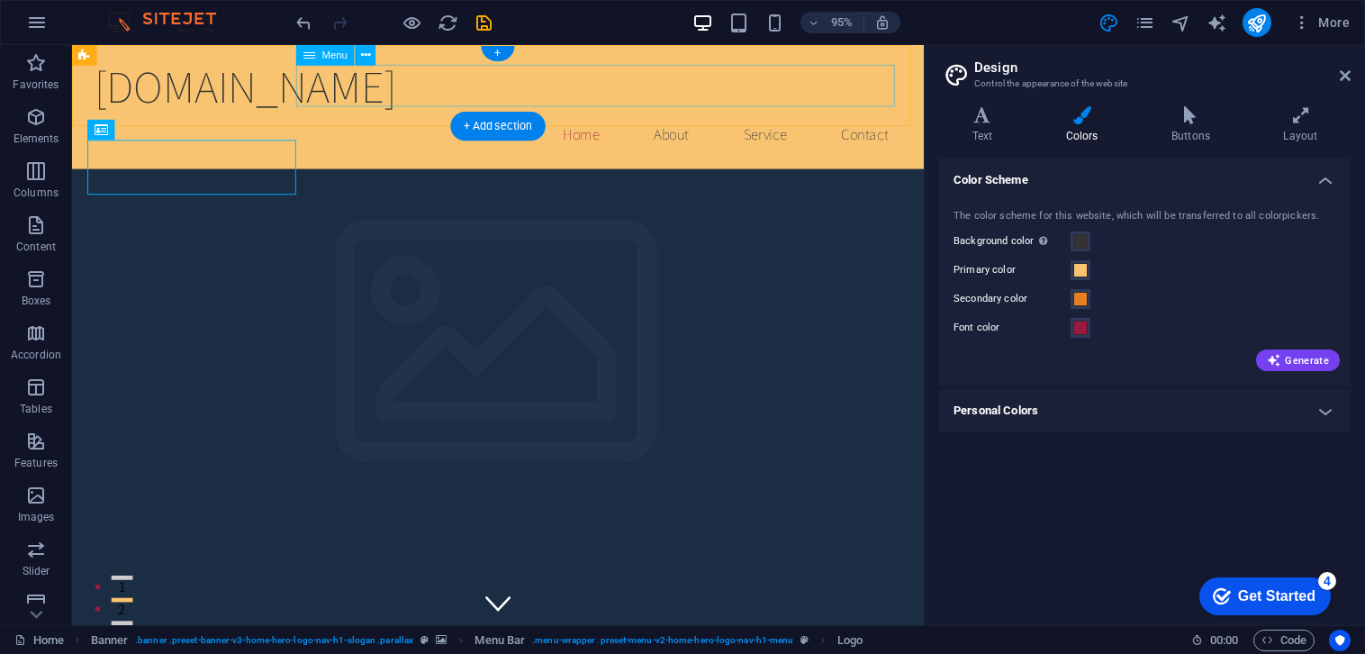
click at [604, 116] on link "Home" at bounding box center [607, 138] width 67 height 45
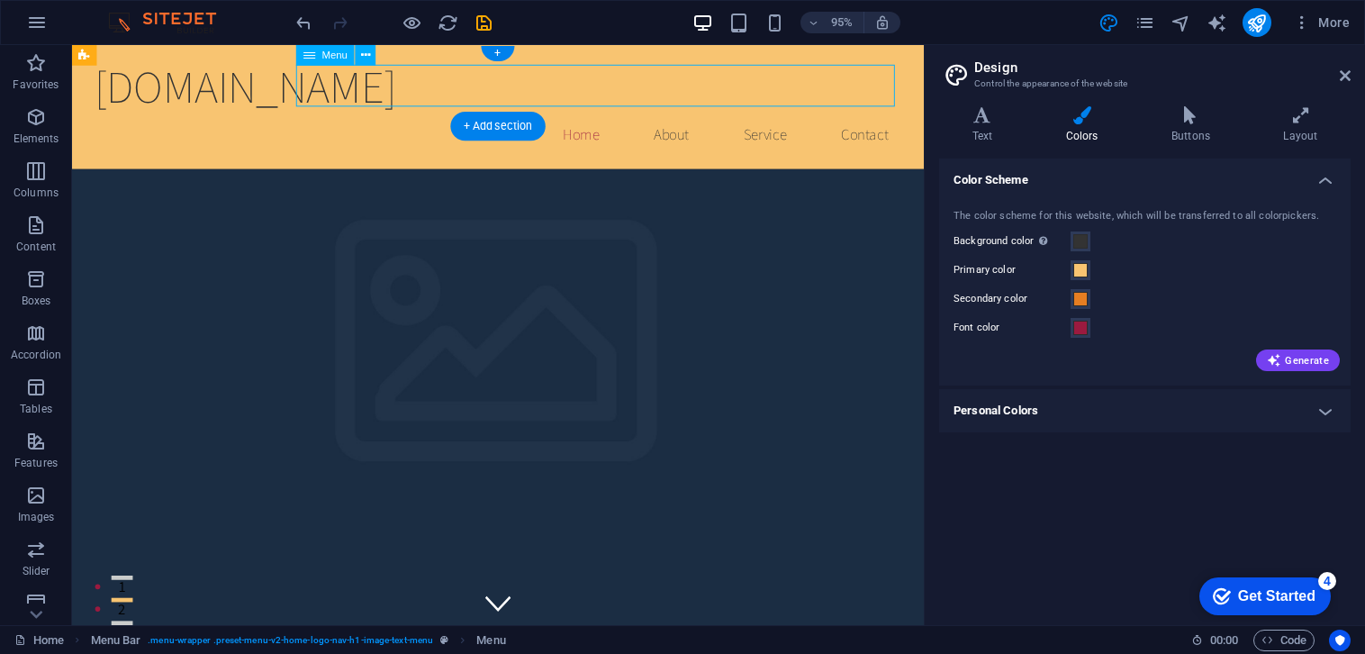
click at [607, 116] on link "Home" at bounding box center [607, 138] width 67 height 45
click at [366, 57] on icon at bounding box center [365, 55] width 9 height 18
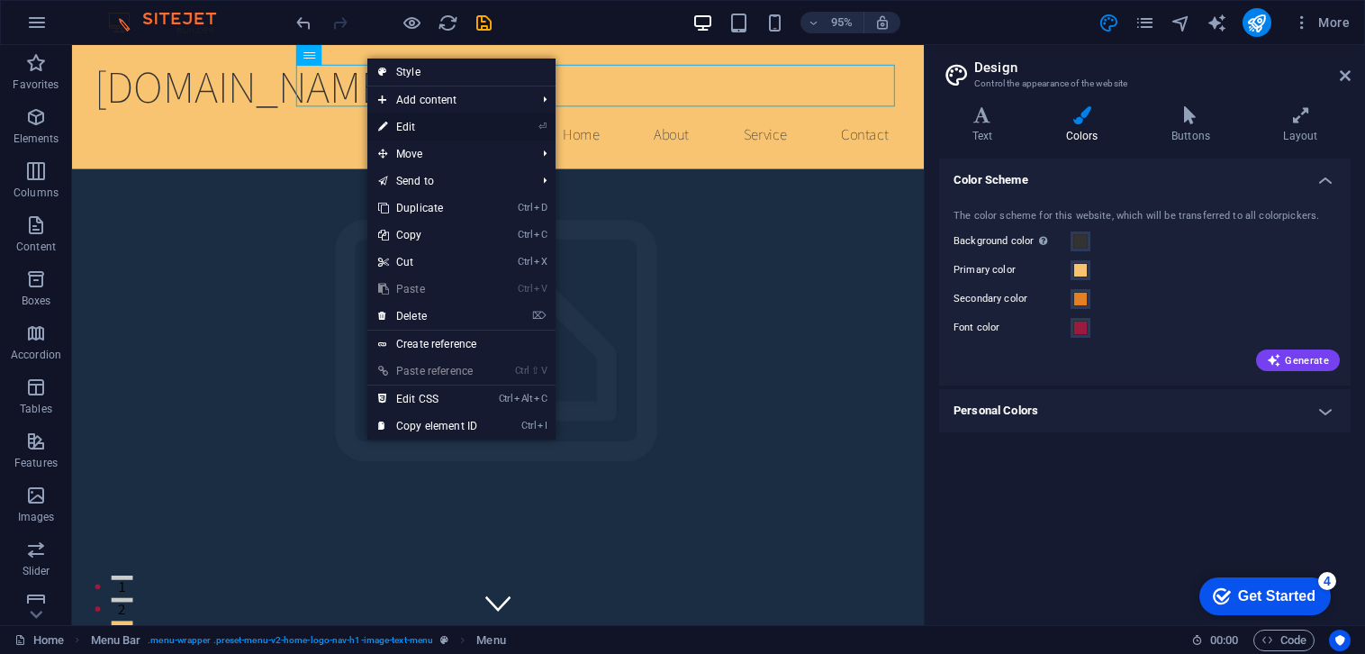
click at [418, 129] on link "⏎ Edit" at bounding box center [427, 126] width 121 height 27
select select
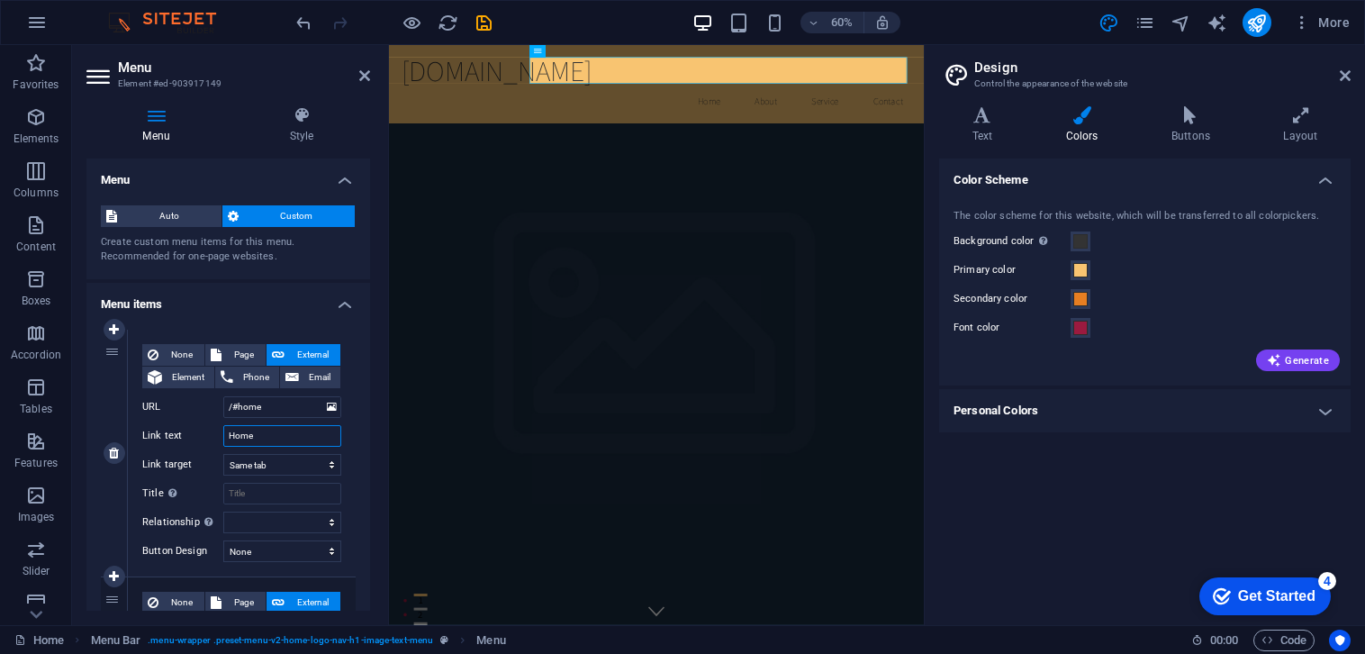
drag, startPoint x: 277, startPoint y: 435, endPoint x: 191, endPoint y: 433, distance: 86.5
click at [191, 433] on div "Link text Home" at bounding box center [241, 436] width 199 height 22
type input "Inicio"
select select
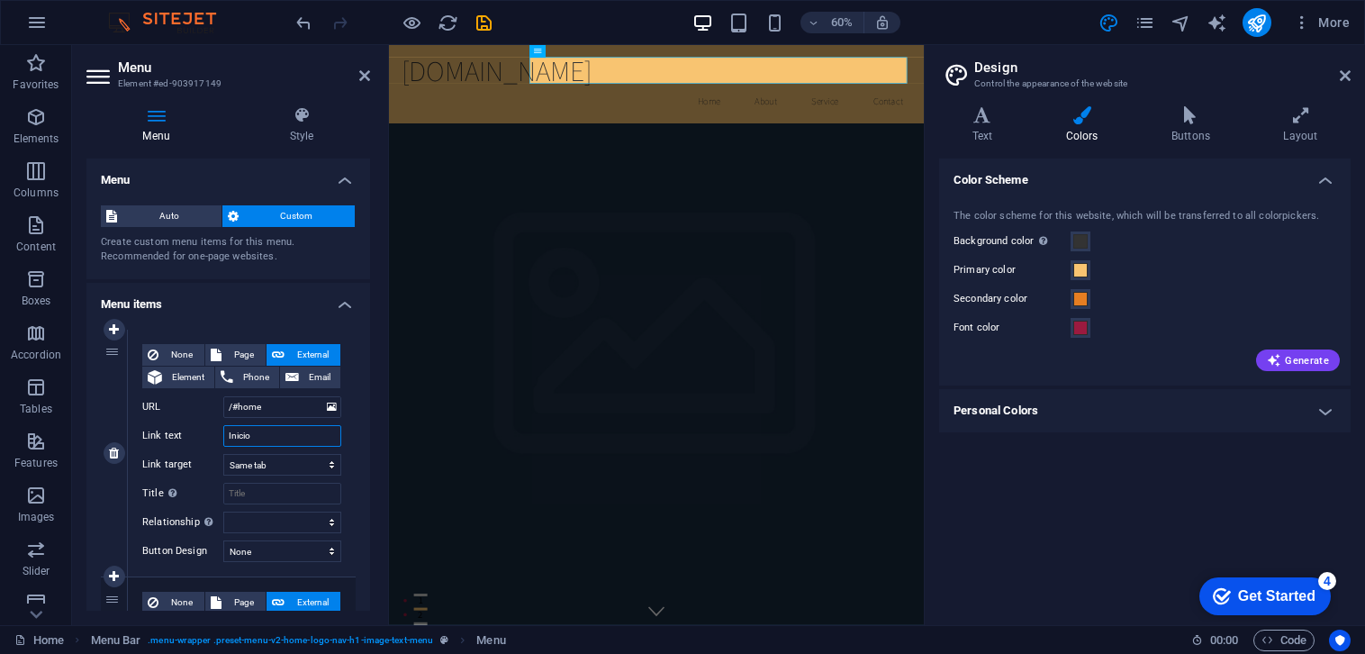
select select
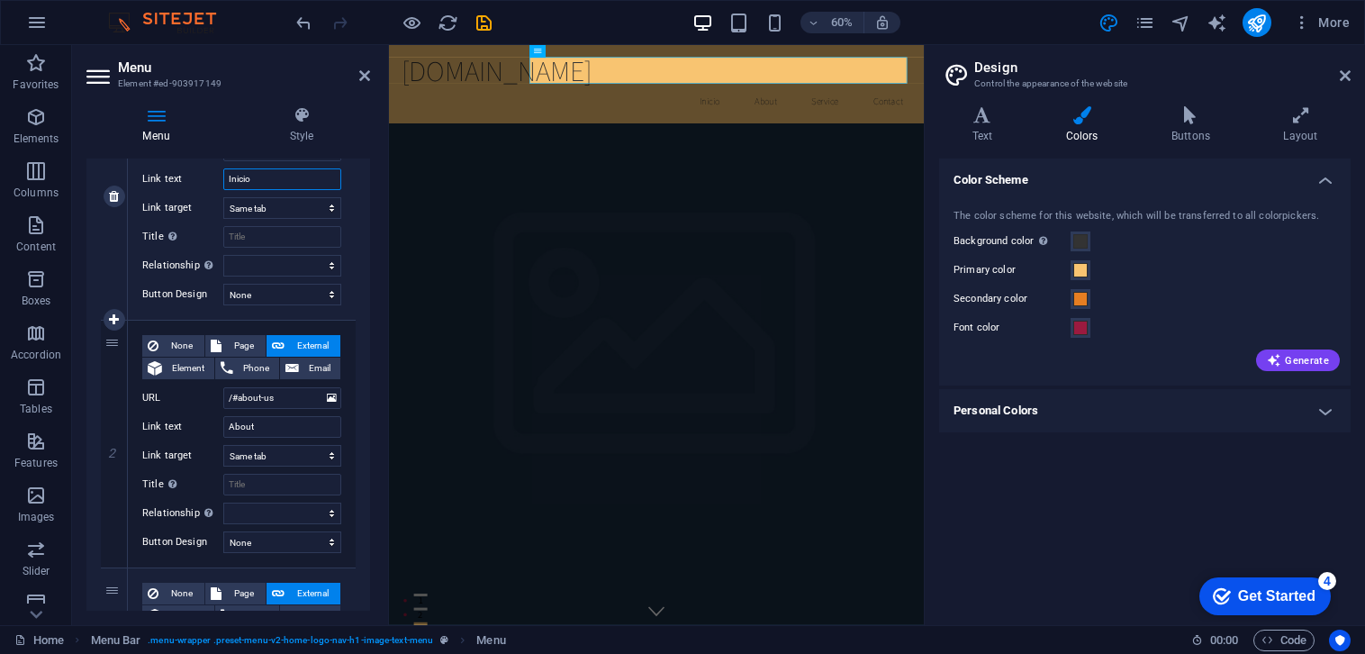
scroll to position [270, 0]
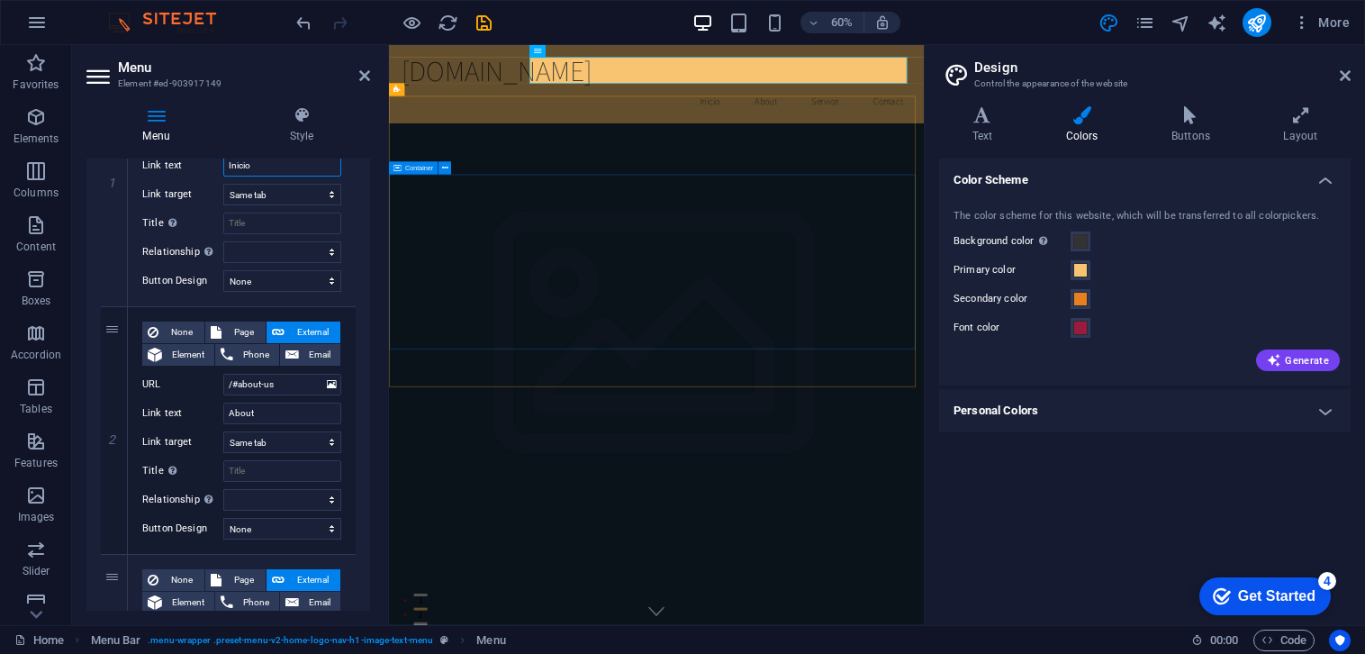
type input "Inicio"
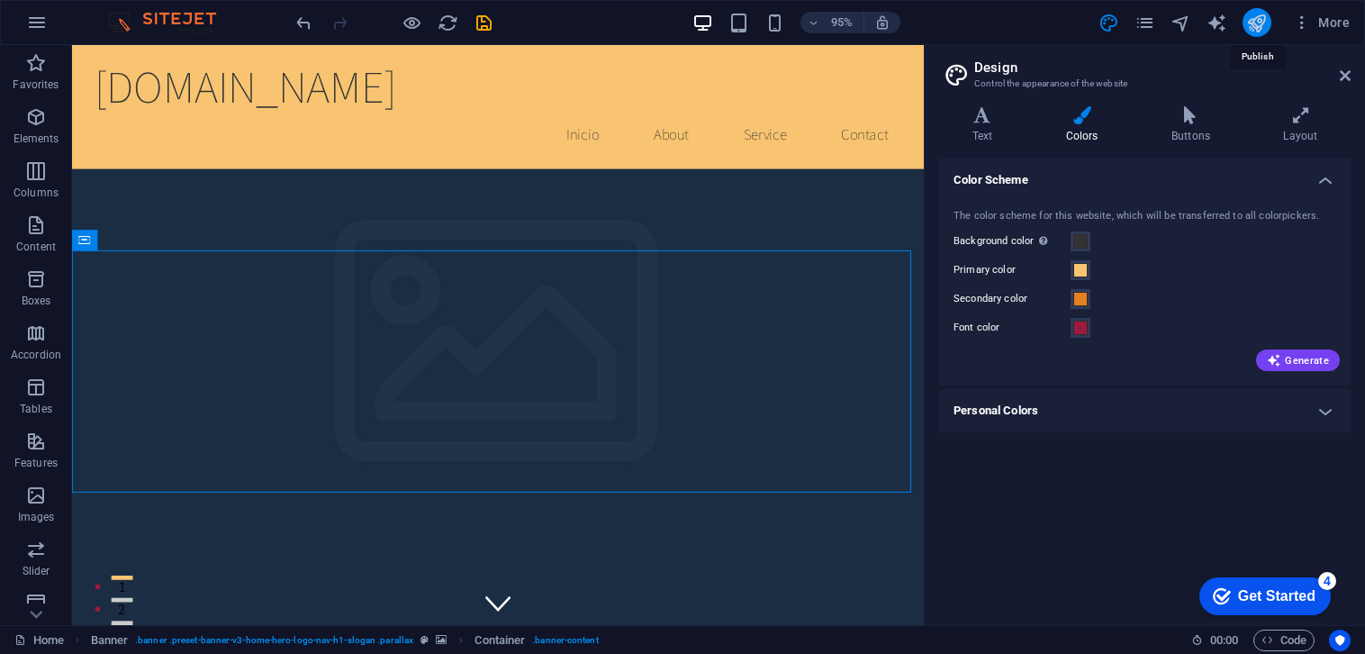
click at [1259, 19] on icon "publish" at bounding box center [1256, 23] width 21 height 21
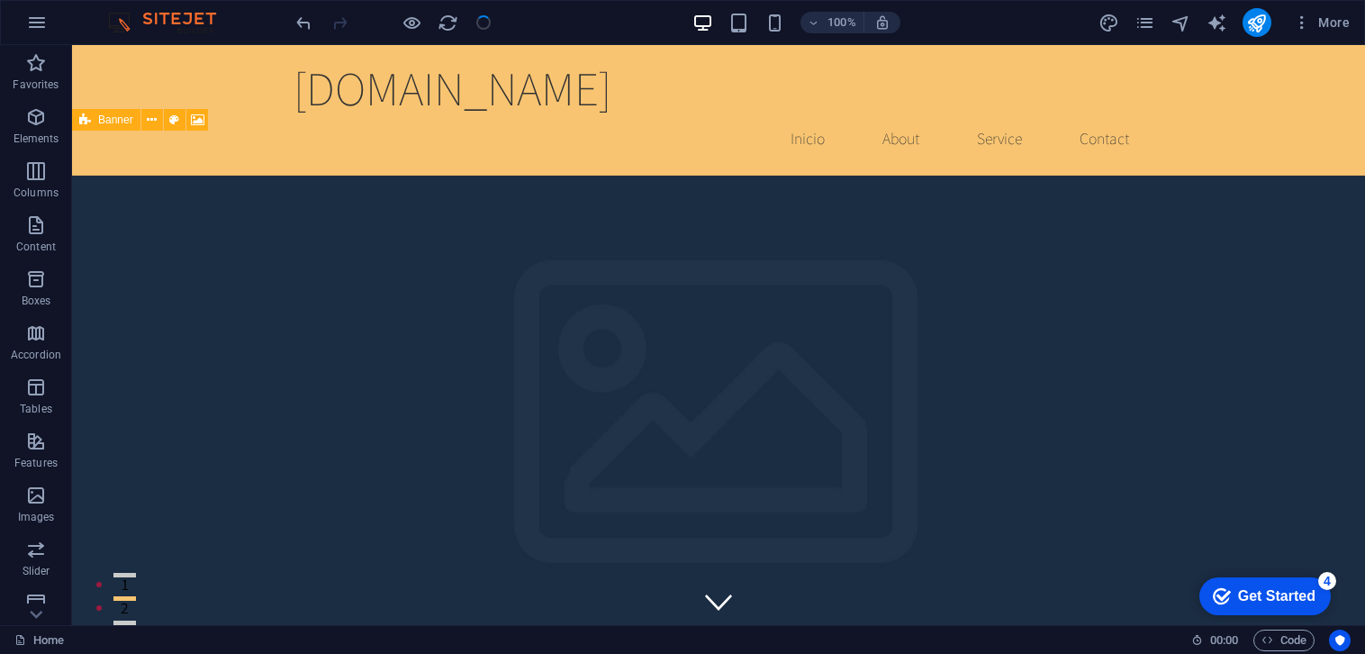
click at [1265, 601] on div "Get Started" at bounding box center [1276, 596] width 77 height 16
